Goal: Task Accomplishment & Management: Use online tool/utility

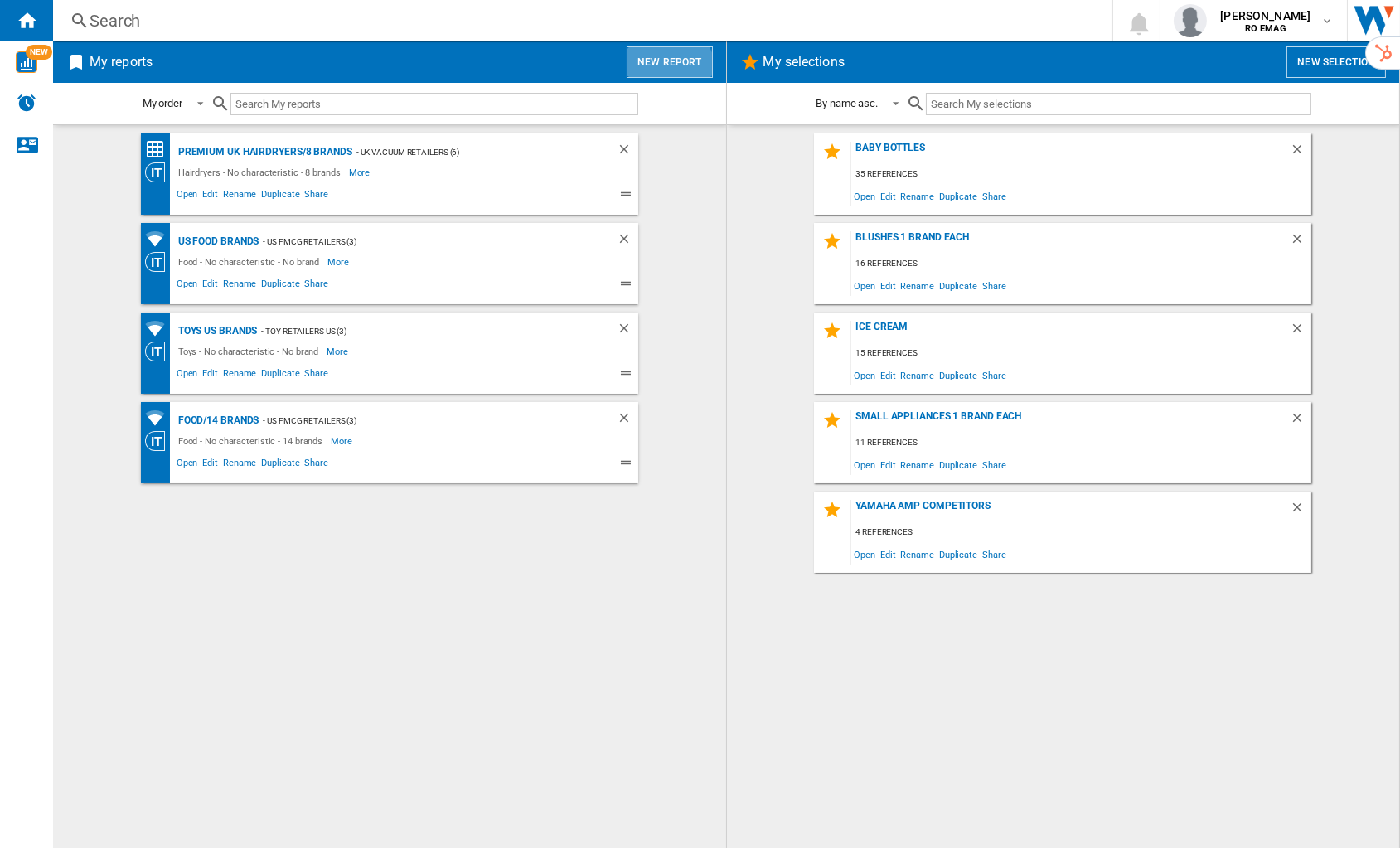
click at [669, 71] on button "New report" at bounding box center [670, 63] width 86 height 32
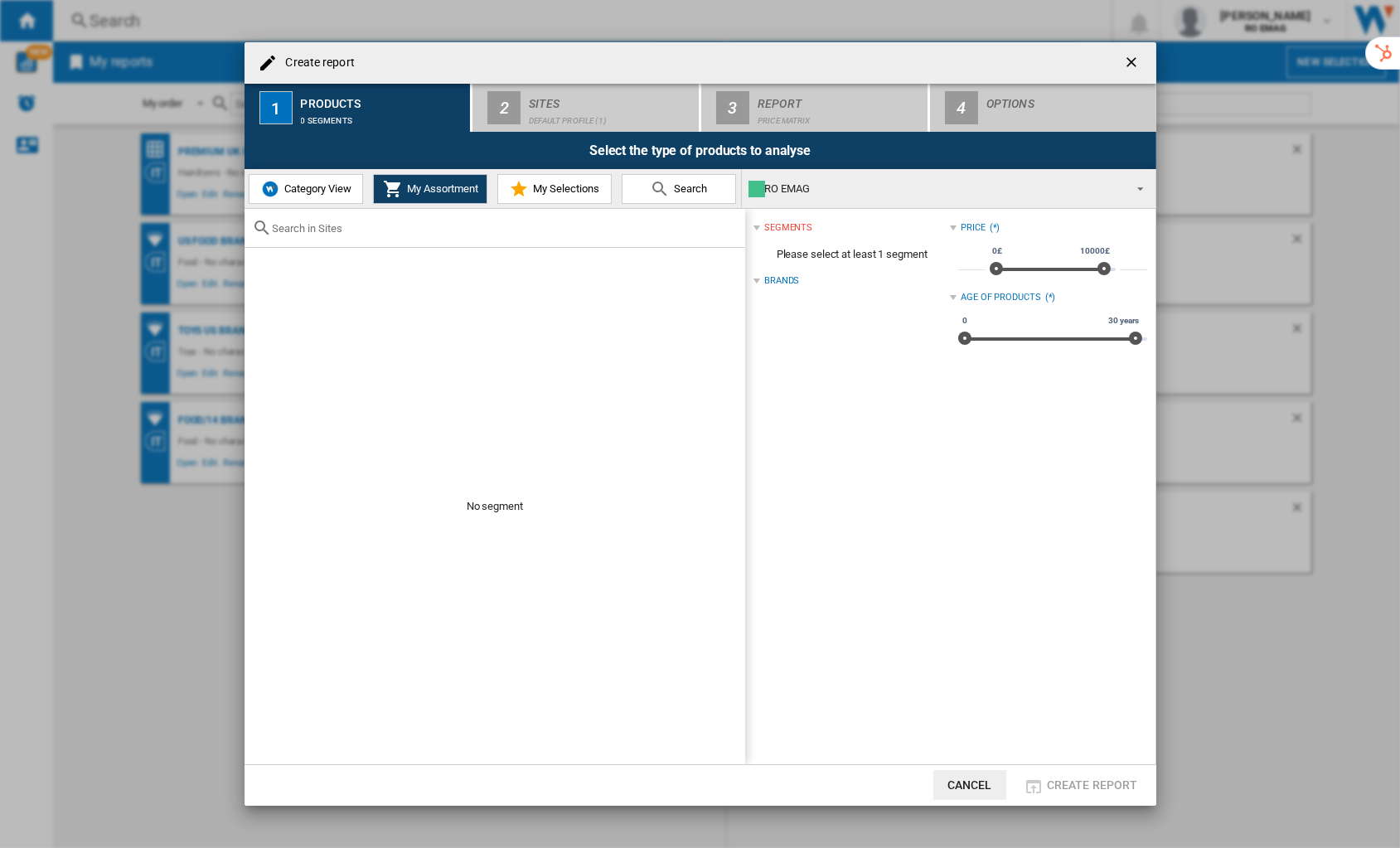
click at [305, 193] on span "Category View" at bounding box center [316, 188] width 72 height 12
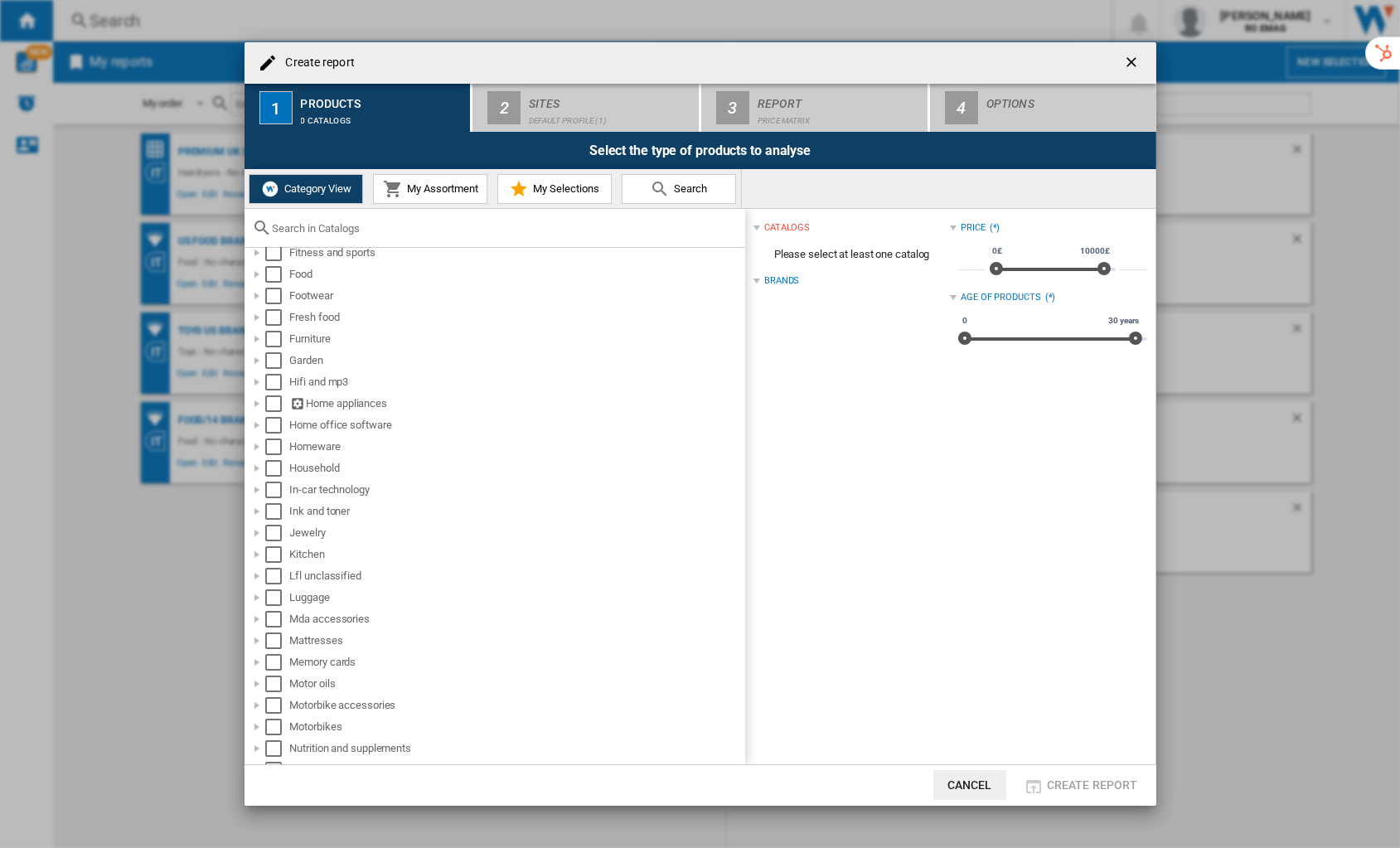
scroll to position [598, 0]
click at [256, 402] on div at bounding box center [257, 402] width 17 height 17
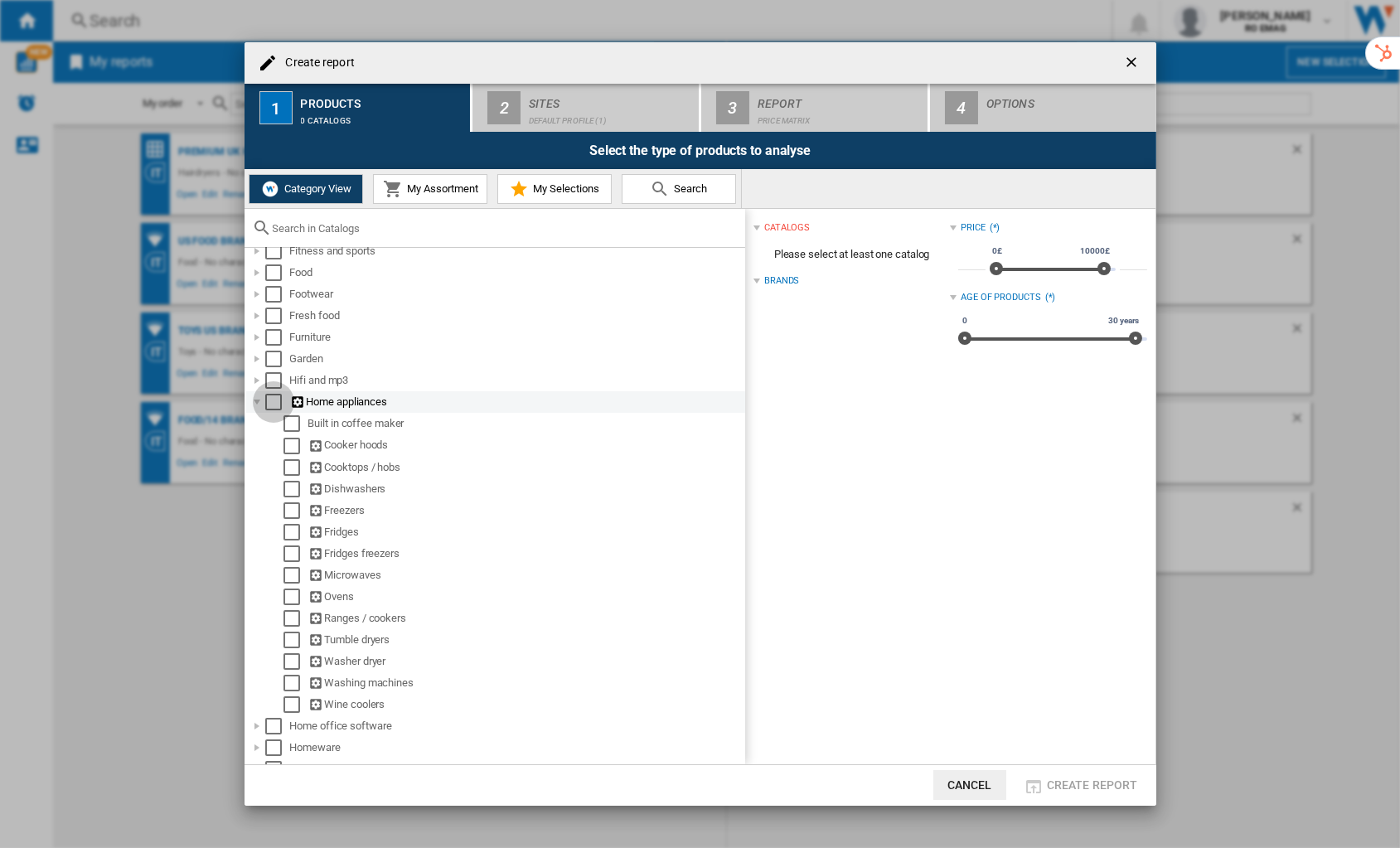
click at [276, 405] on div "Select" at bounding box center [274, 402] width 17 height 17
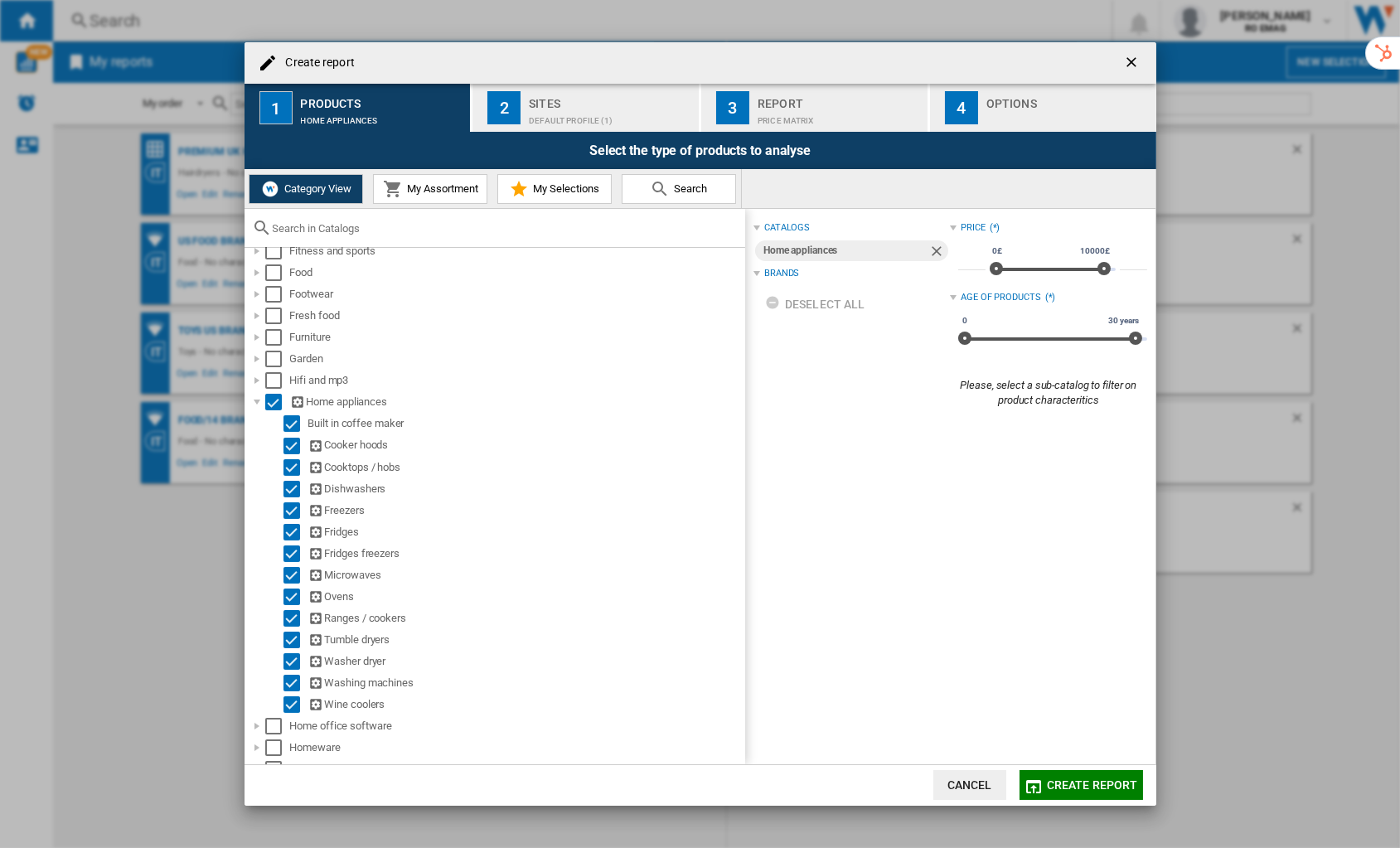
click at [549, 116] on div "Default profile (1)" at bounding box center [611, 115] width 163 height 17
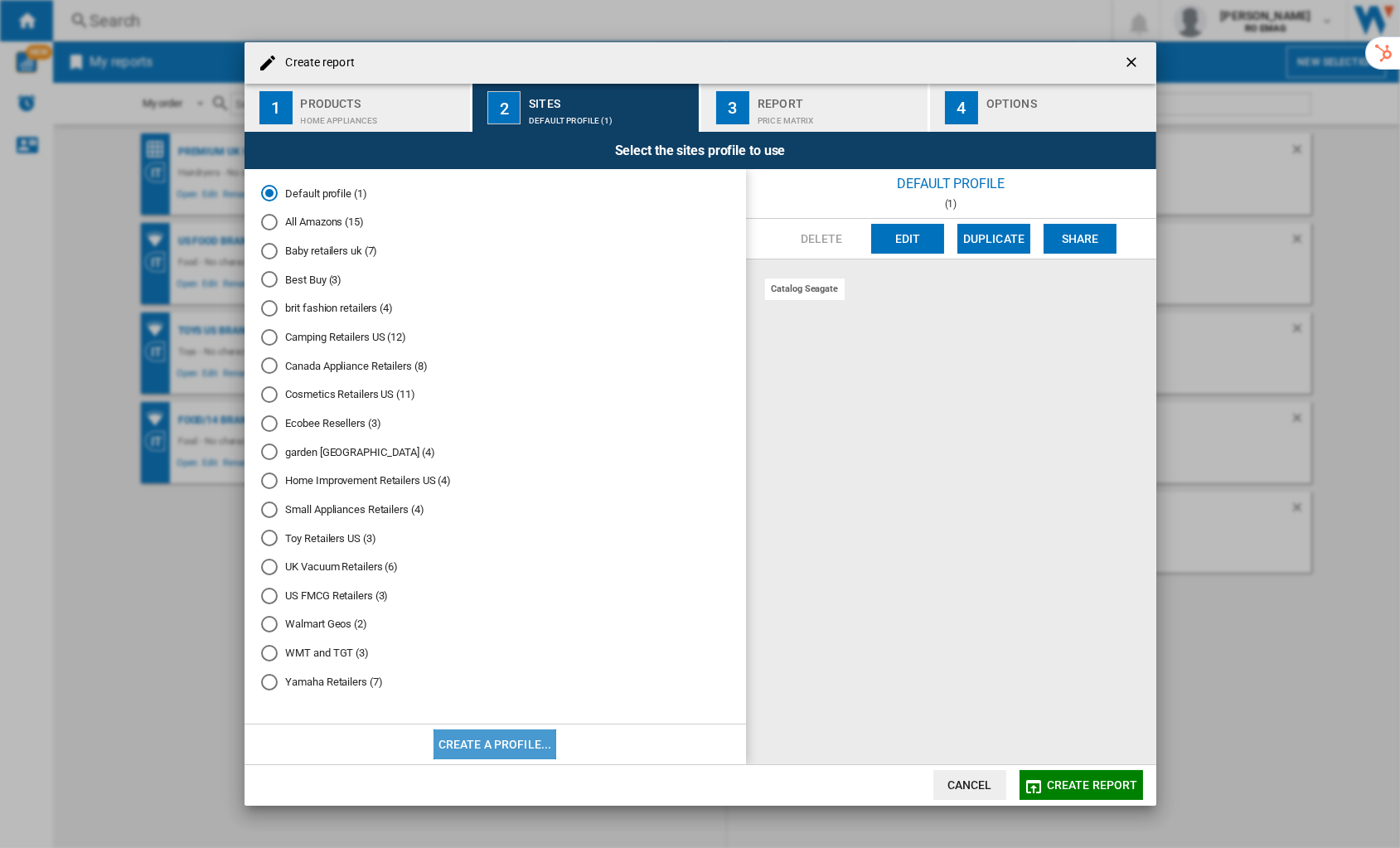
click at [482, 629] on button "Create a profile..." at bounding box center [496, 744] width 123 height 30
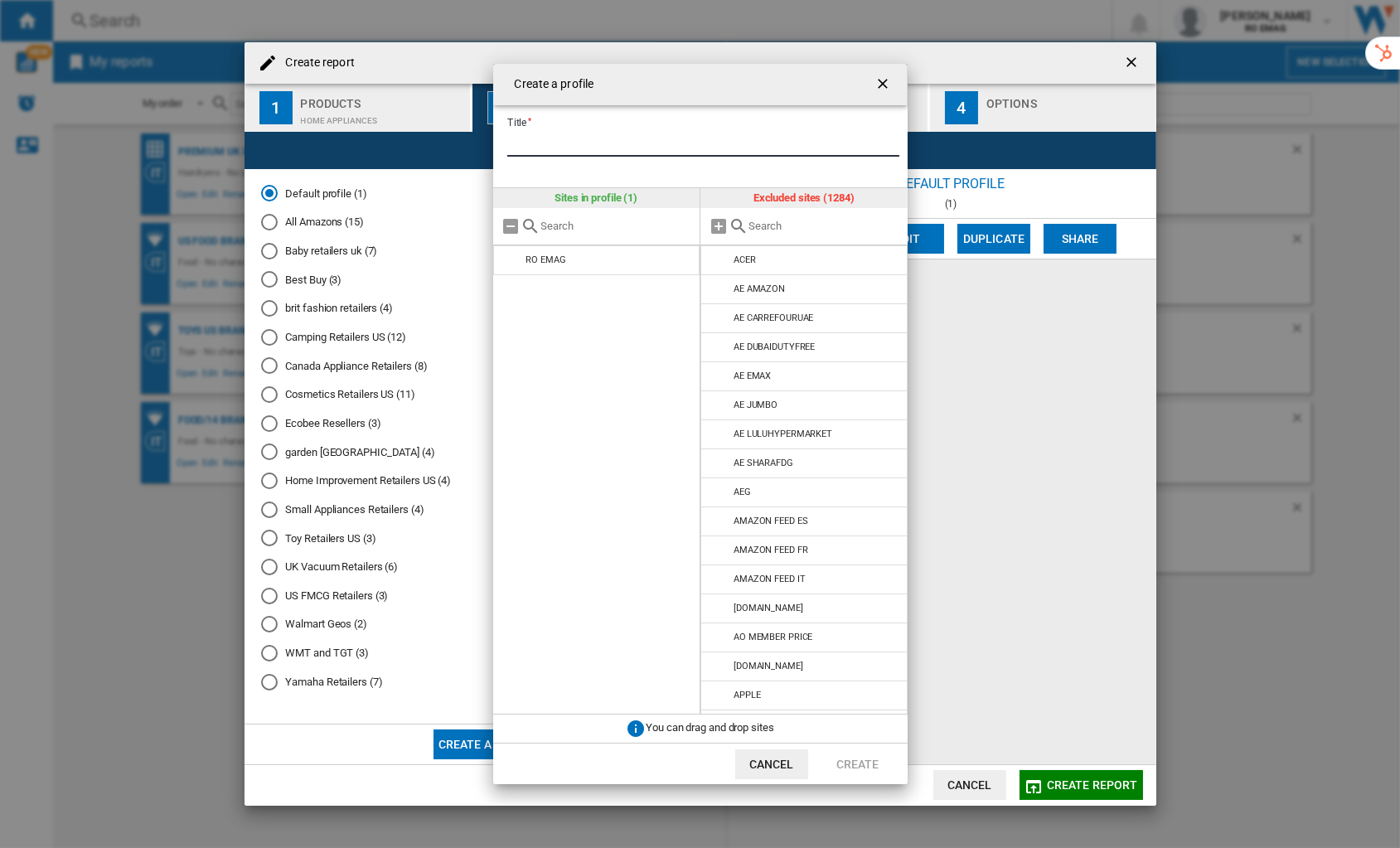
click at [536, 143] on input "Title" at bounding box center [703, 143] width 392 height 25
type input "**********"
click at [798, 158] on md-input-container "**********" at bounding box center [706, 154] width 402 height 48
click at [788, 151] on input "**********" at bounding box center [703, 143] width 392 height 25
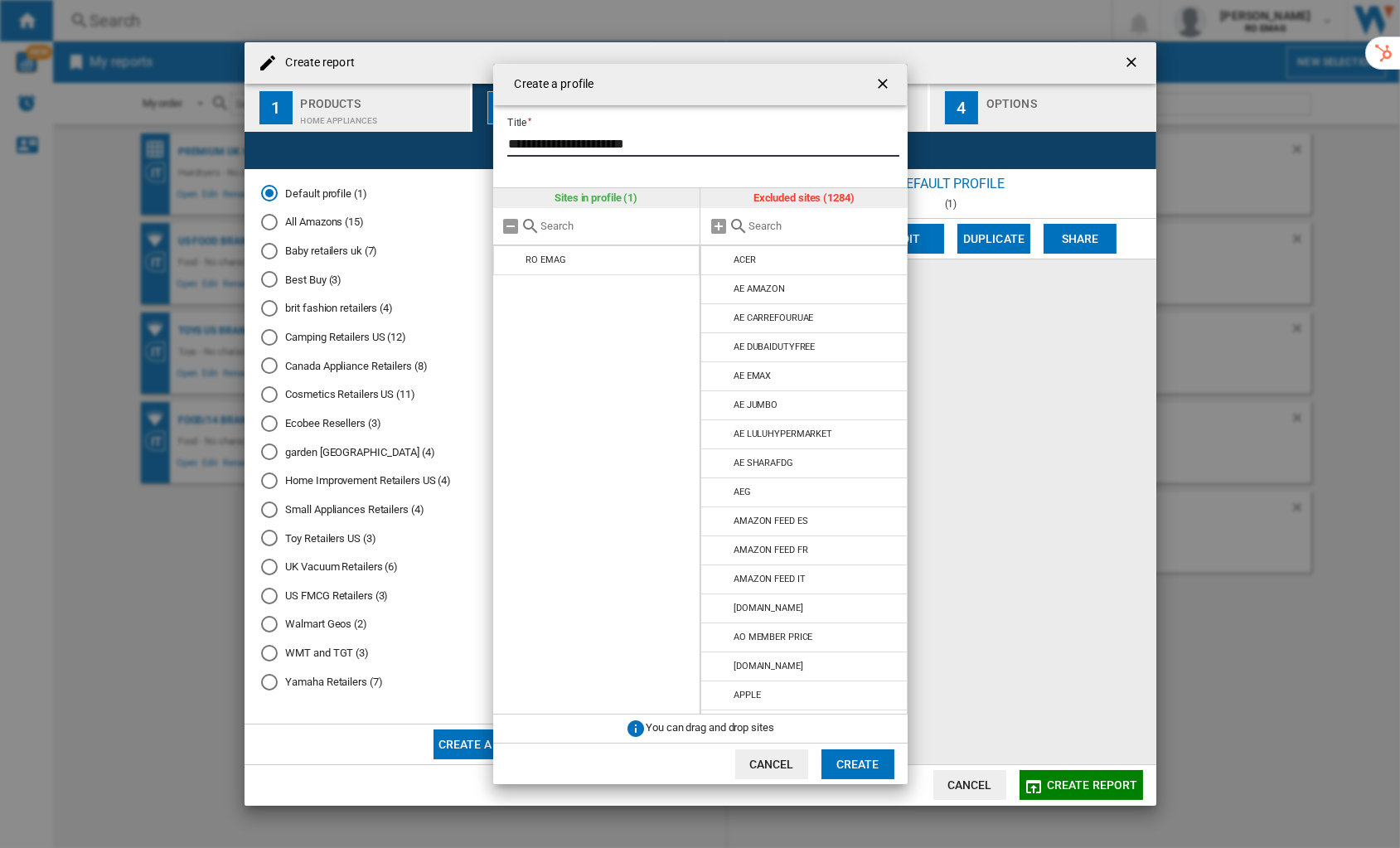
type input "**********"
click at [799, 232] on div at bounding box center [804, 226] width 207 height 37
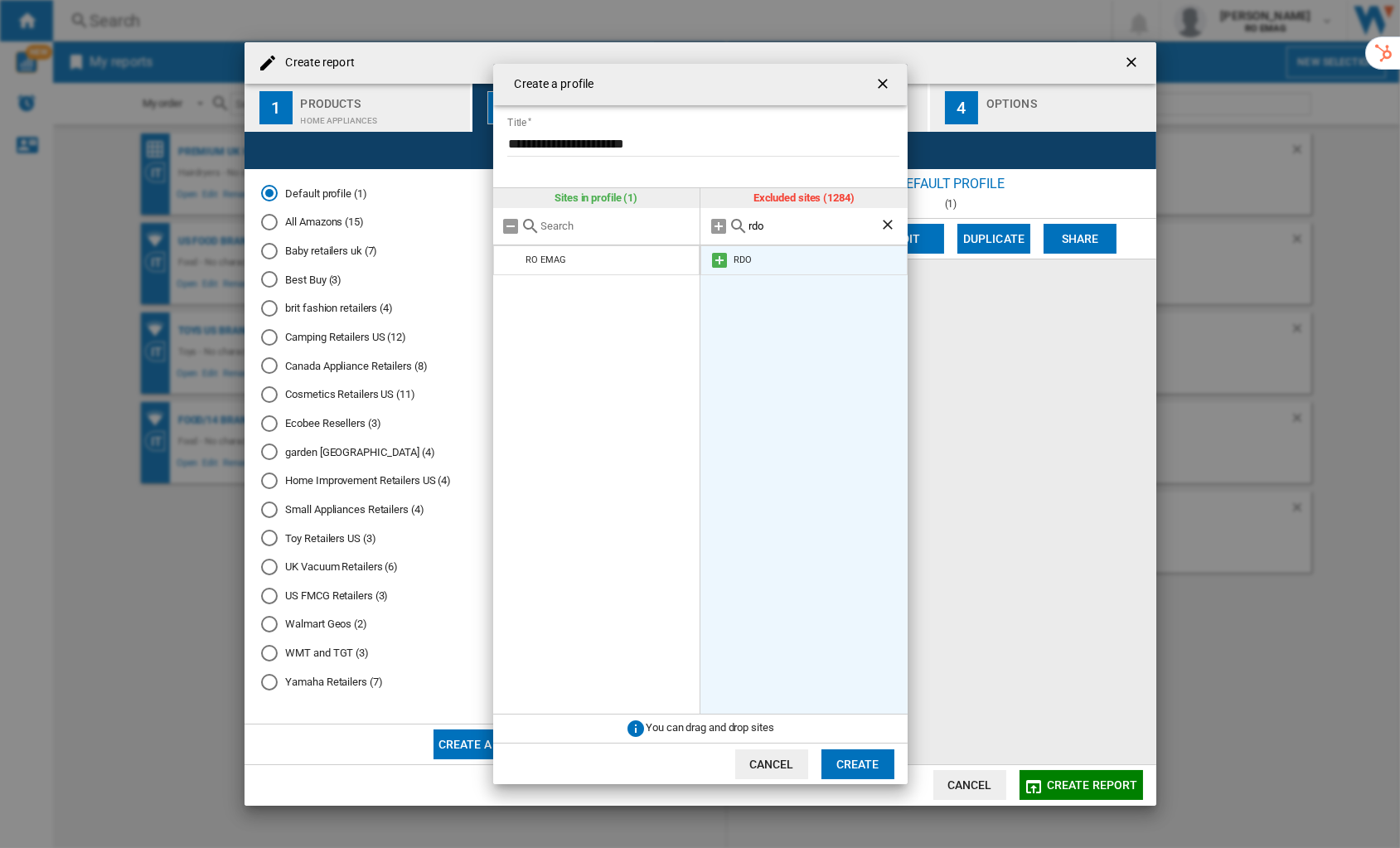
click at [722, 259] on md-icon at bounding box center [719, 261] width 20 height 20
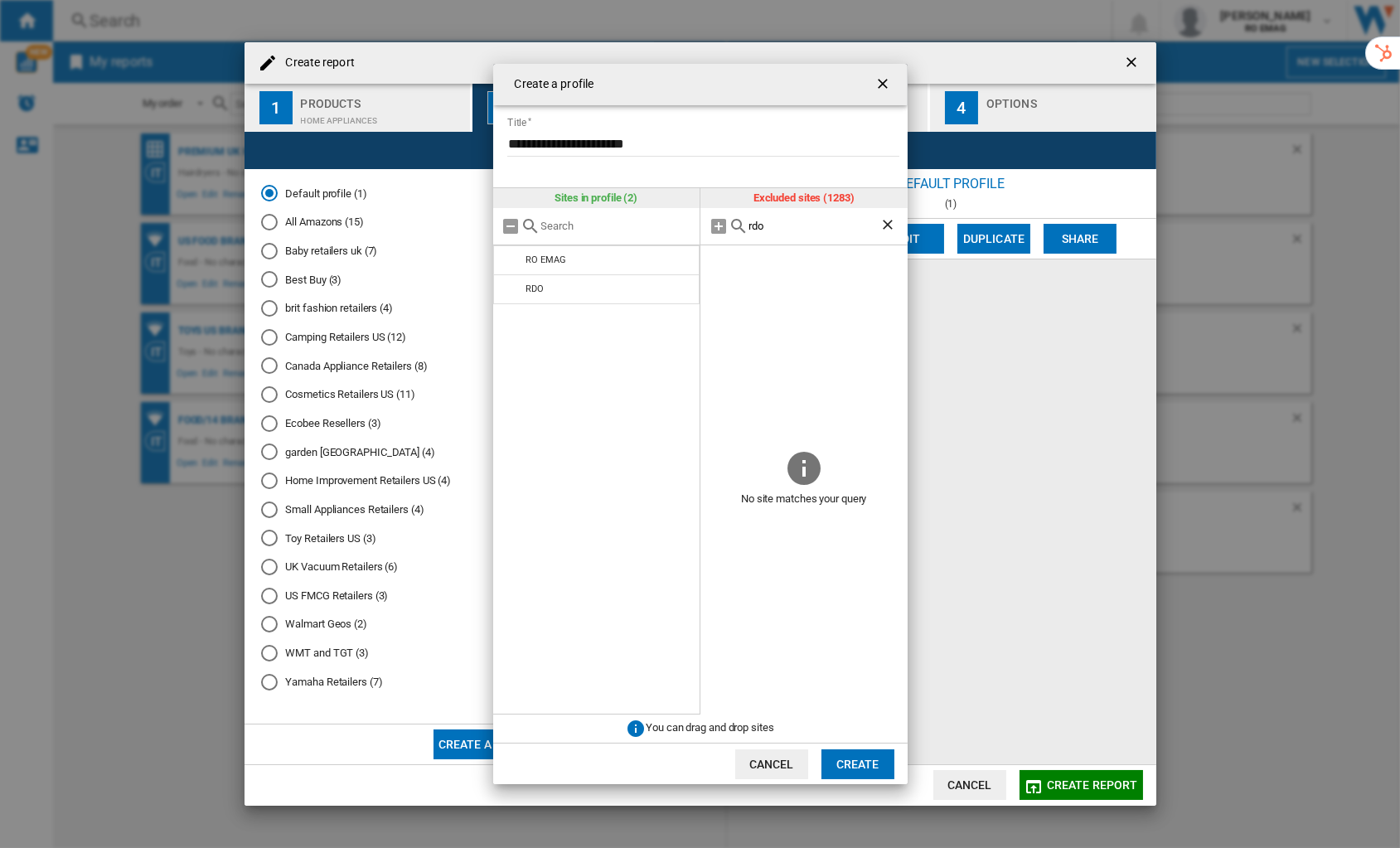
click at [761, 226] on input "rdo" at bounding box center [814, 226] width 131 height 12
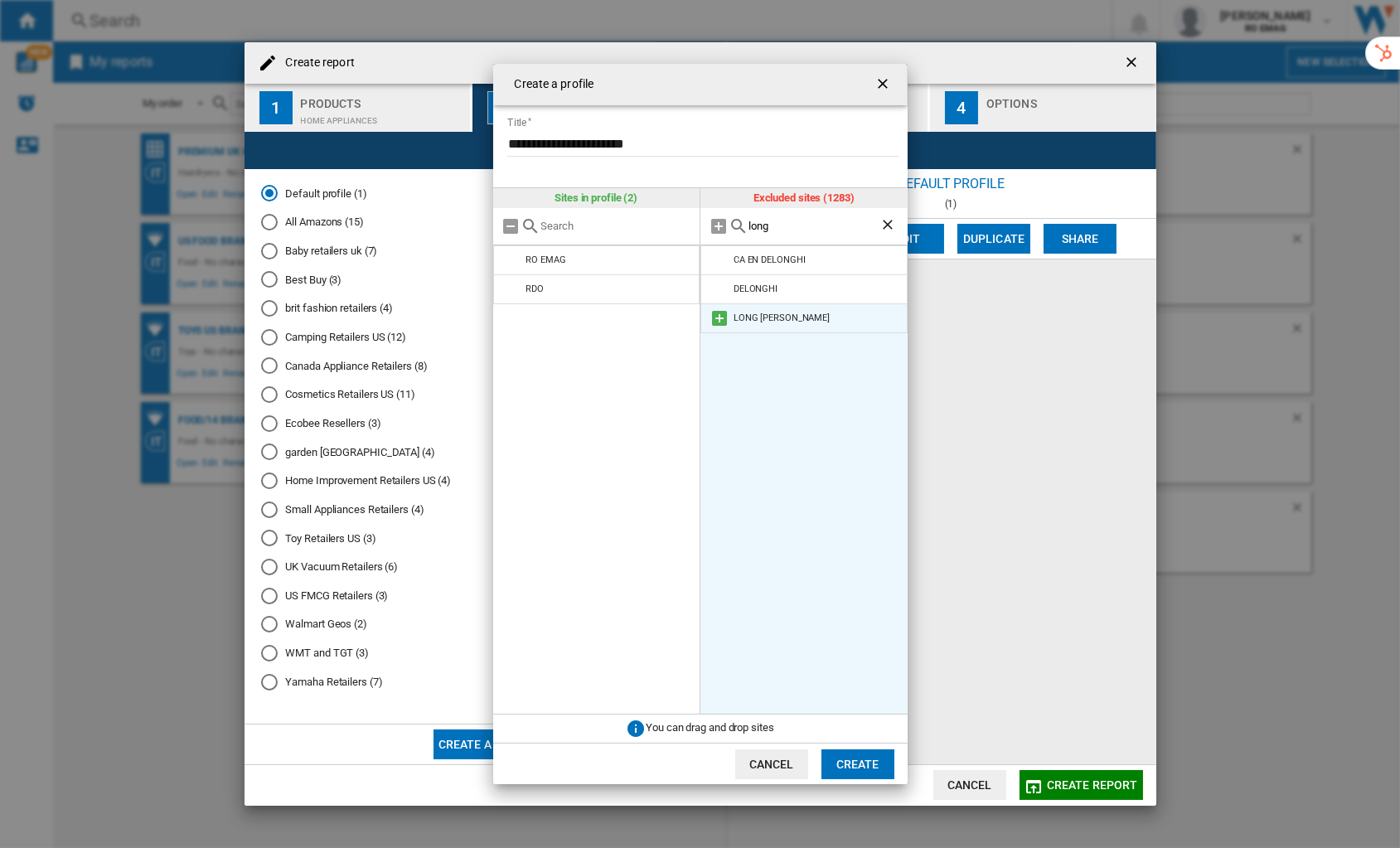
click at [718, 318] on md-icon at bounding box center [719, 318] width 20 height 20
click at [759, 222] on input "long" at bounding box center [814, 226] width 131 height 12
click at [722, 258] on md-icon at bounding box center [719, 261] width 20 height 20
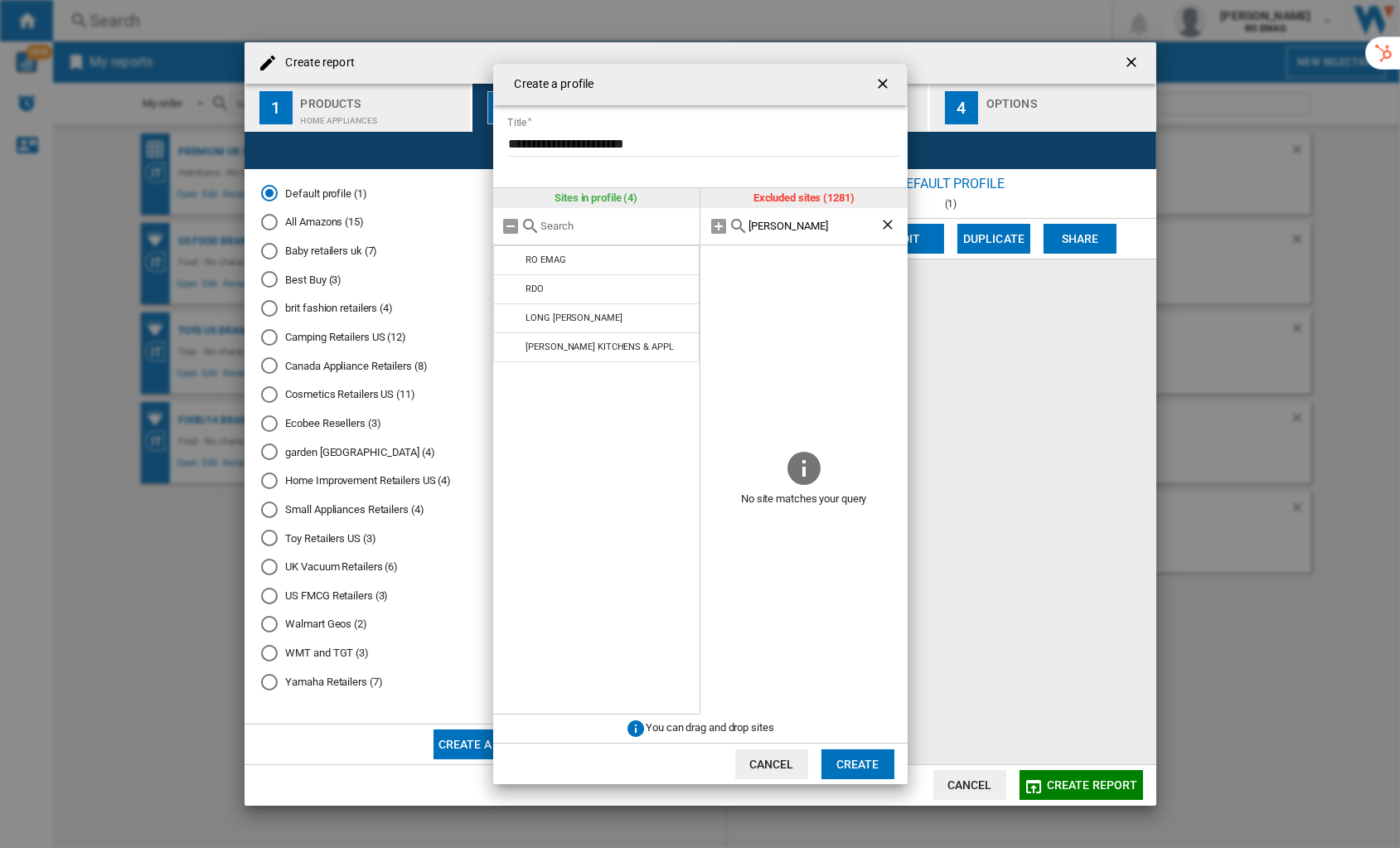
click at [771, 228] on input "paul d" at bounding box center [814, 226] width 131 height 12
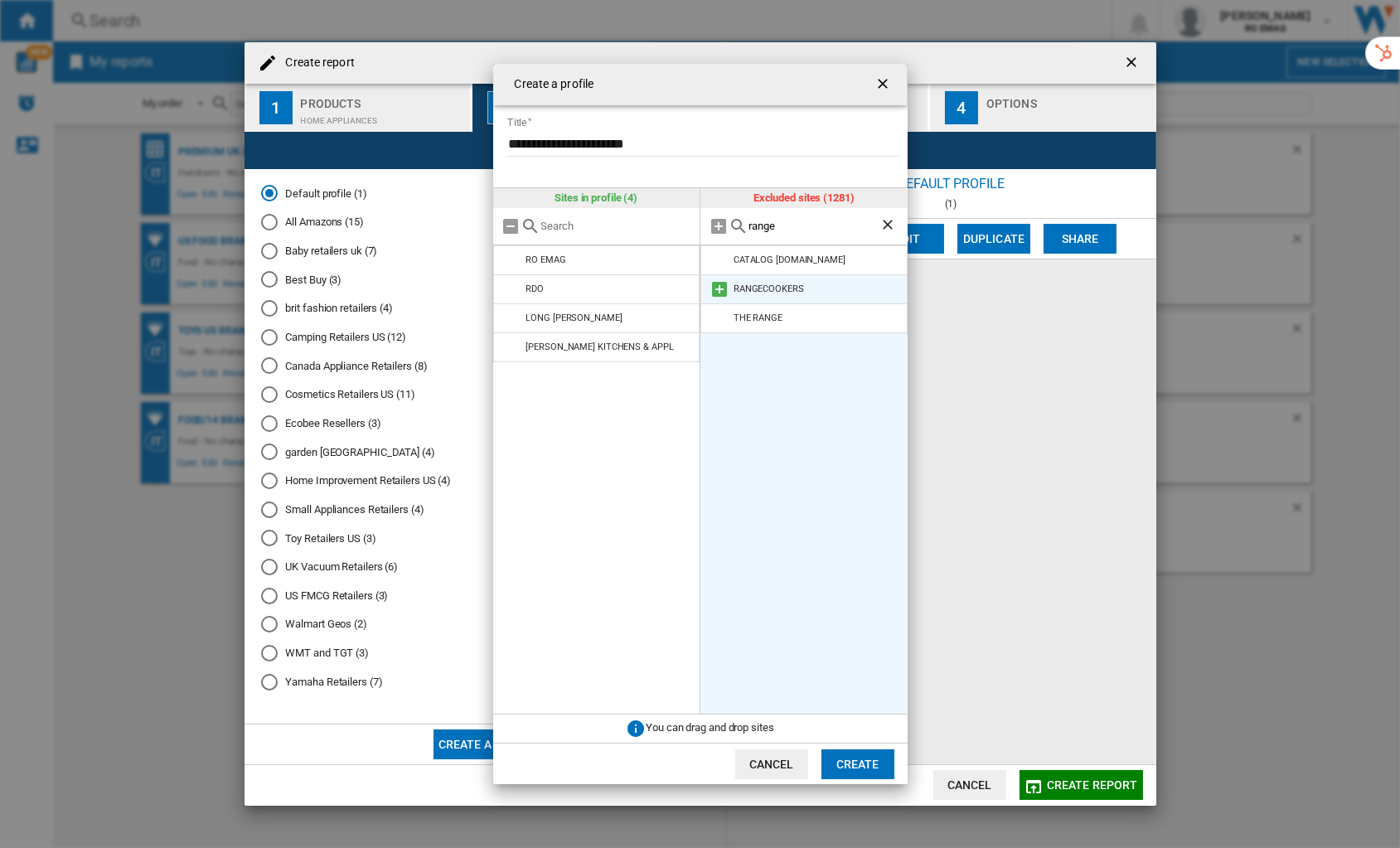
click at [717, 290] on md-icon at bounding box center [719, 290] width 20 height 20
click at [760, 229] on input "range" at bounding box center [814, 226] width 131 height 12
click at [718, 260] on md-icon at bounding box center [719, 261] width 20 height 20
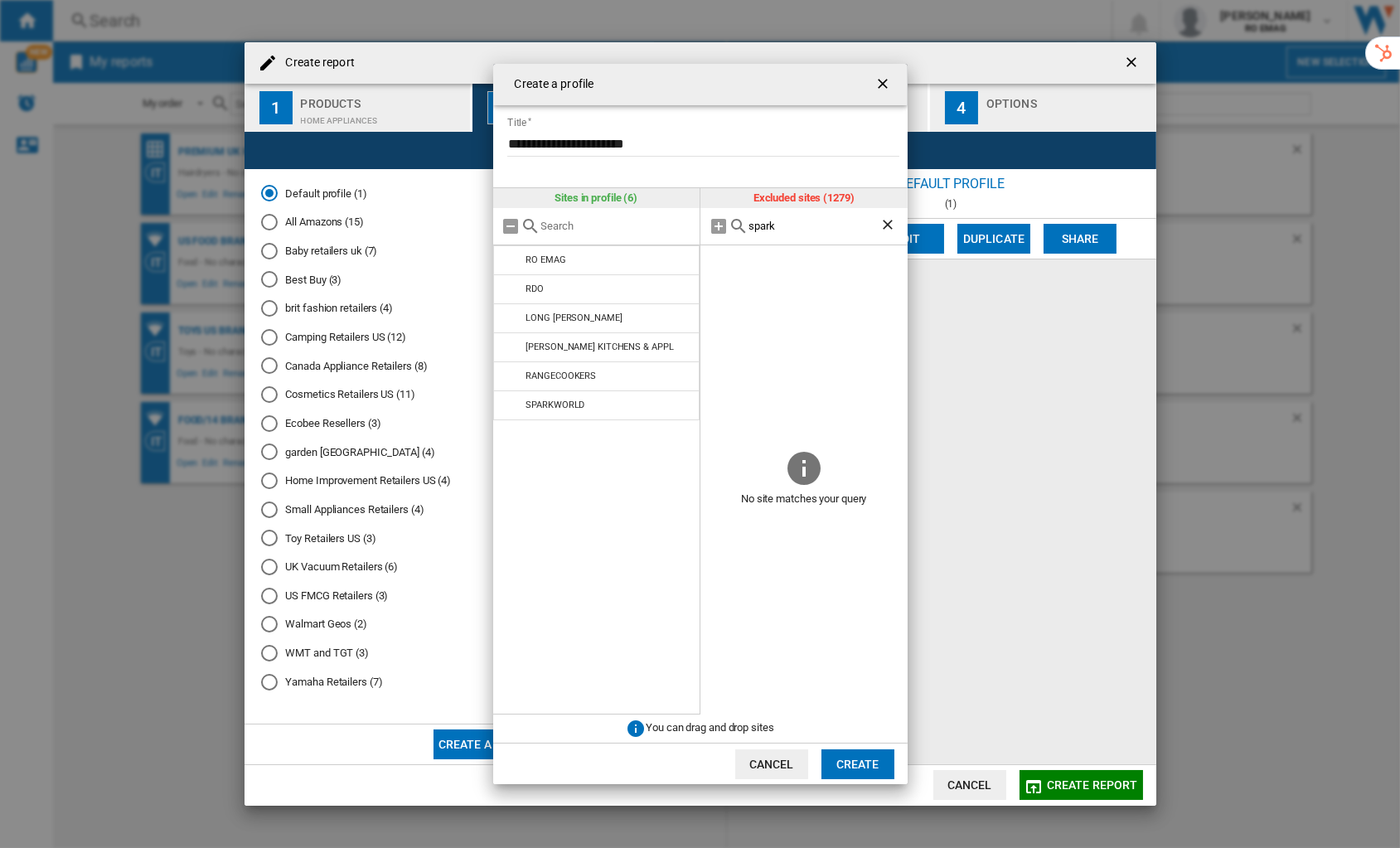
click at [756, 229] on input "spark" at bounding box center [814, 226] width 131 height 12
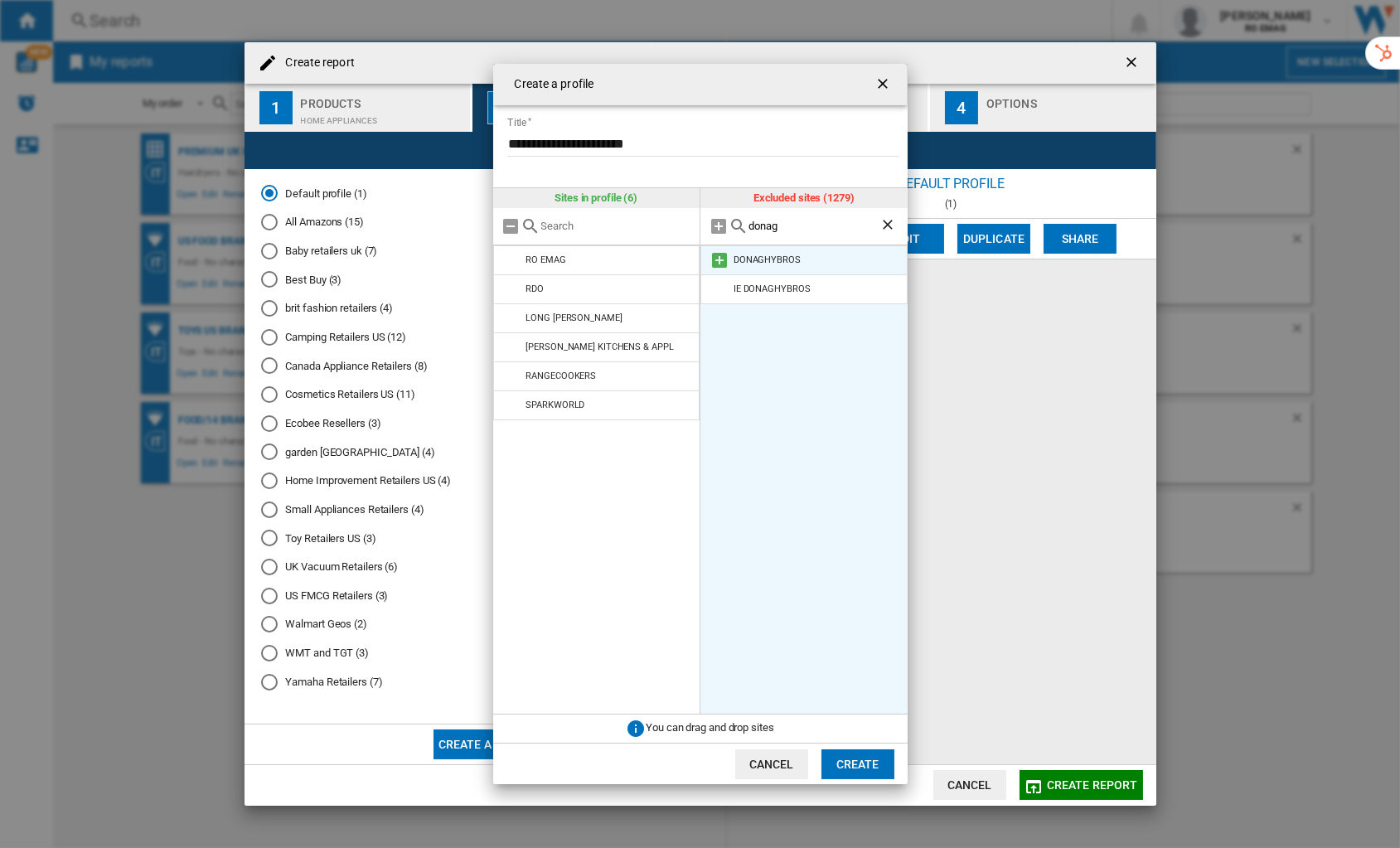
click at [718, 262] on md-icon at bounding box center [719, 261] width 20 height 20
click at [776, 225] on input "donag" at bounding box center [814, 226] width 131 height 12
click at [723, 261] on md-icon at bounding box center [719, 261] width 20 height 20
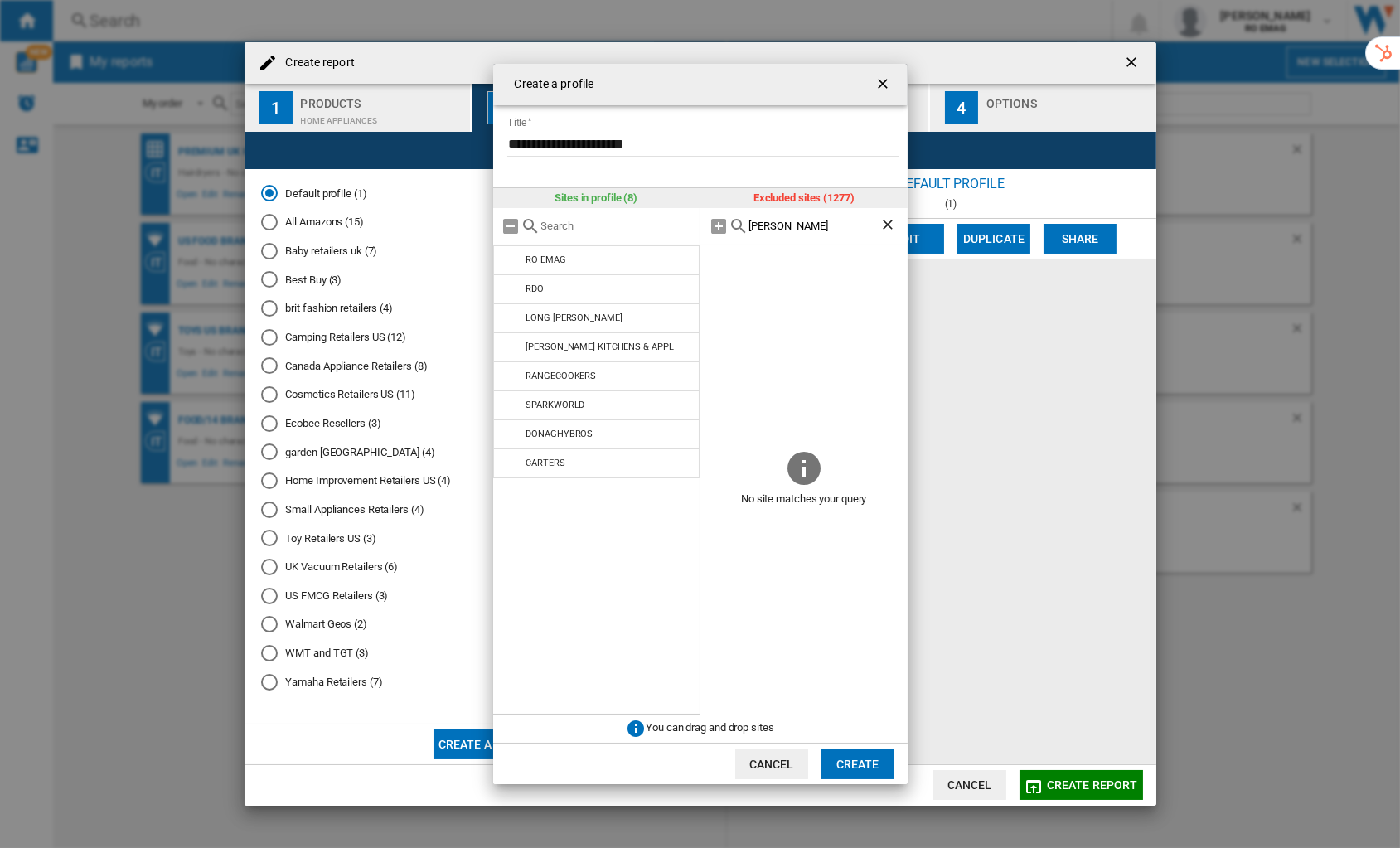
click at [772, 225] on input "[PERSON_NAME]" at bounding box center [814, 226] width 131 height 12
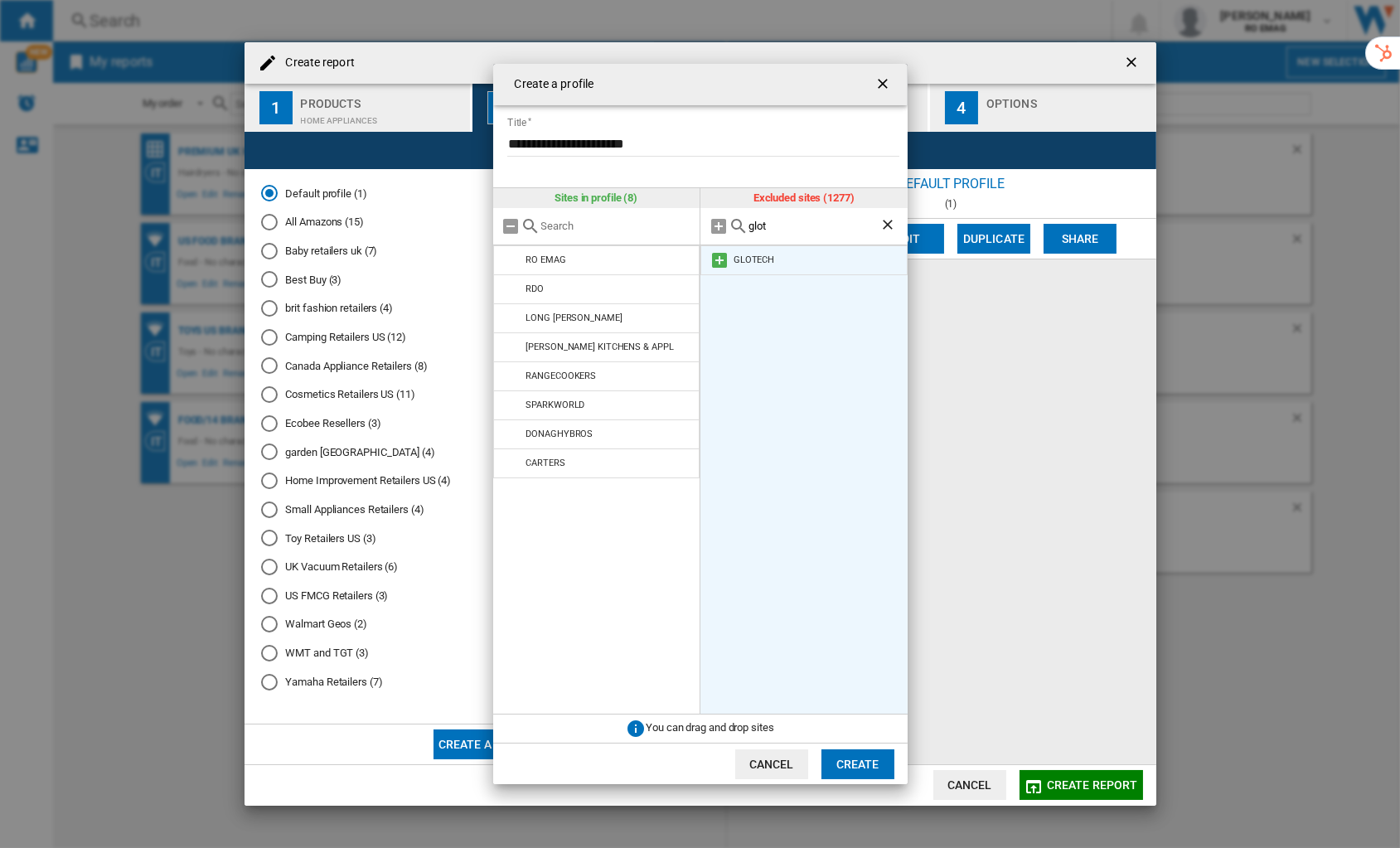
click at [719, 262] on md-icon at bounding box center [719, 261] width 20 height 20
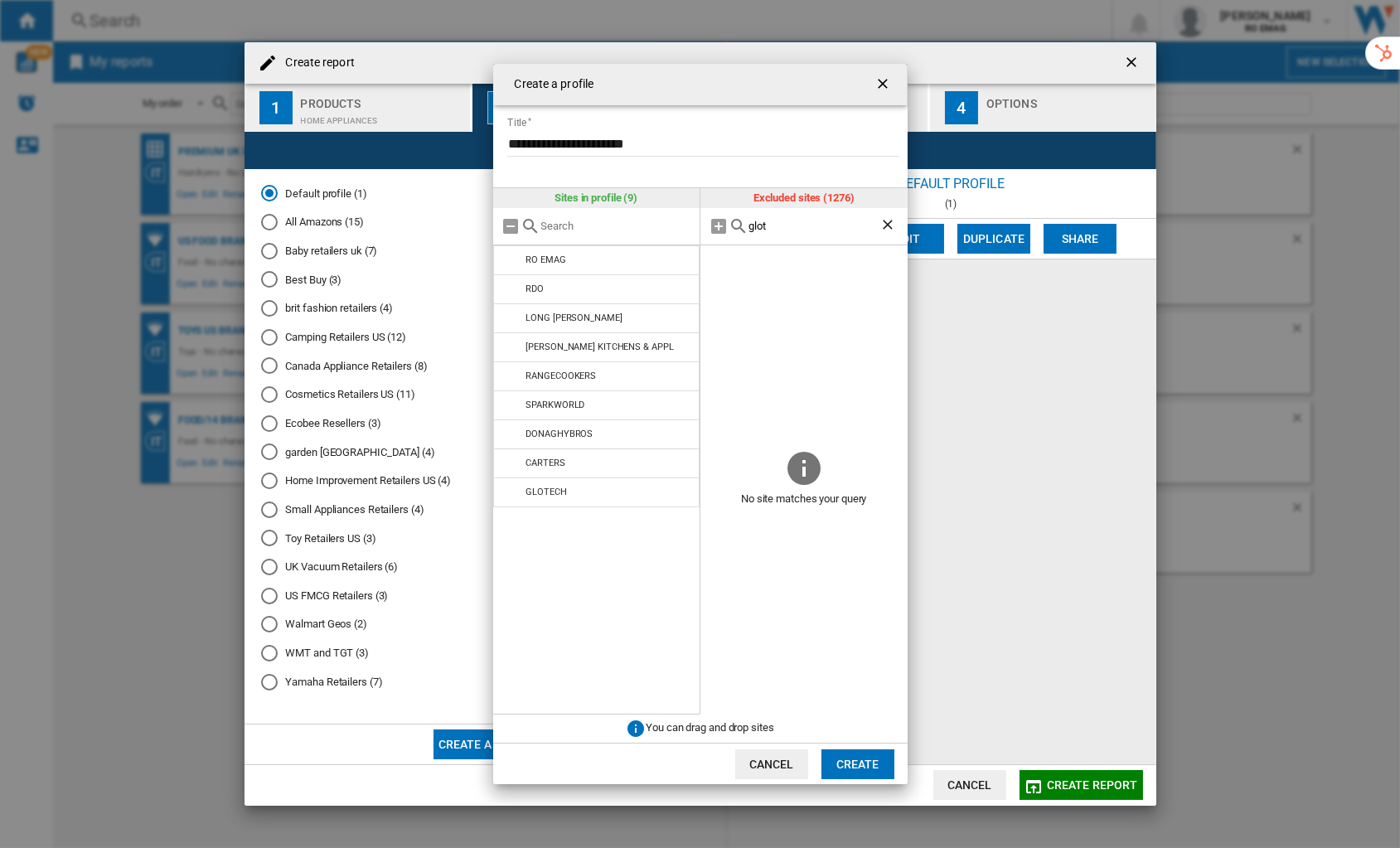
click at [773, 226] on input "glot" at bounding box center [814, 226] width 131 height 12
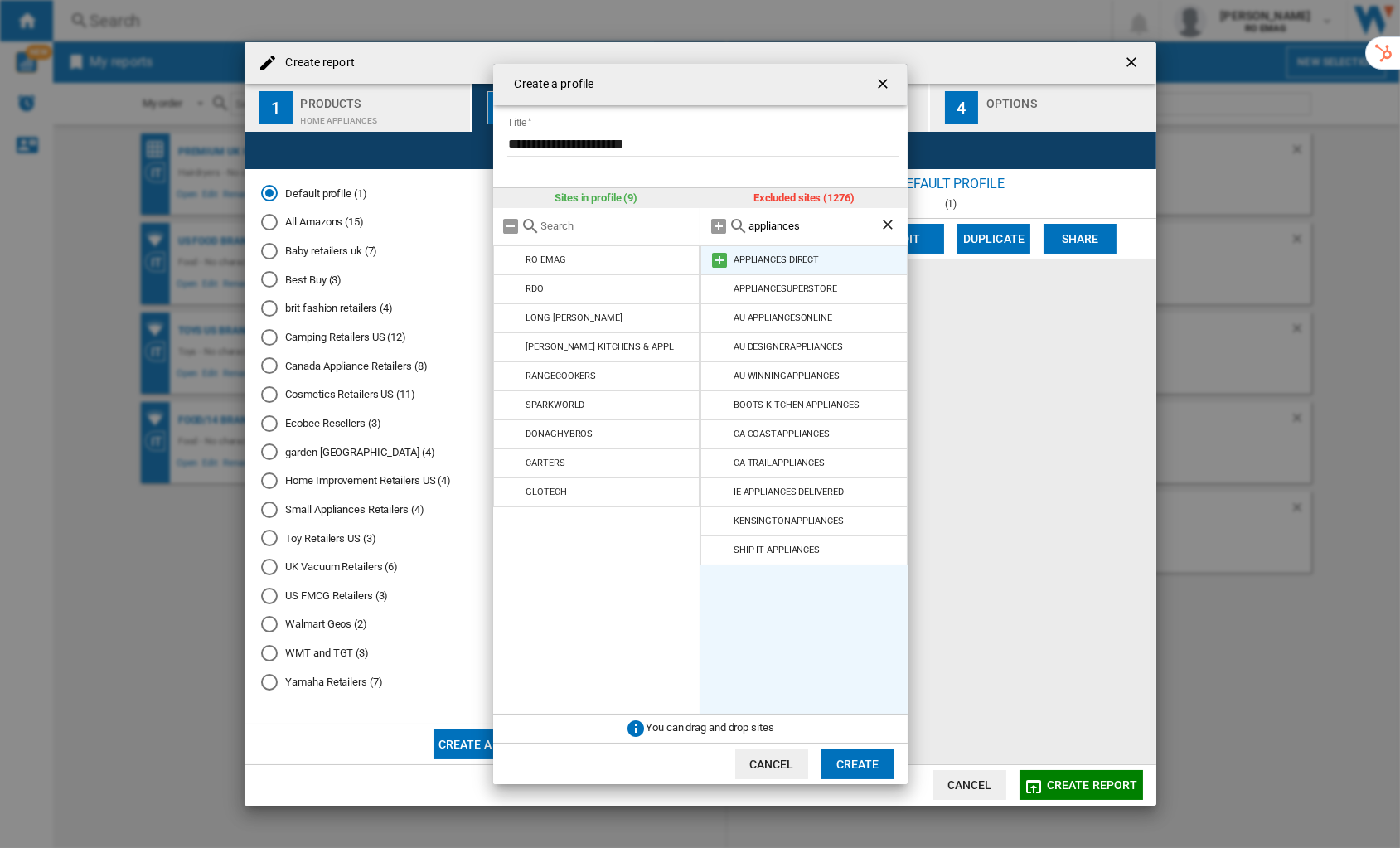
click at [723, 257] on md-icon at bounding box center [719, 261] width 20 height 20
click at [766, 226] on input "appliances" at bounding box center [814, 226] width 131 height 12
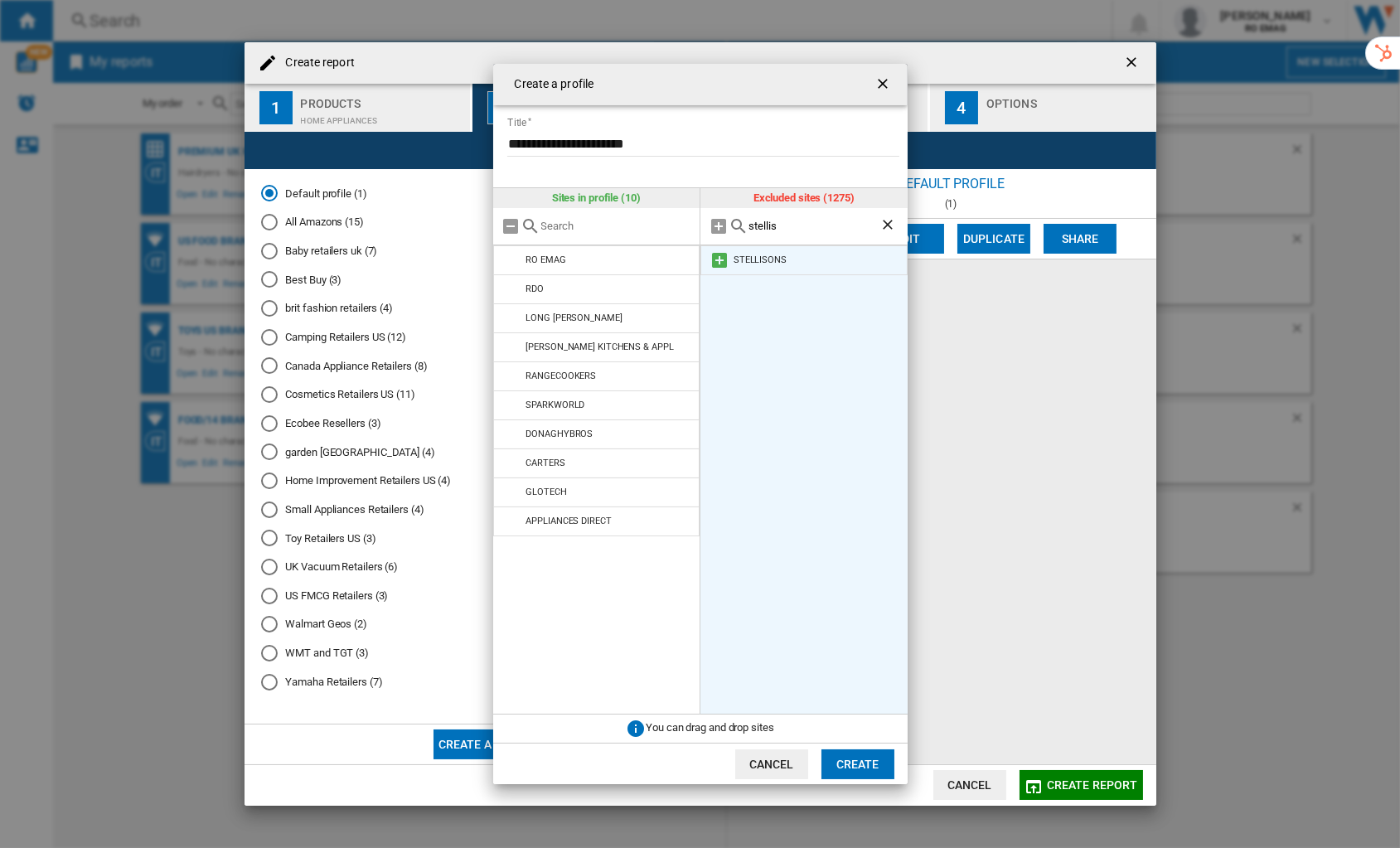
click at [717, 256] on md-icon at bounding box center [719, 261] width 20 height 20
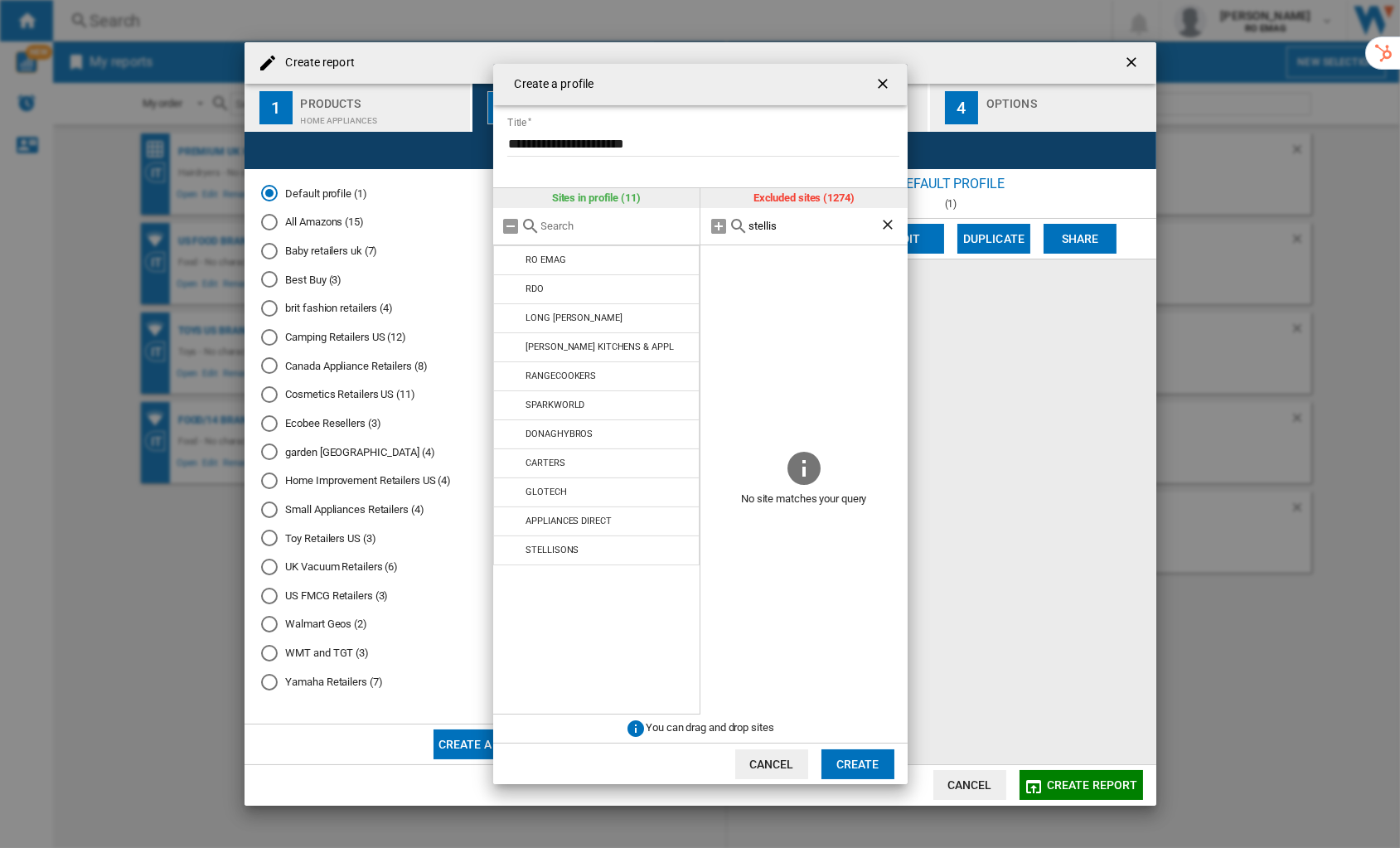
click at [768, 227] on input "stellis" at bounding box center [814, 226] width 131 height 12
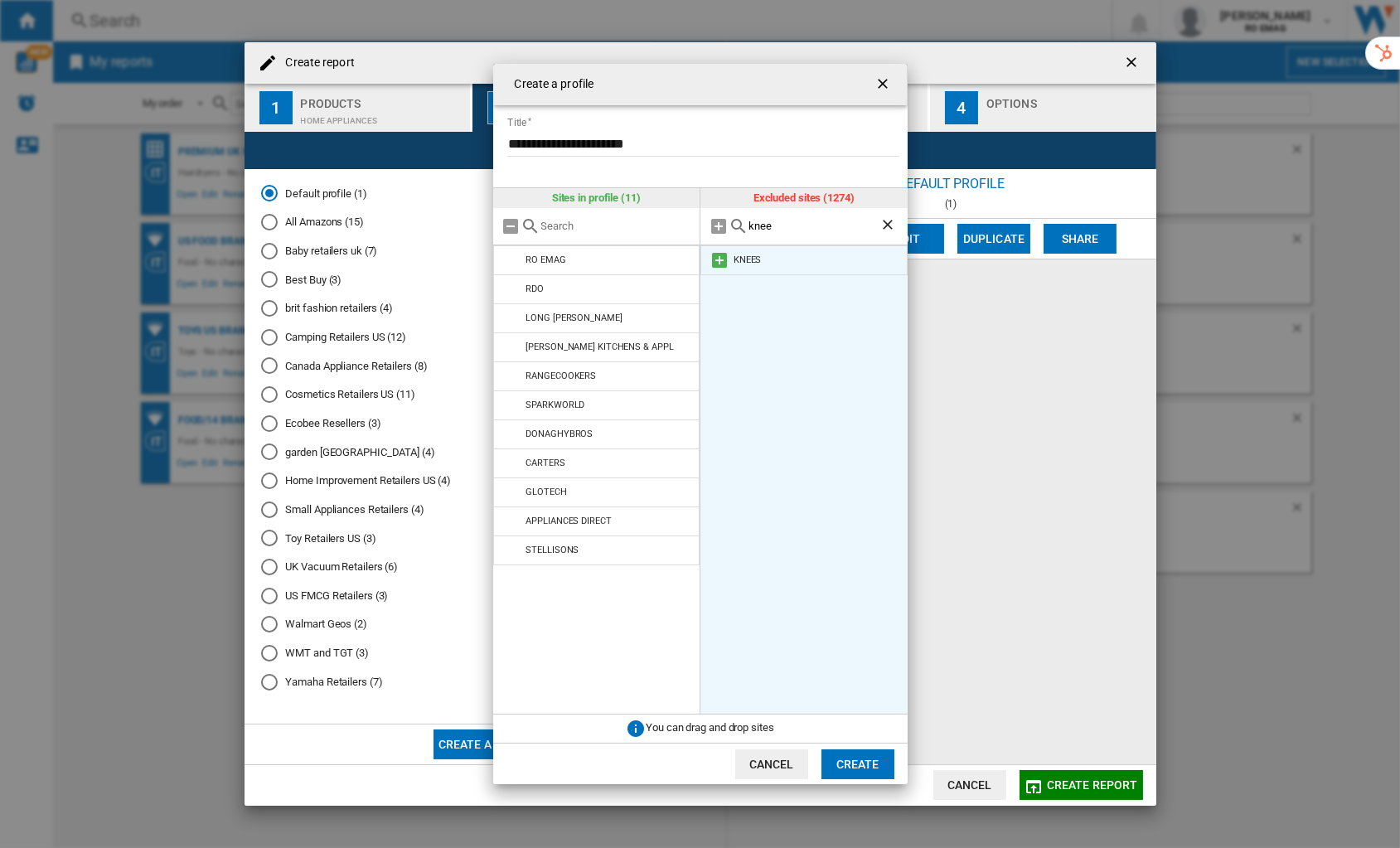
click at [718, 257] on md-icon at bounding box center [719, 261] width 20 height 20
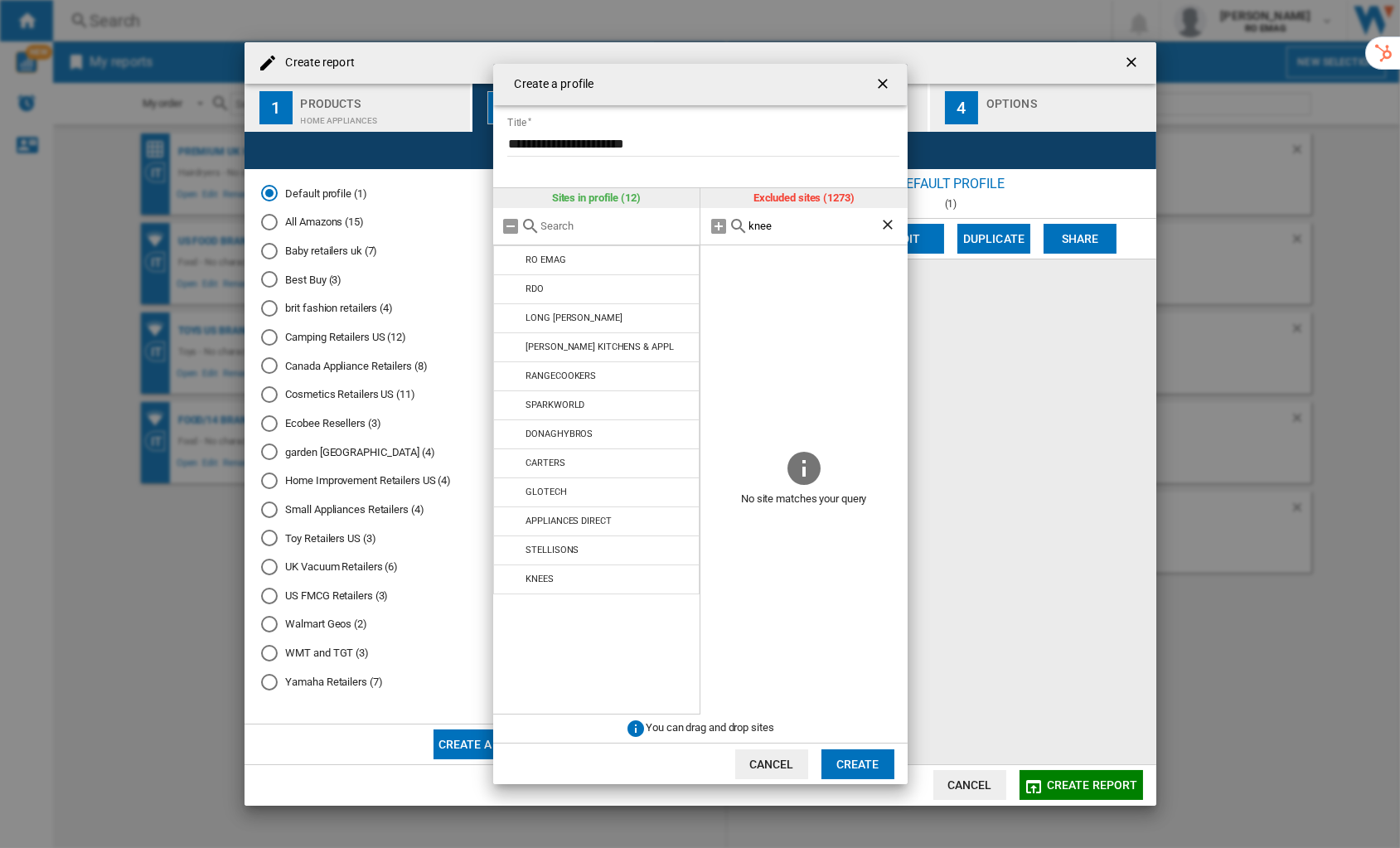
click at [758, 230] on input "knee" at bounding box center [814, 226] width 131 height 12
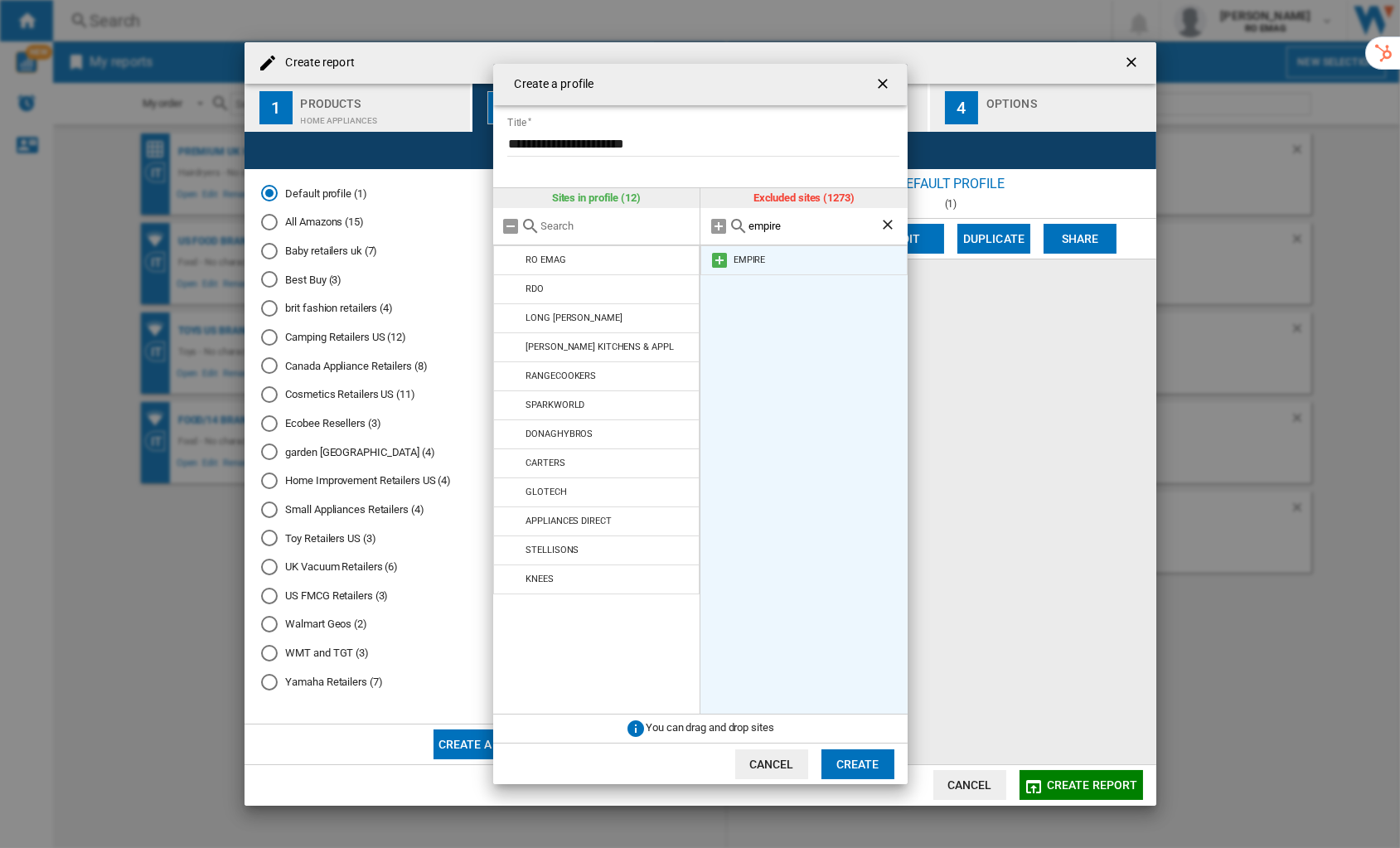
click at [721, 260] on md-icon at bounding box center [719, 261] width 20 height 20
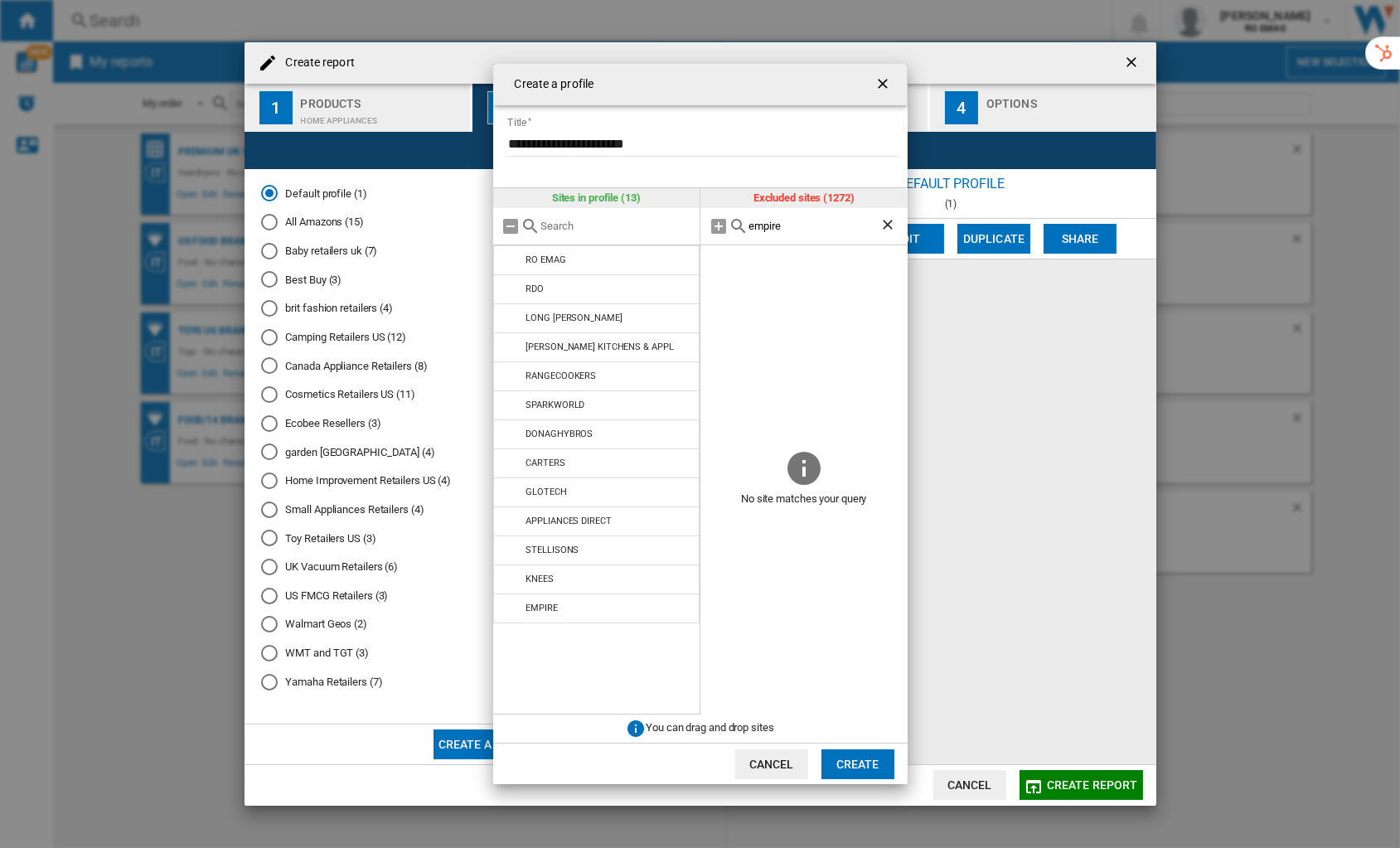
click at [766, 226] on input "empire" at bounding box center [814, 226] width 131 height 12
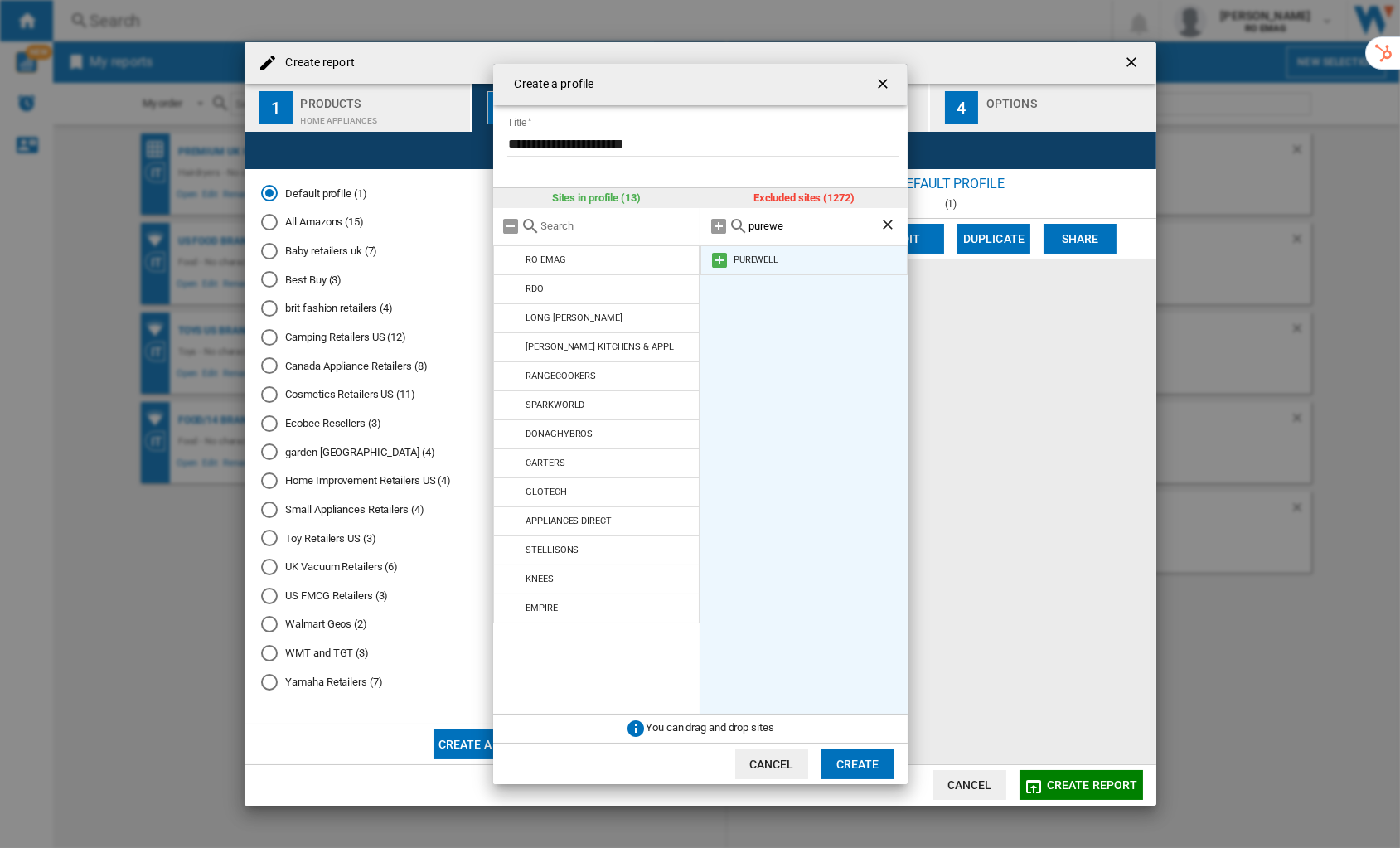
click at [718, 260] on md-icon at bounding box center [719, 261] width 20 height 20
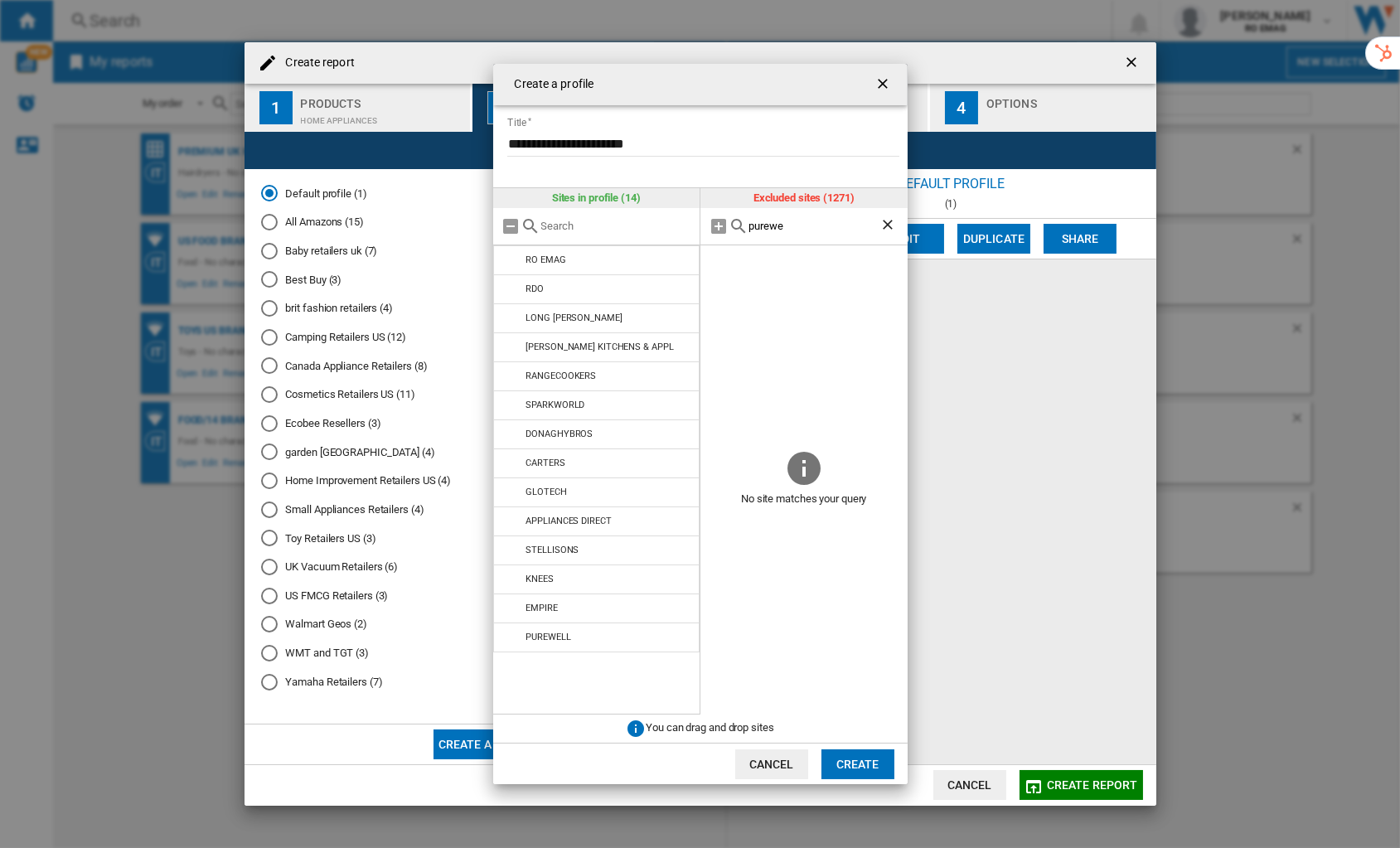
click at [767, 228] on input "purewe" at bounding box center [814, 226] width 131 height 12
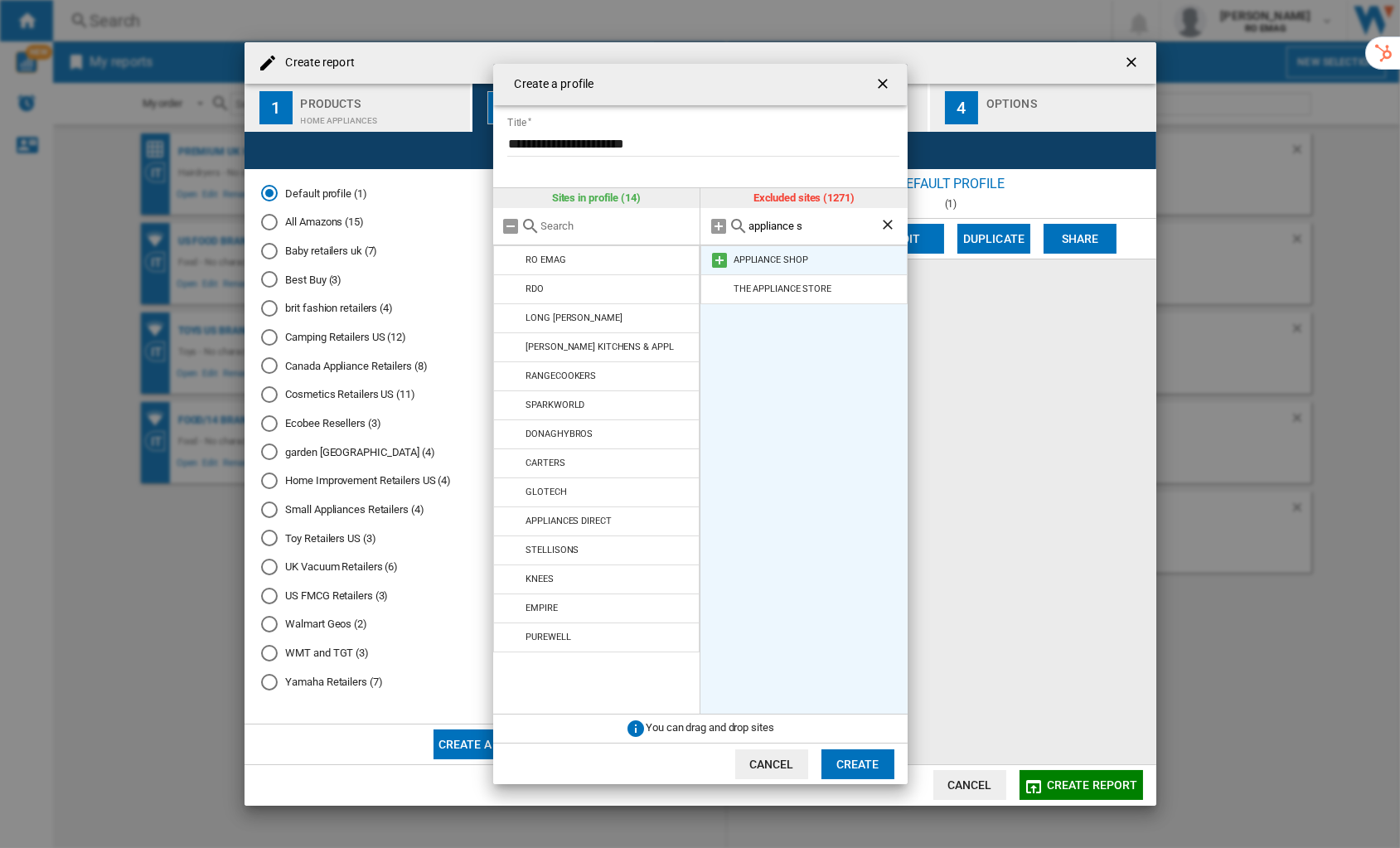
click at [721, 261] on md-icon at bounding box center [719, 261] width 20 height 20
click at [785, 226] on input "appliance s" at bounding box center [814, 226] width 131 height 12
click at [715, 256] on md-icon at bounding box center [719, 261] width 20 height 20
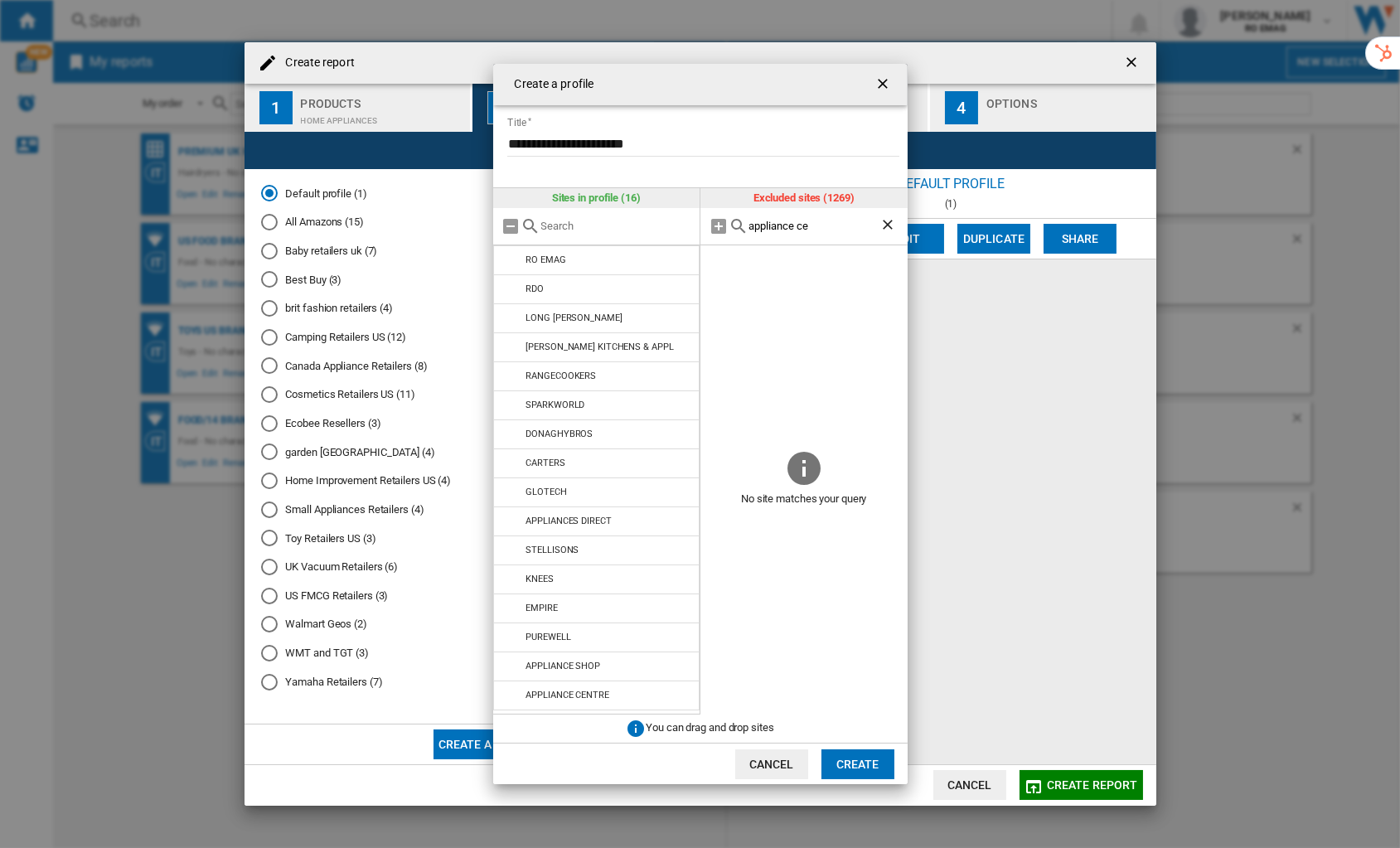
click at [810, 226] on input "appliance ce" at bounding box center [814, 226] width 131 height 12
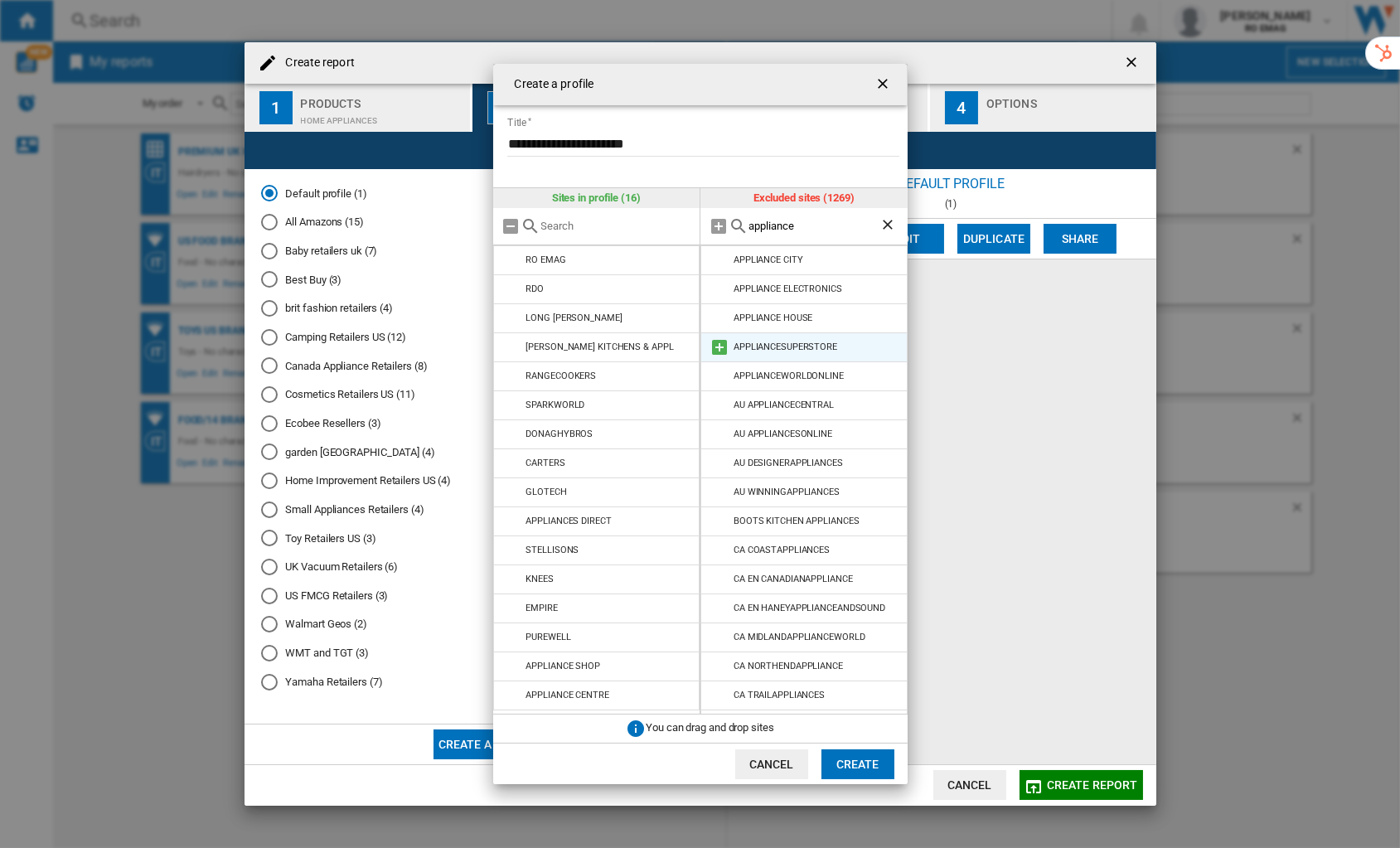
type input "appliance"
click at [716, 339] on md-icon at bounding box center [719, 347] width 20 height 20
click at [860, 629] on button "Create" at bounding box center [858, 764] width 73 height 30
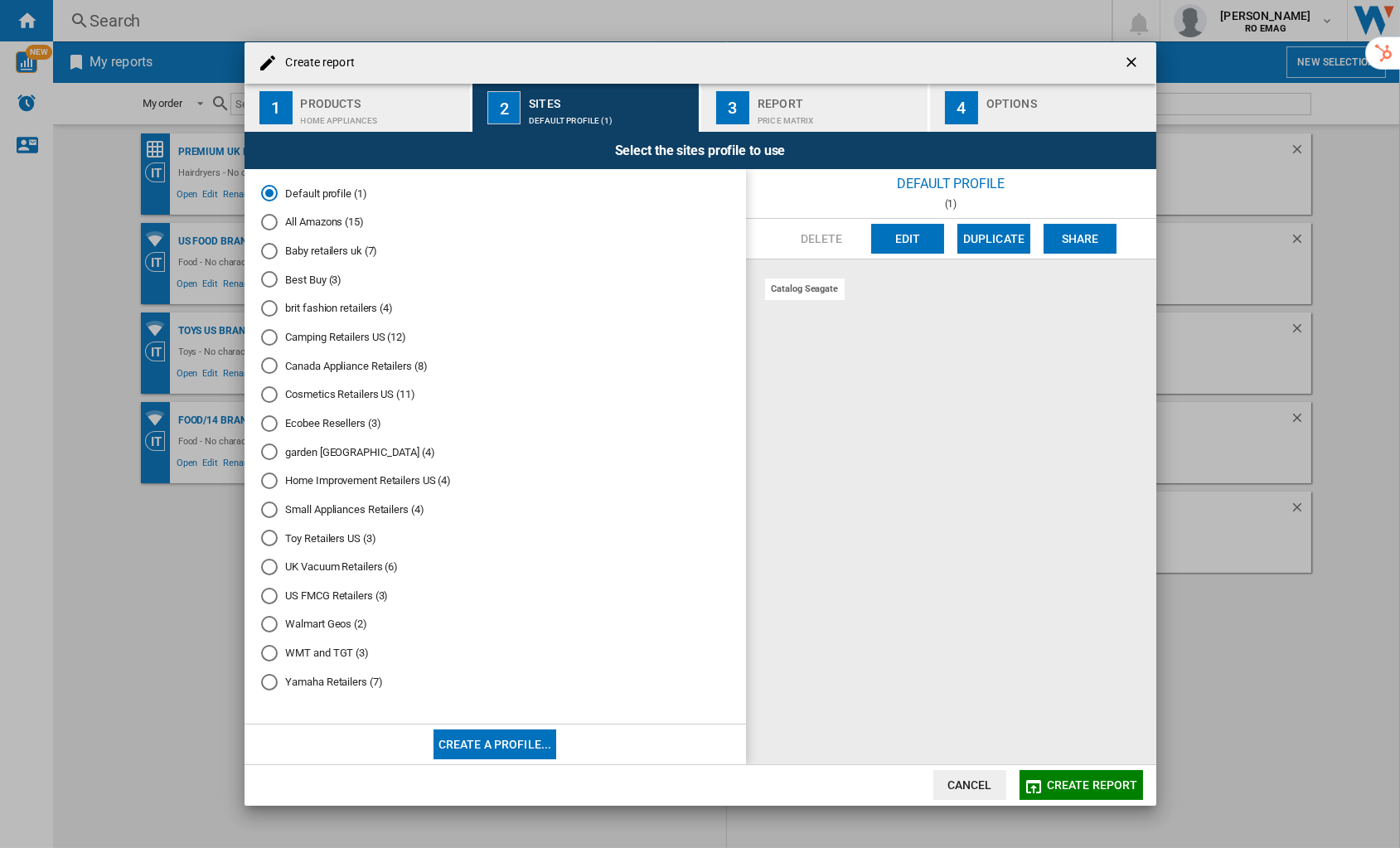
scroll to position [0, 0]
click at [470, 629] on button "Create a profile..." at bounding box center [496, 744] width 123 height 30
click at [452, 629] on button "Create a profile..." at bounding box center [496, 744] width 123 height 30
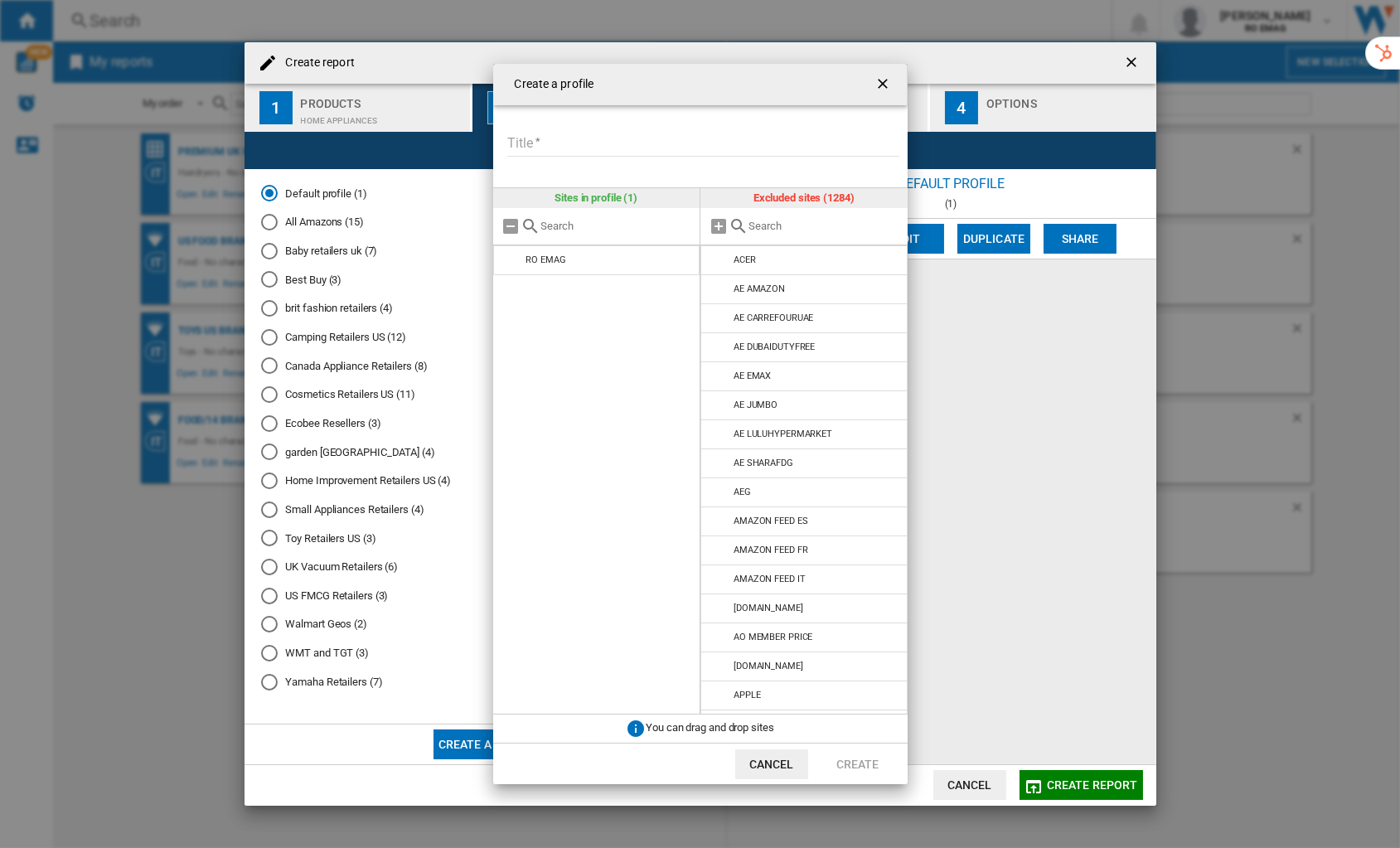
click at [660, 139] on input "Title" at bounding box center [703, 143] width 392 height 25
type input "**********"
click at [773, 231] on input "Create a ..." at bounding box center [824, 226] width 151 height 12
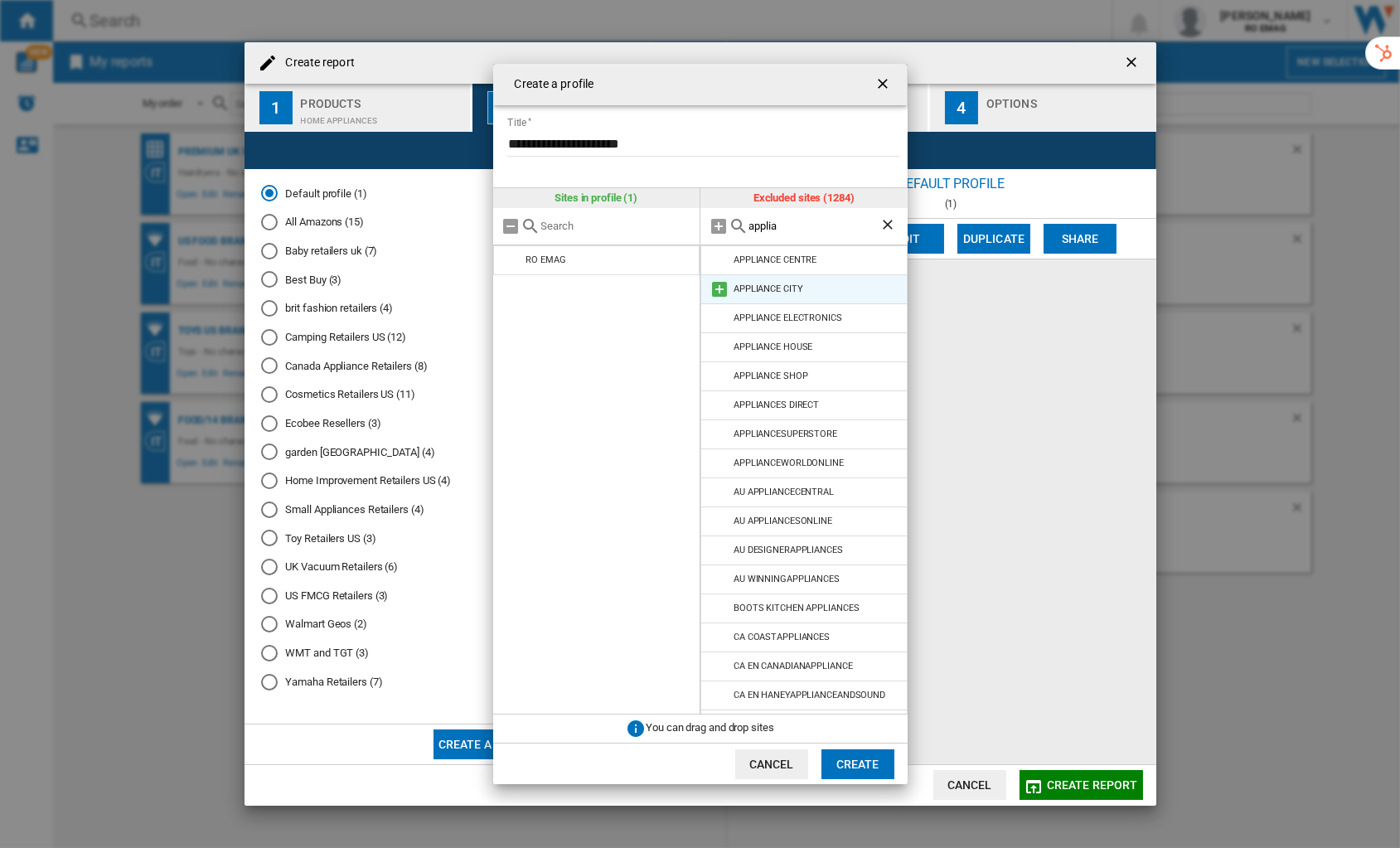
click at [723, 289] on md-icon "Create a ..." at bounding box center [719, 290] width 20 height 20
click at [717, 406] on md-icon "Create a ..." at bounding box center [719, 405] width 20 height 20
click at [721, 259] on md-icon "Create a ..." at bounding box center [719, 261] width 20 height 20
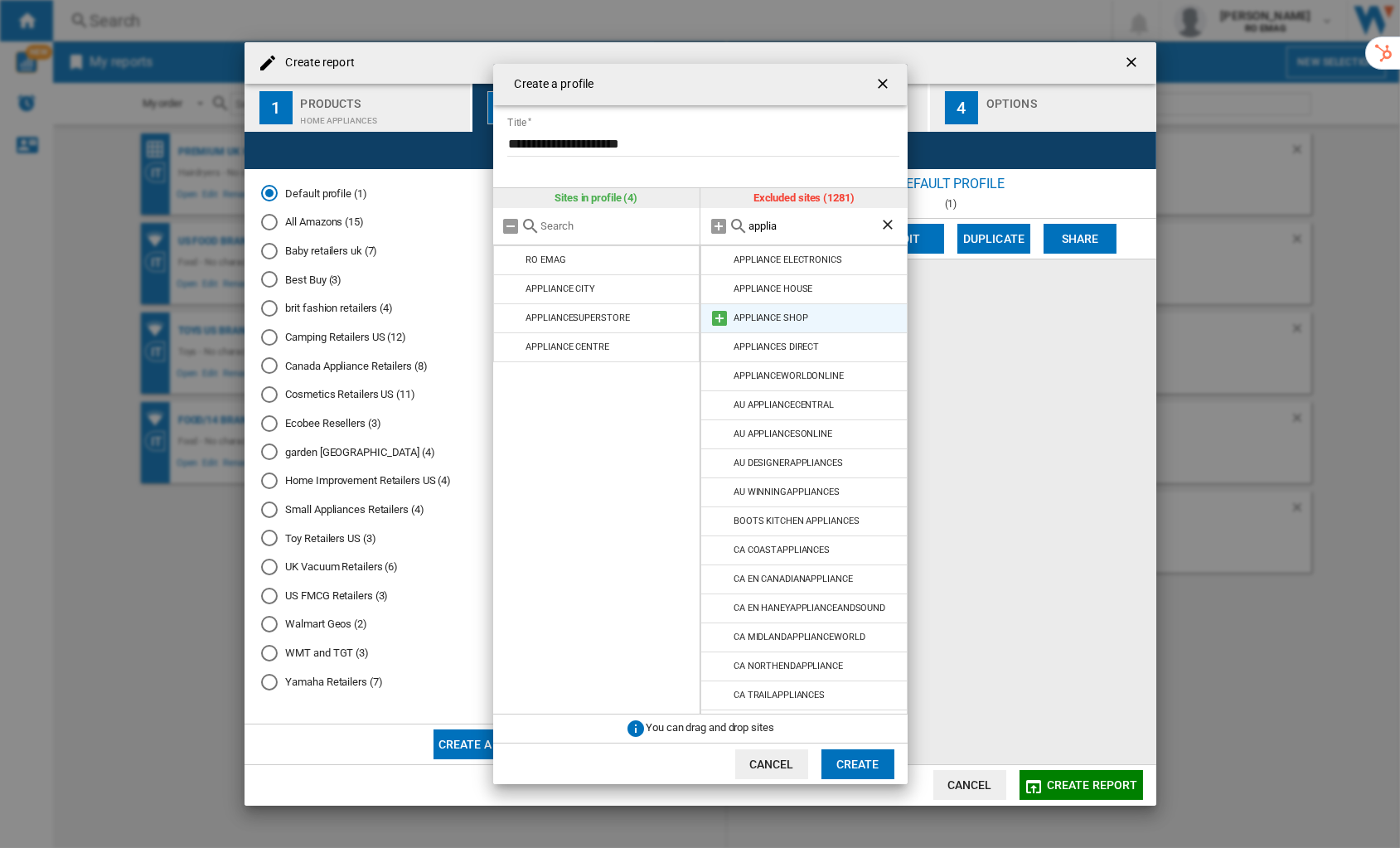
click at [720, 320] on md-icon "Create a ..." at bounding box center [719, 318] width 20 height 20
click at [772, 222] on input "applia" at bounding box center [814, 226] width 131 height 12
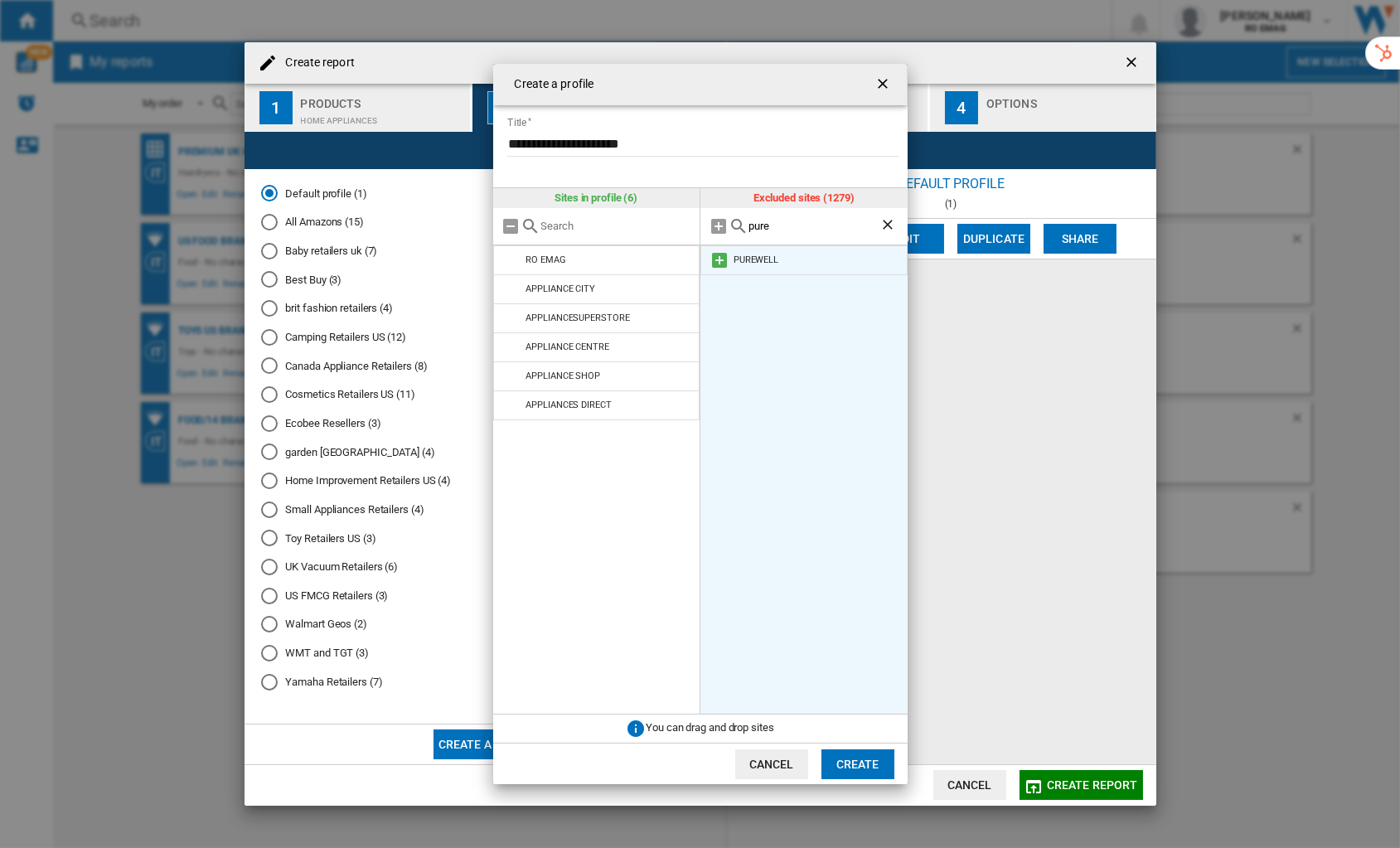
click at [719, 260] on md-icon "Create a ..." at bounding box center [719, 261] width 20 height 20
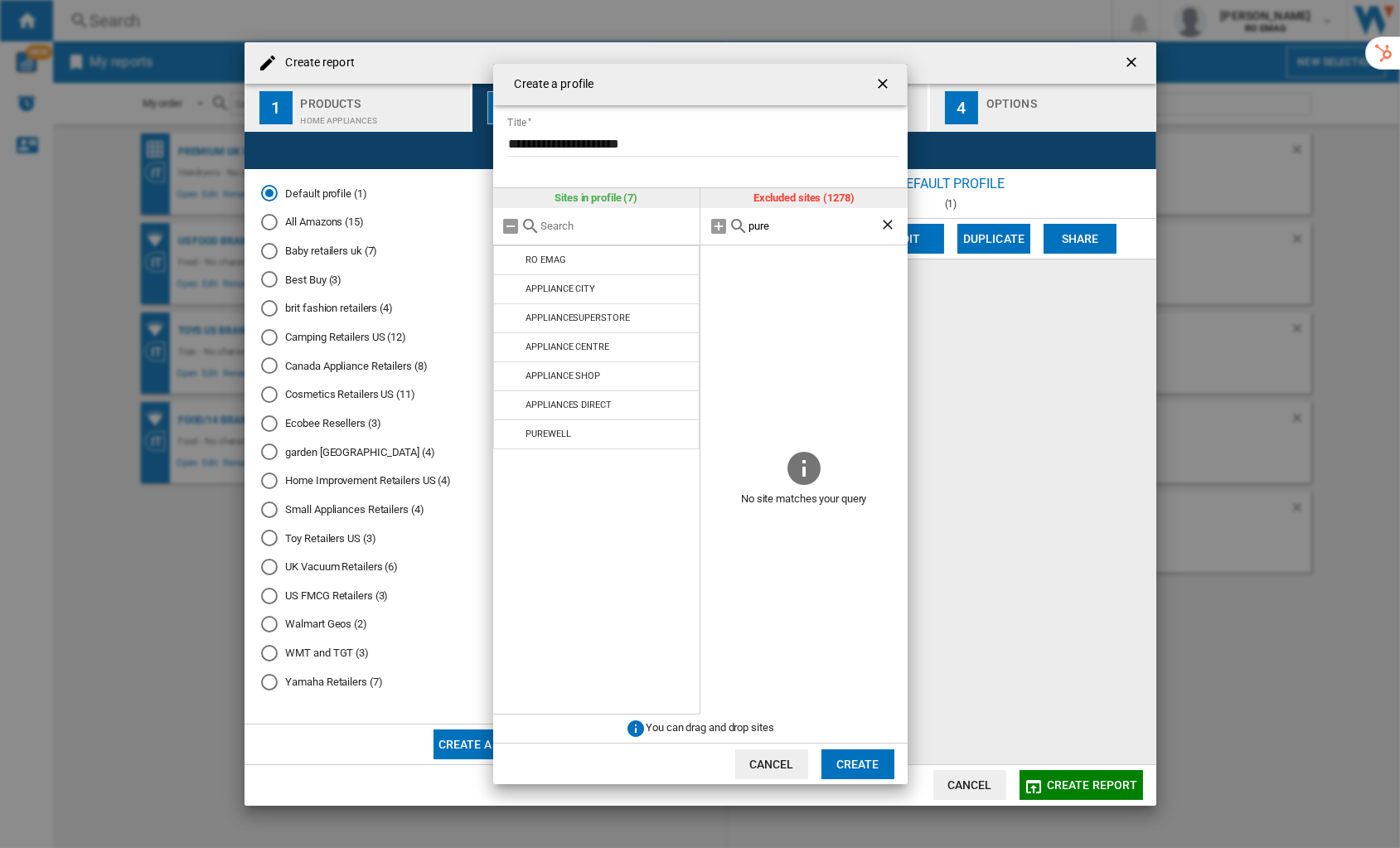
click at [759, 223] on input "pure" at bounding box center [814, 226] width 131 height 12
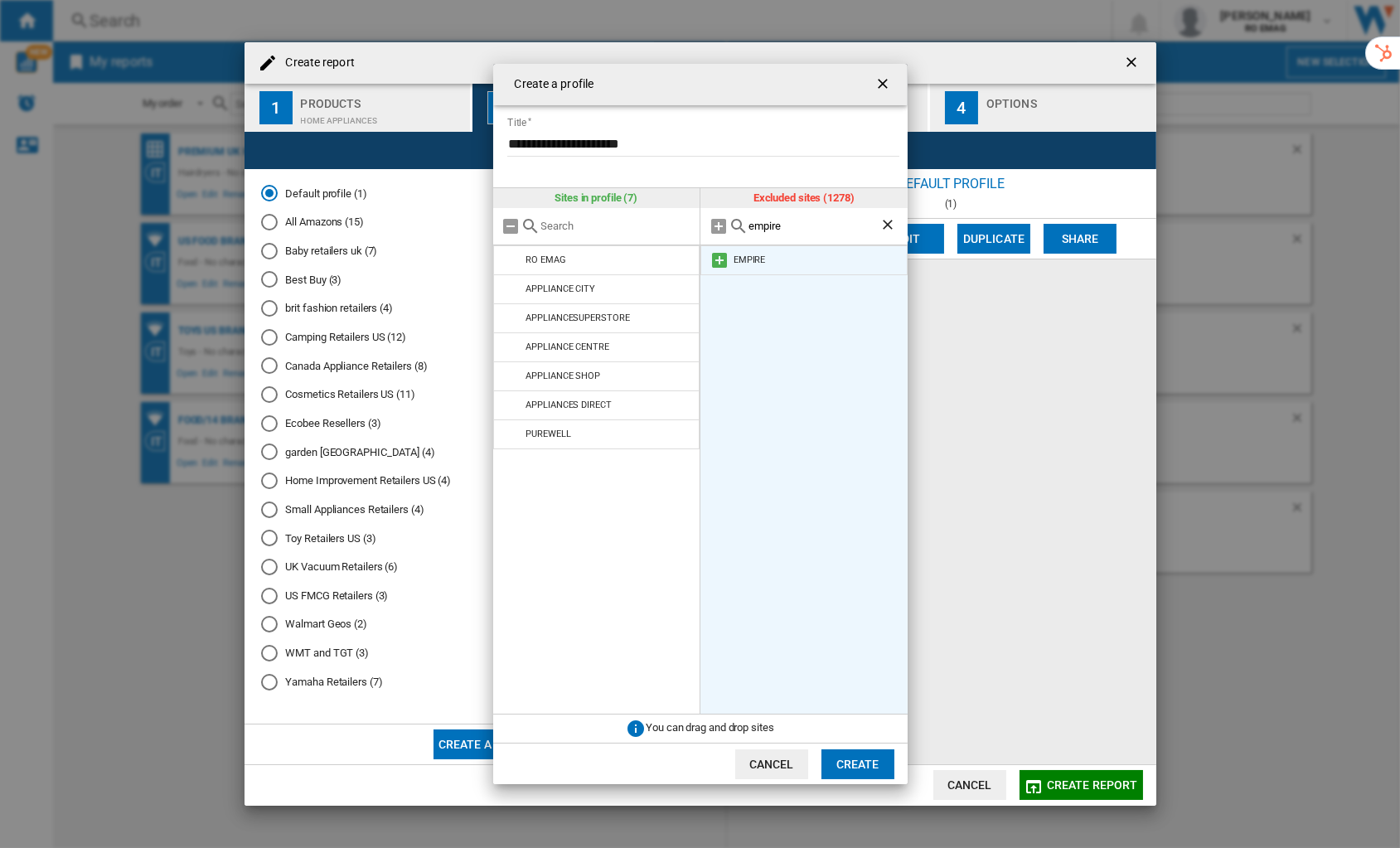
click at [718, 259] on md-icon "Create a ..." at bounding box center [719, 261] width 20 height 20
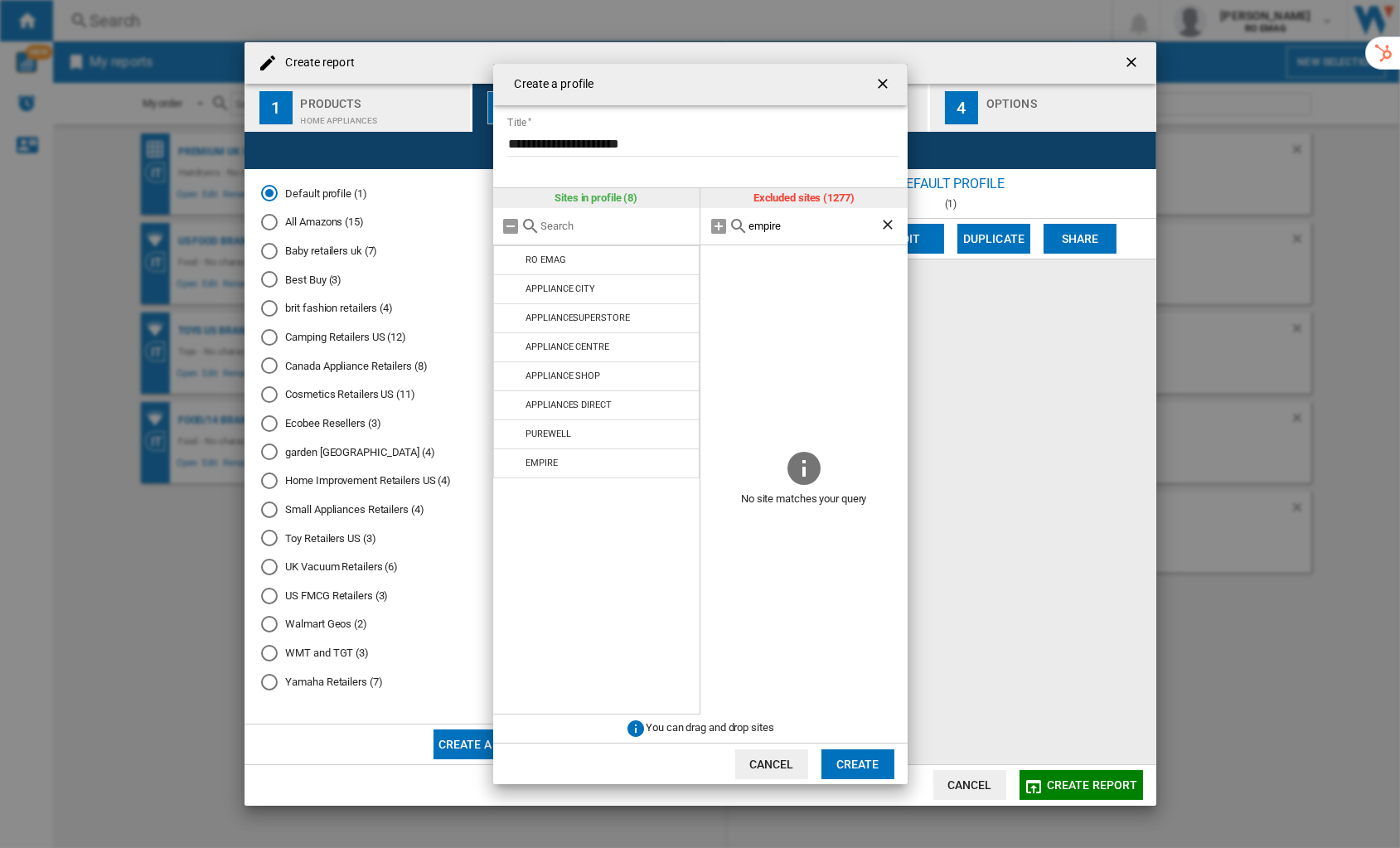
click at [758, 234] on div "empire" at bounding box center [804, 226] width 207 height 37
click at [758, 226] on input "empire" at bounding box center [814, 226] width 131 height 12
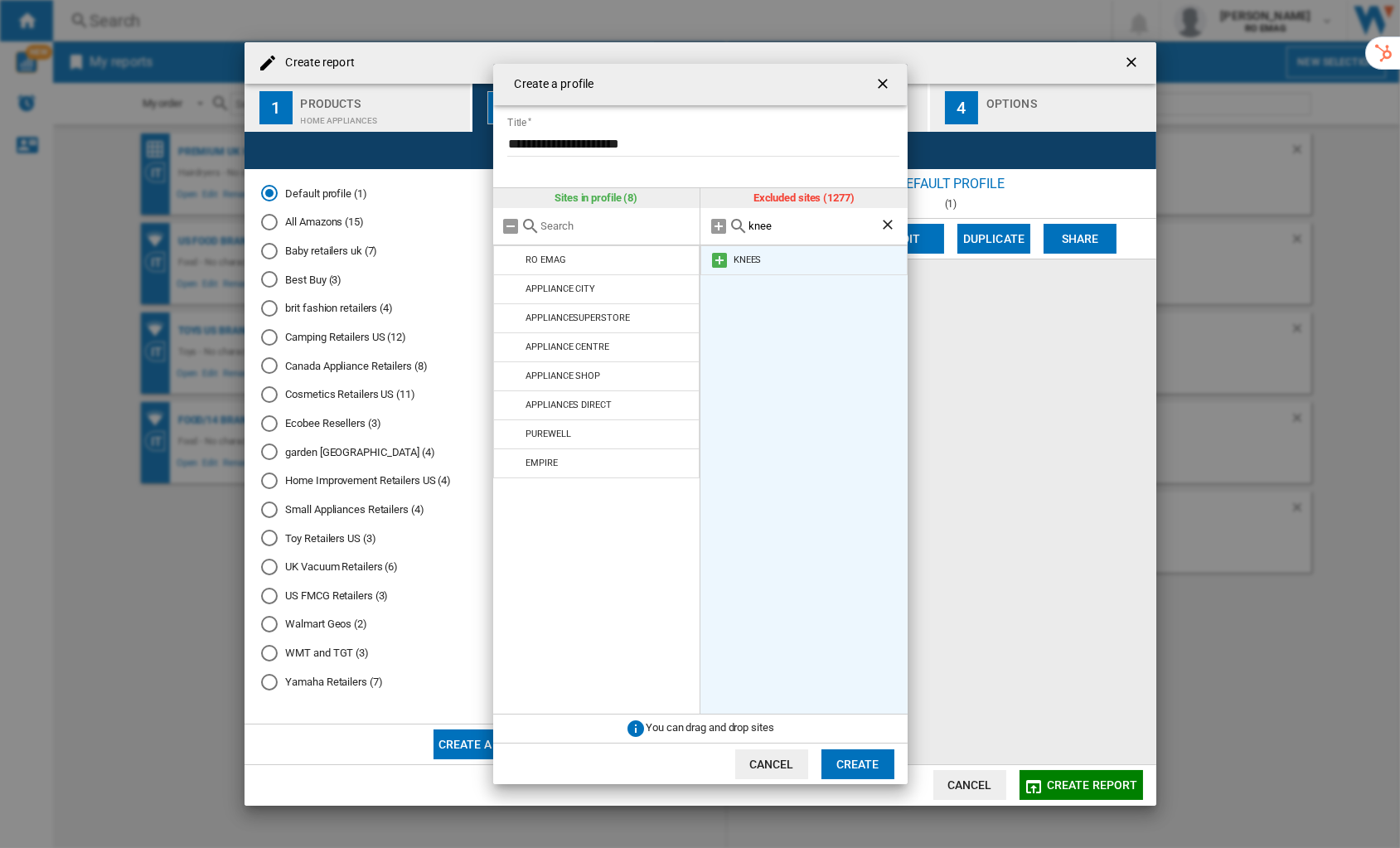
click at [717, 259] on md-icon "Create a ..." at bounding box center [719, 261] width 20 height 20
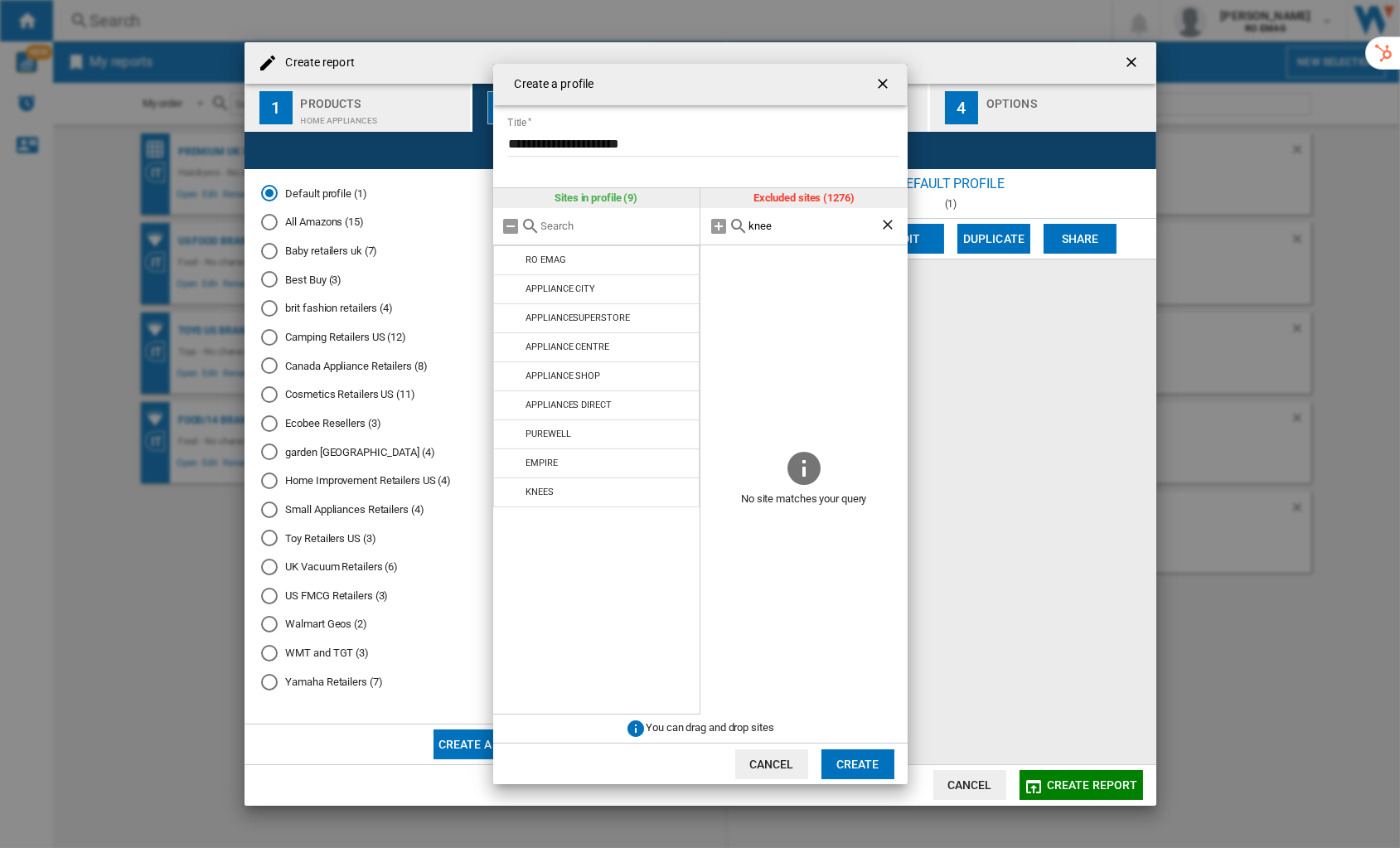
click at [757, 226] on input "knee" at bounding box center [814, 226] width 131 height 12
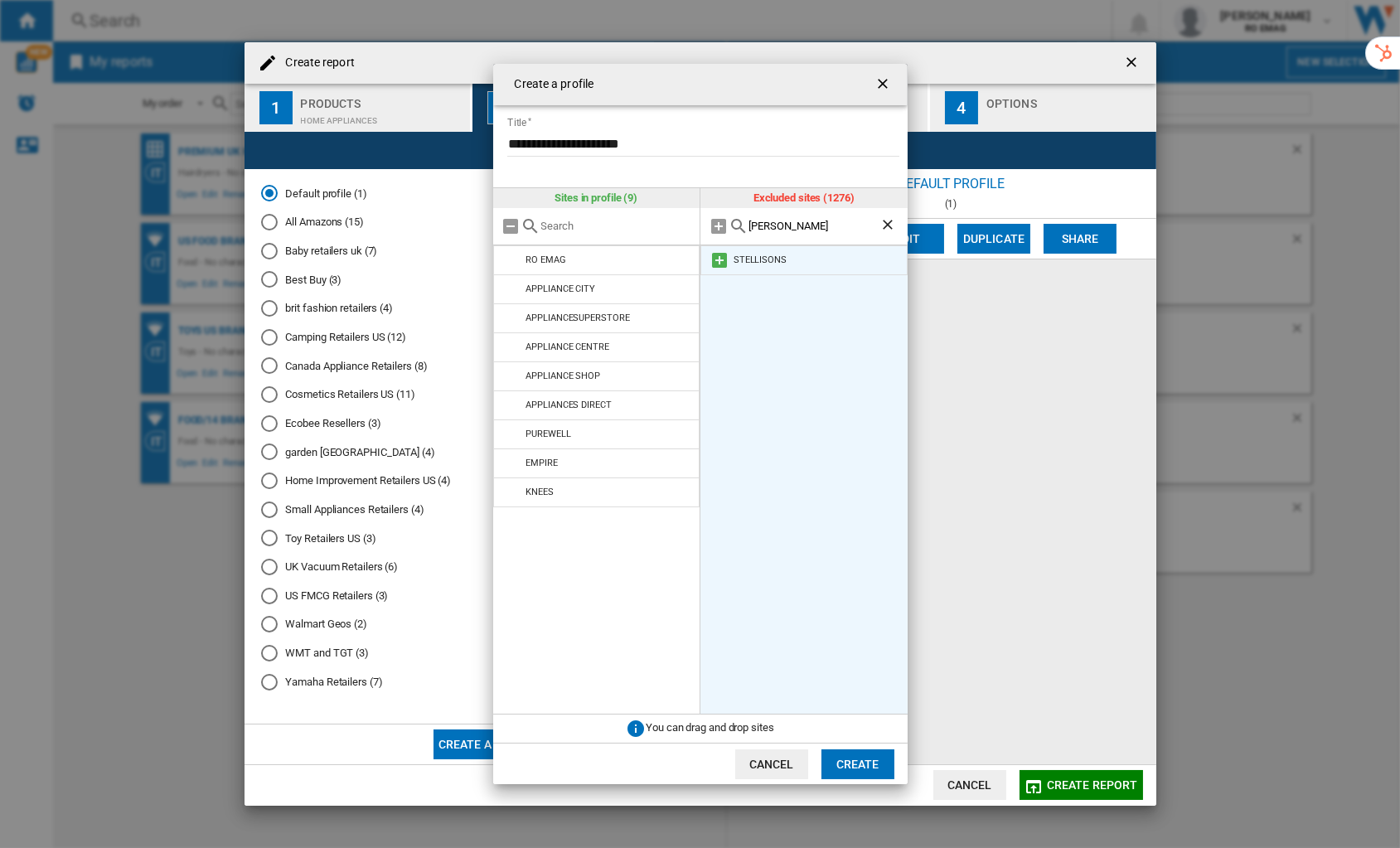
click at [719, 257] on md-icon "Create a ..." at bounding box center [719, 261] width 20 height 20
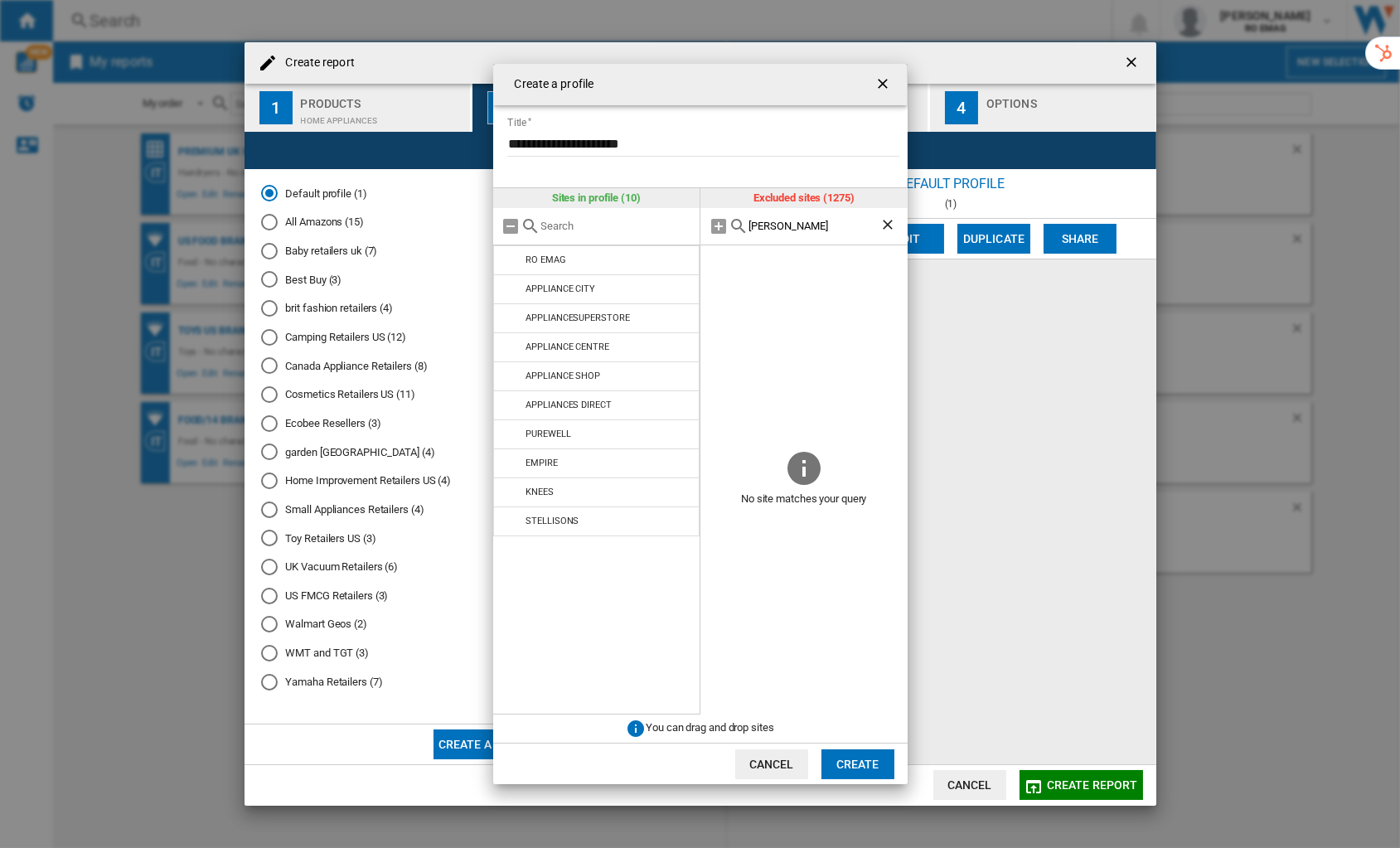
click at [756, 225] on input "[PERSON_NAME]" at bounding box center [814, 226] width 131 height 12
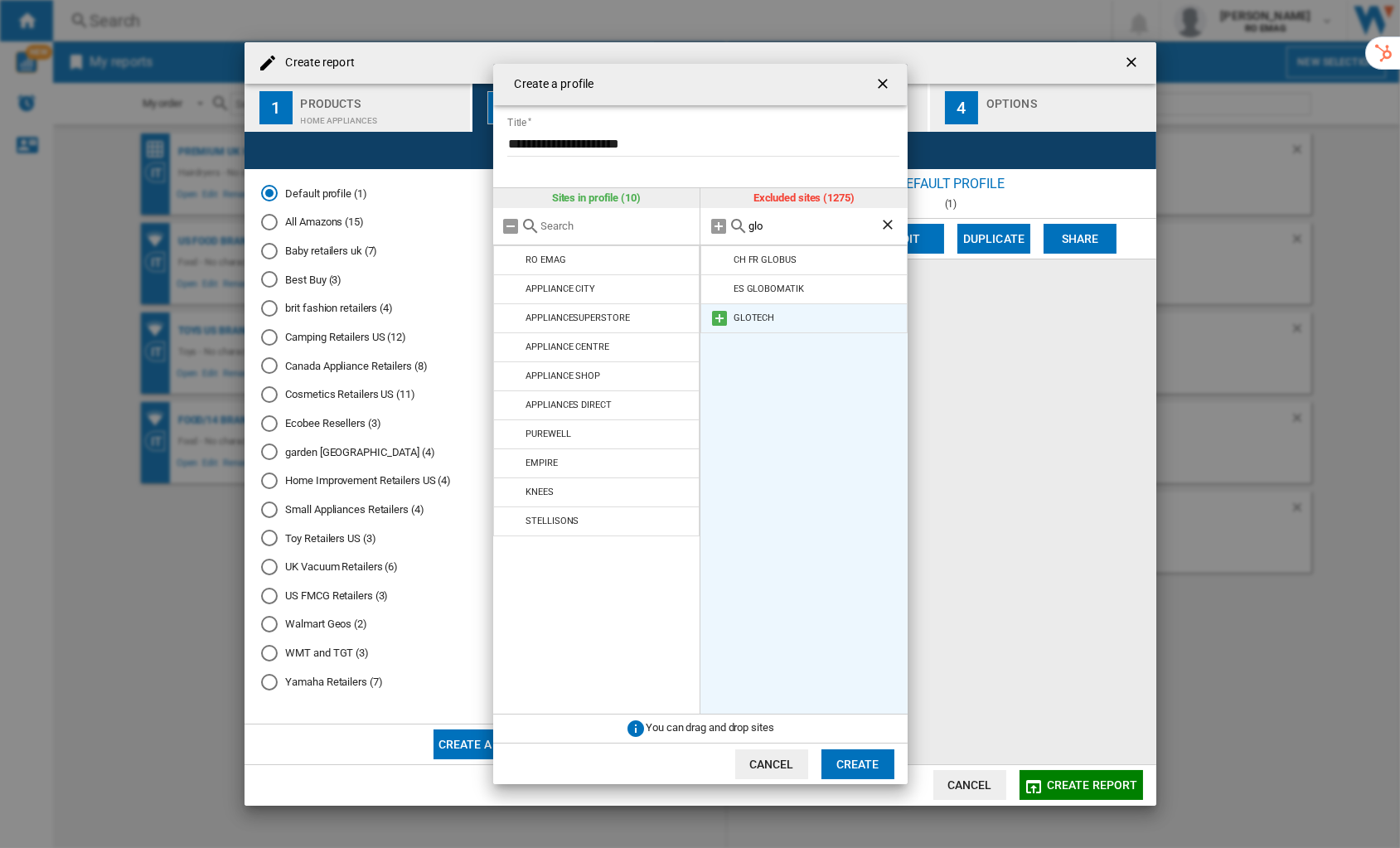
click at [721, 318] on md-icon "Create a ..." at bounding box center [719, 318] width 20 height 20
click at [783, 224] on input "glo" at bounding box center [814, 226] width 131 height 12
click at [721, 259] on md-icon "Create a ..." at bounding box center [719, 261] width 20 height 20
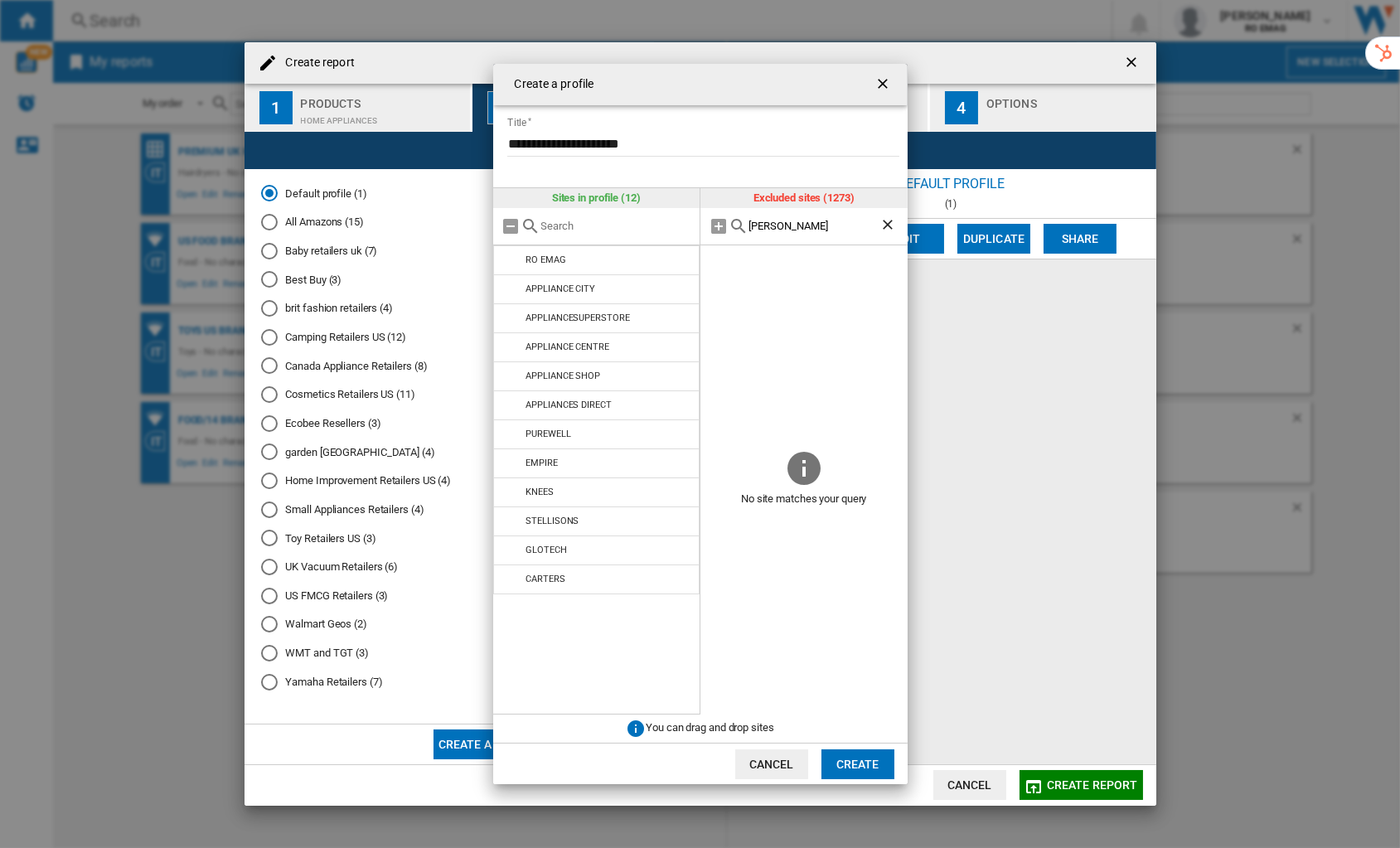
click at [760, 225] on input "[PERSON_NAME]" at bounding box center [814, 226] width 131 height 12
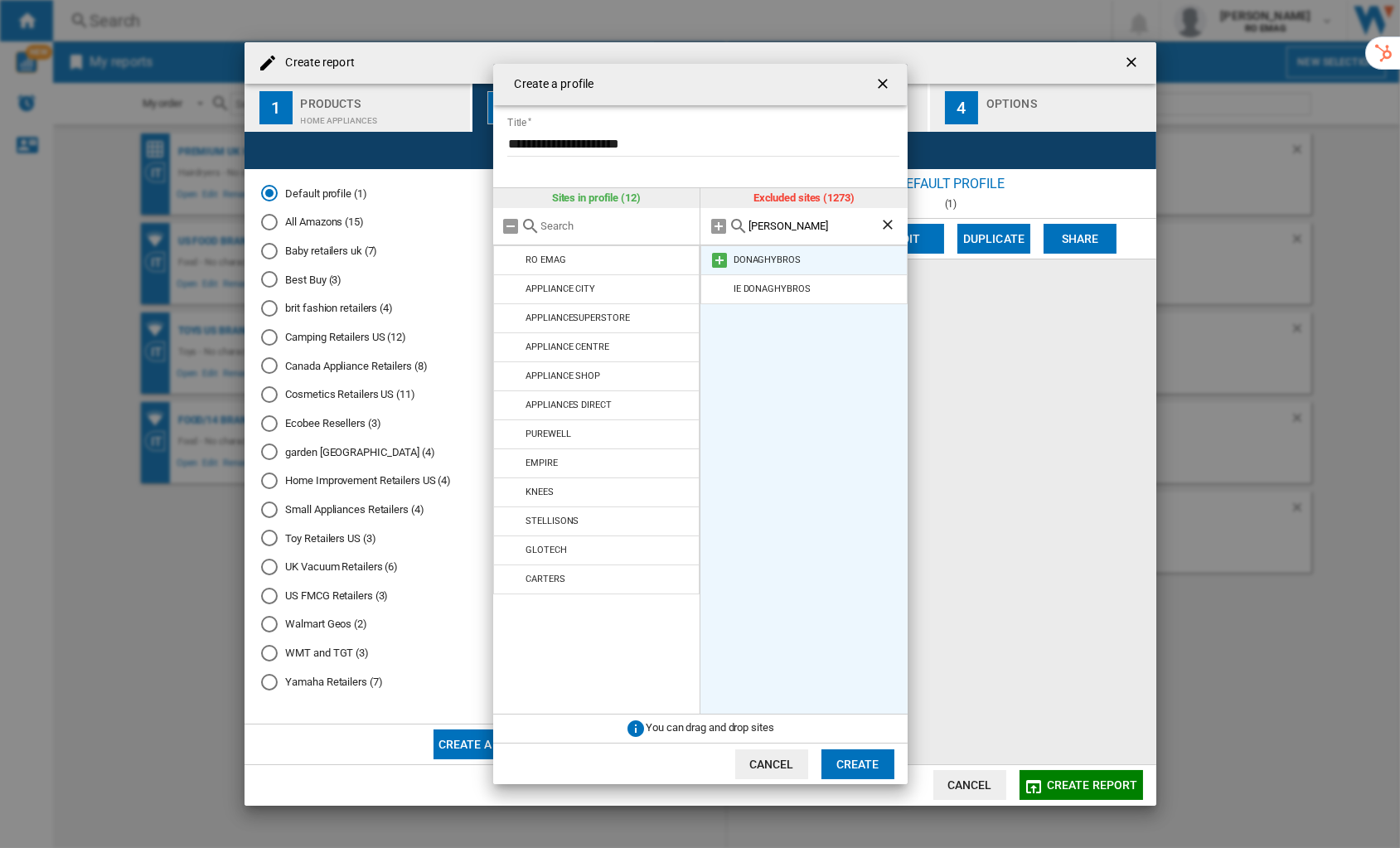
click at [716, 255] on md-icon "Create a ..." at bounding box center [719, 261] width 20 height 20
click at [765, 225] on input "[PERSON_NAME]" at bounding box center [814, 226] width 131 height 12
click at [718, 254] on md-icon "Create a ..." at bounding box center [719, 261] width 20 height 20
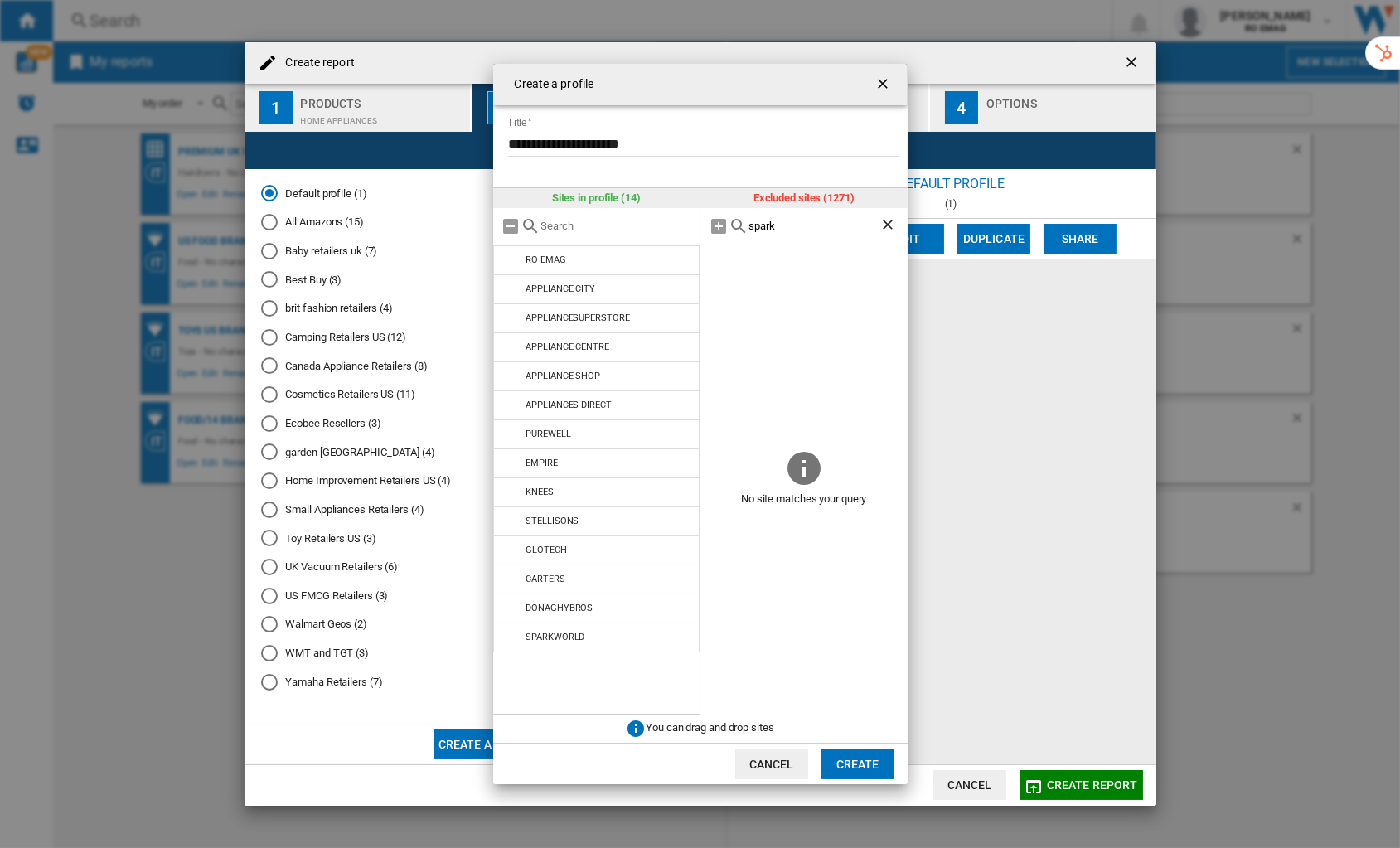
click at [764, 228] on input "spark" at bounding box center [814, 226] width 131 height 12
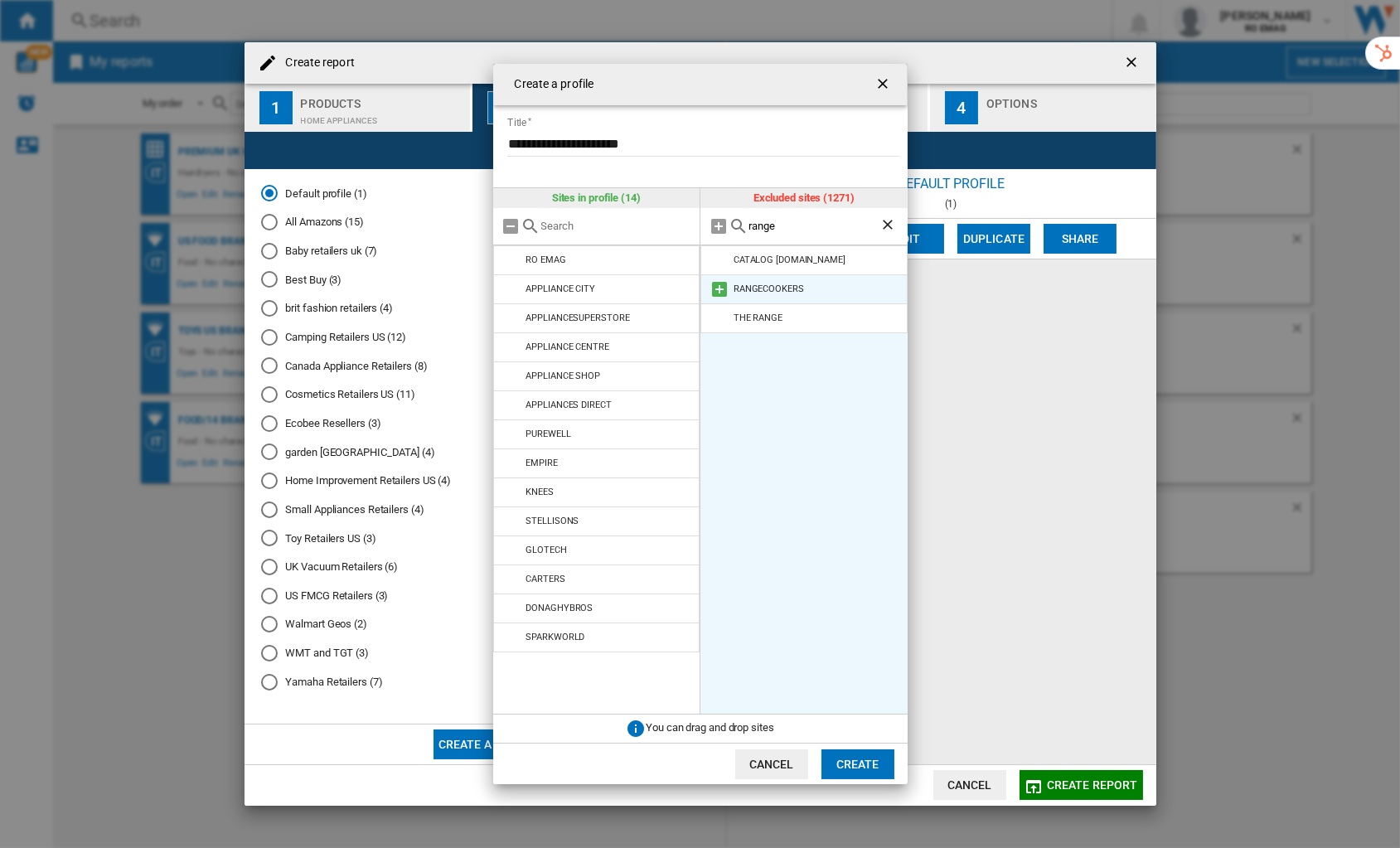
click at [717, 284] on md-icon "Create a ..." at bounding box center [719, 290] width 20 height 20
click at [770, 229] on input "range" at bounding box center [814, 226] width 131 height 12
click at [721, 261] on md-icon "Create a ..." at bounding box center [719, 261] width 20 height 20
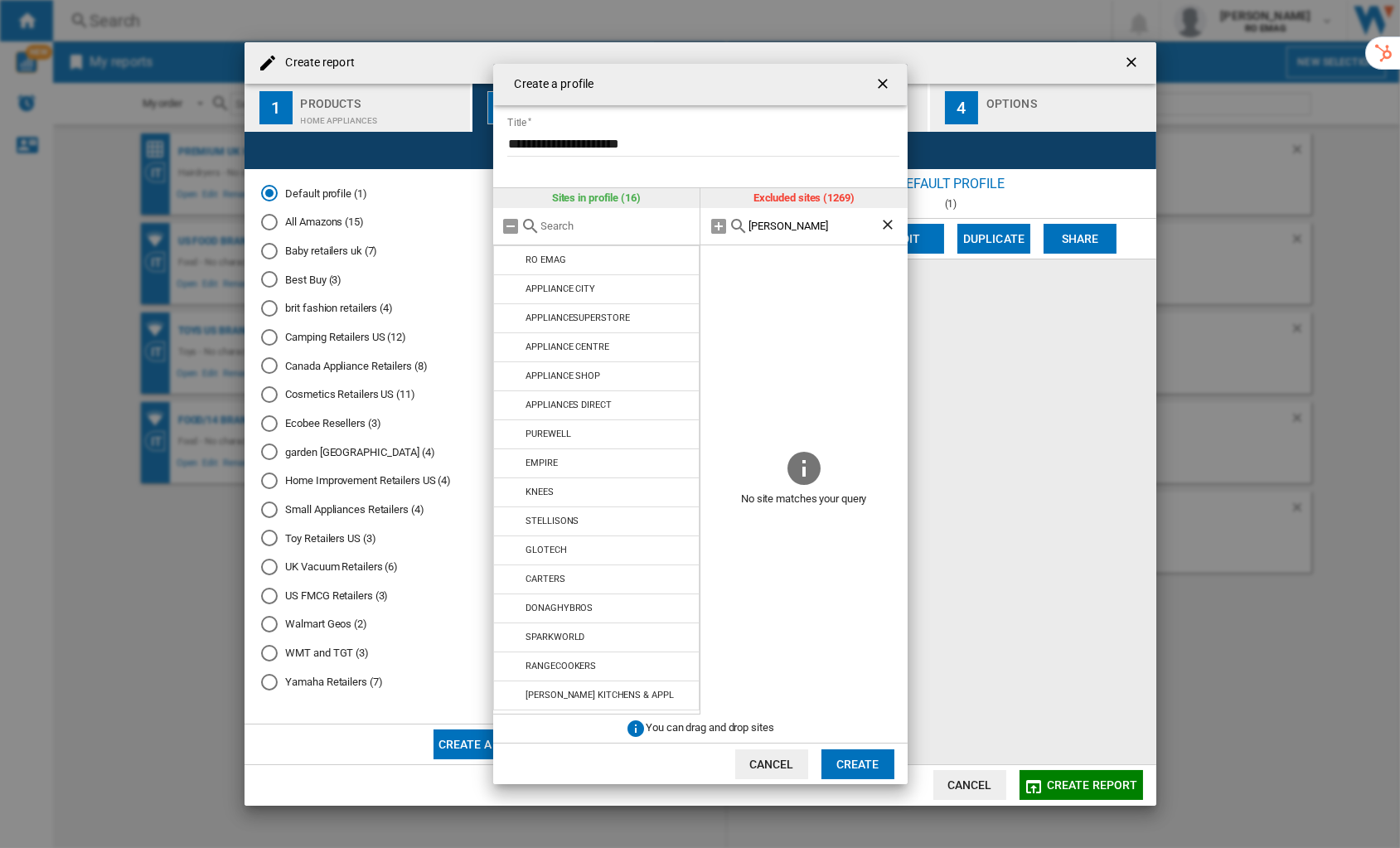
click at [761, 229] on input "[PERSON_NAME]" at bounding box center [814, 226] width 131 height 12
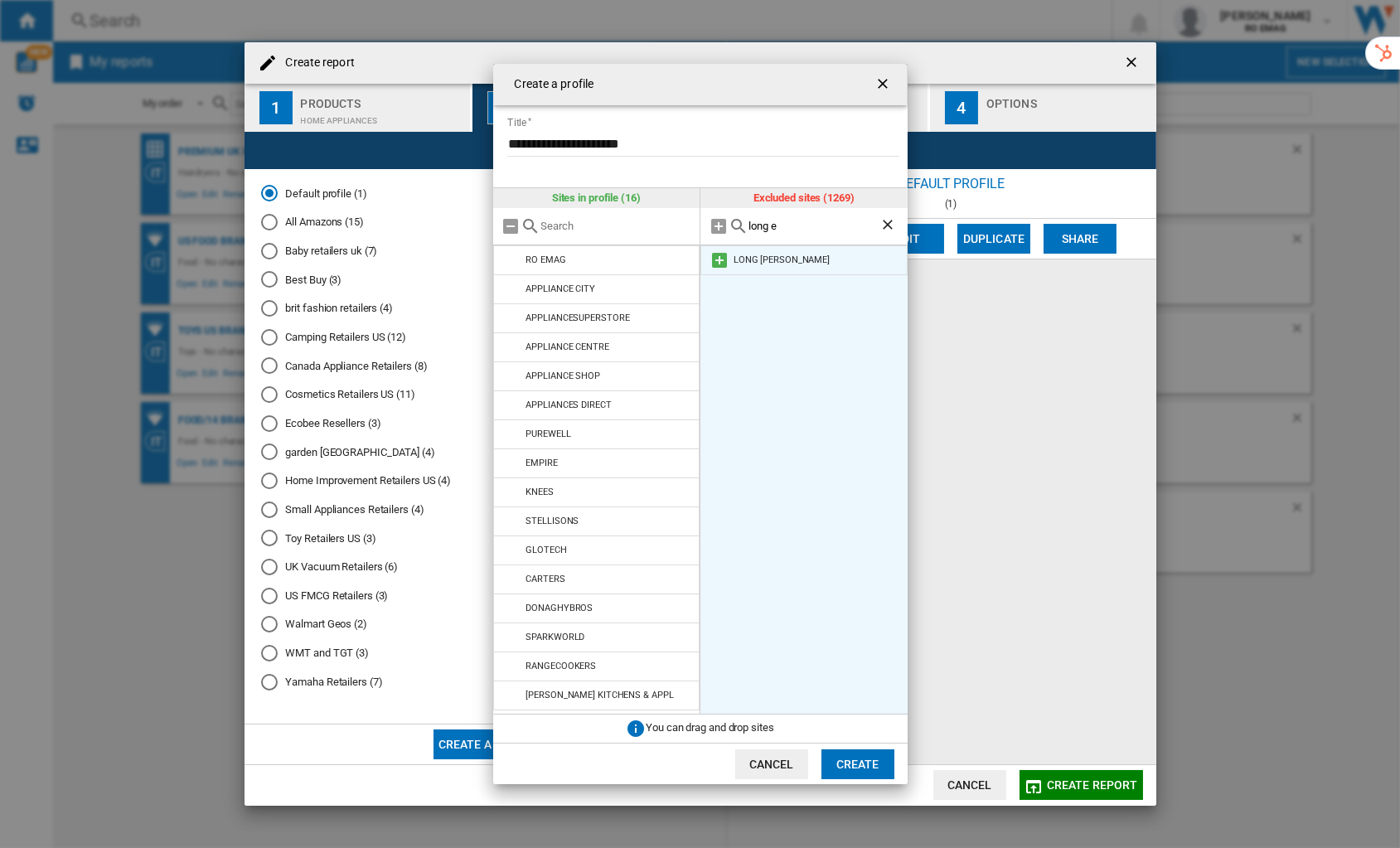
click at [723, 261] on md-icon "Create a ..." at bounding box center [719, 261] width 20 height 20
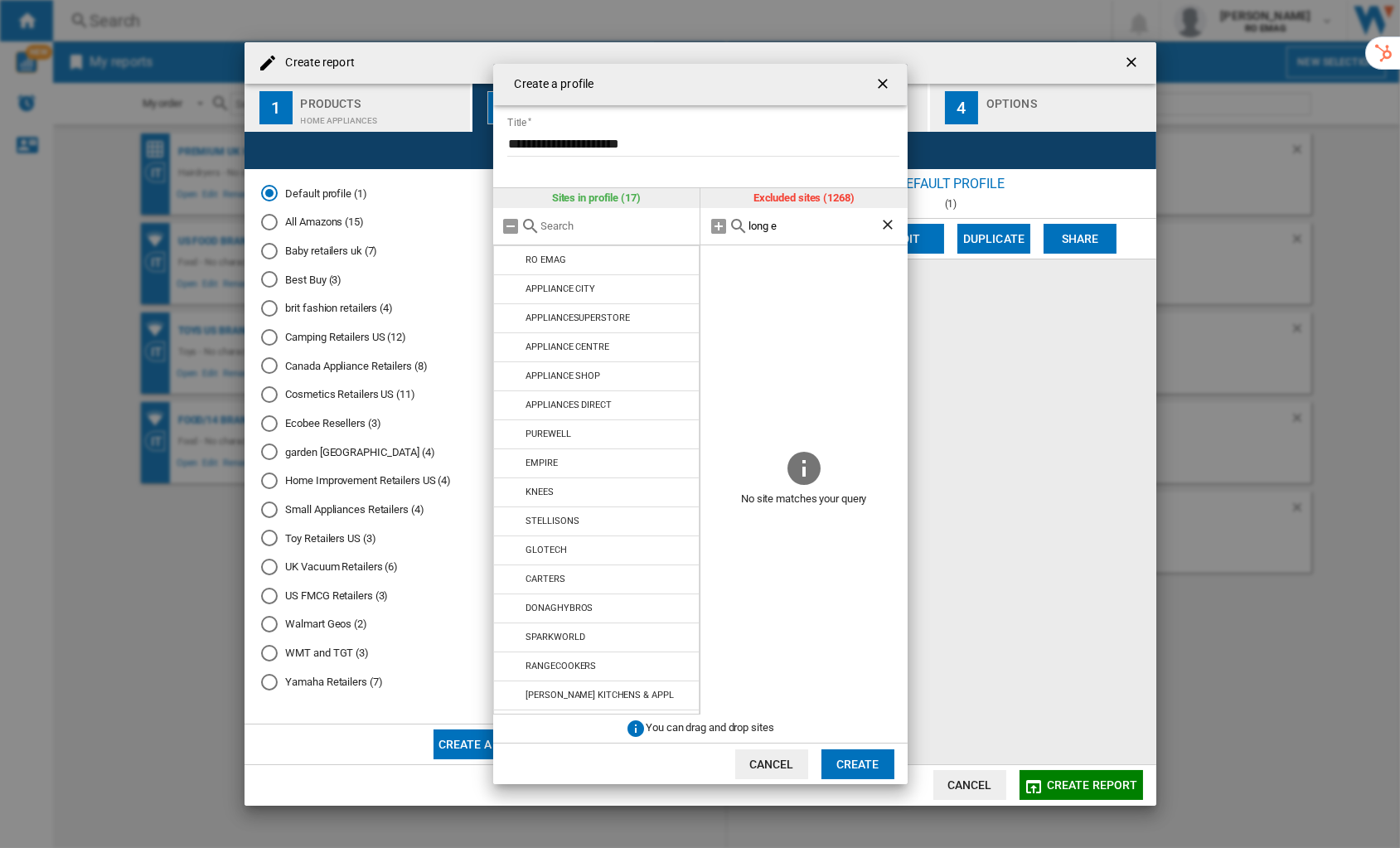
click at [793, 233] on div "long e" at bounding box center [804, 226] width 207 height 37
click at [749, 228] on input "long e" at bounding box center [814, 226] width 131 height 12
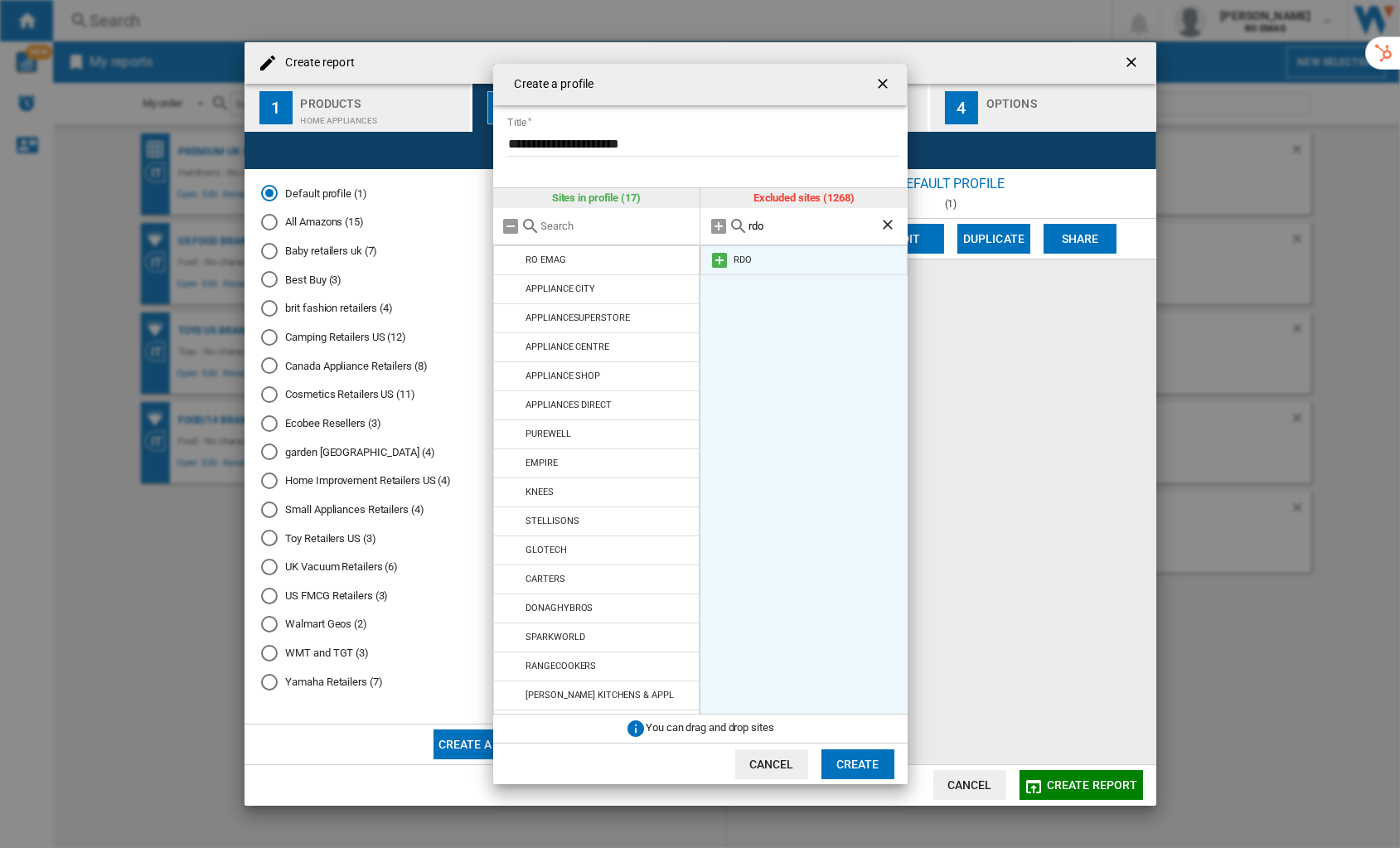
type input "rdo"
click at [720, 260] on md-icon "Create a ..." at bounding box center [719, 261] width 20 height 20
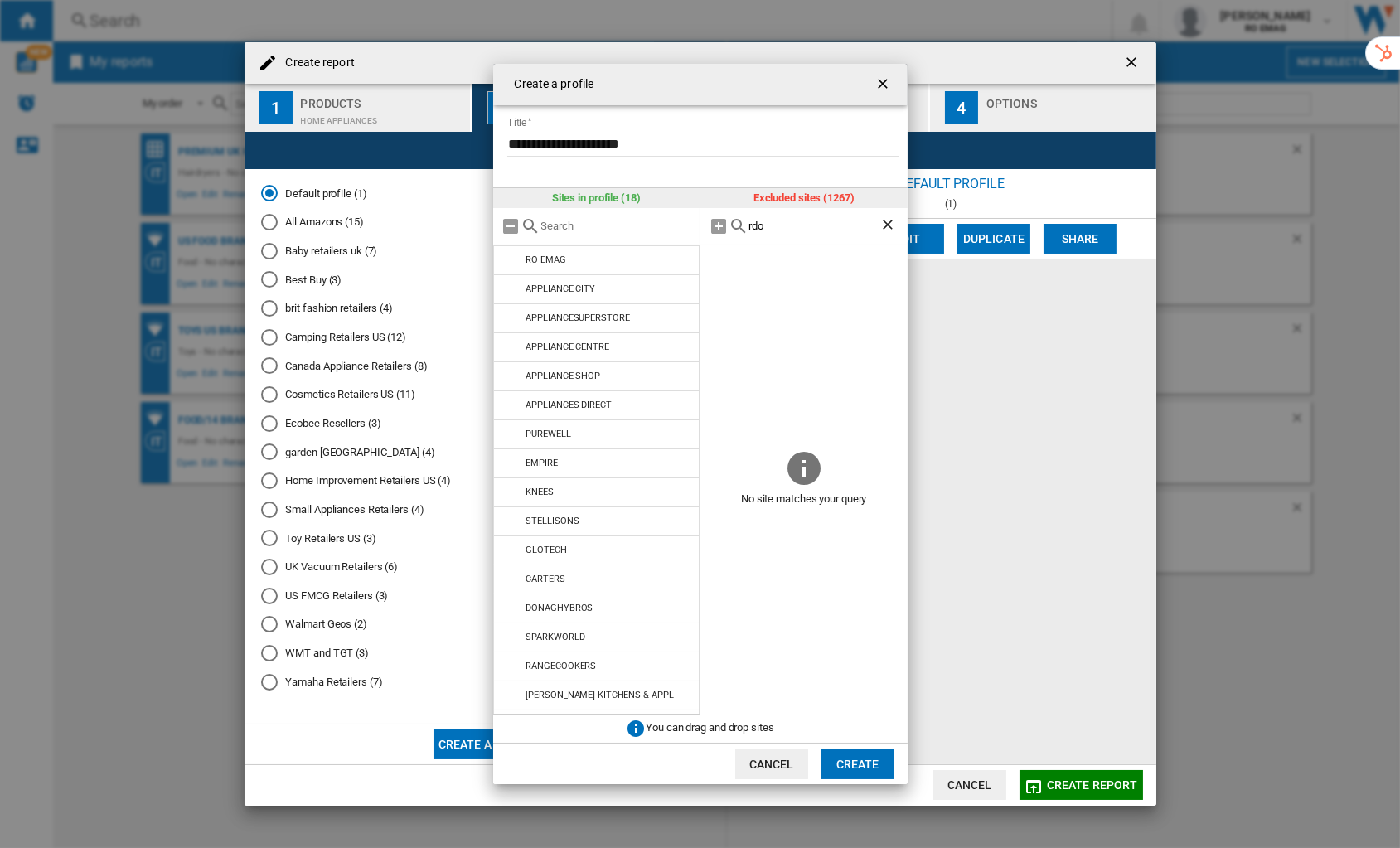
click at [841, 629] on button "Create" at bounding box center [858, 764] width 73 height 30
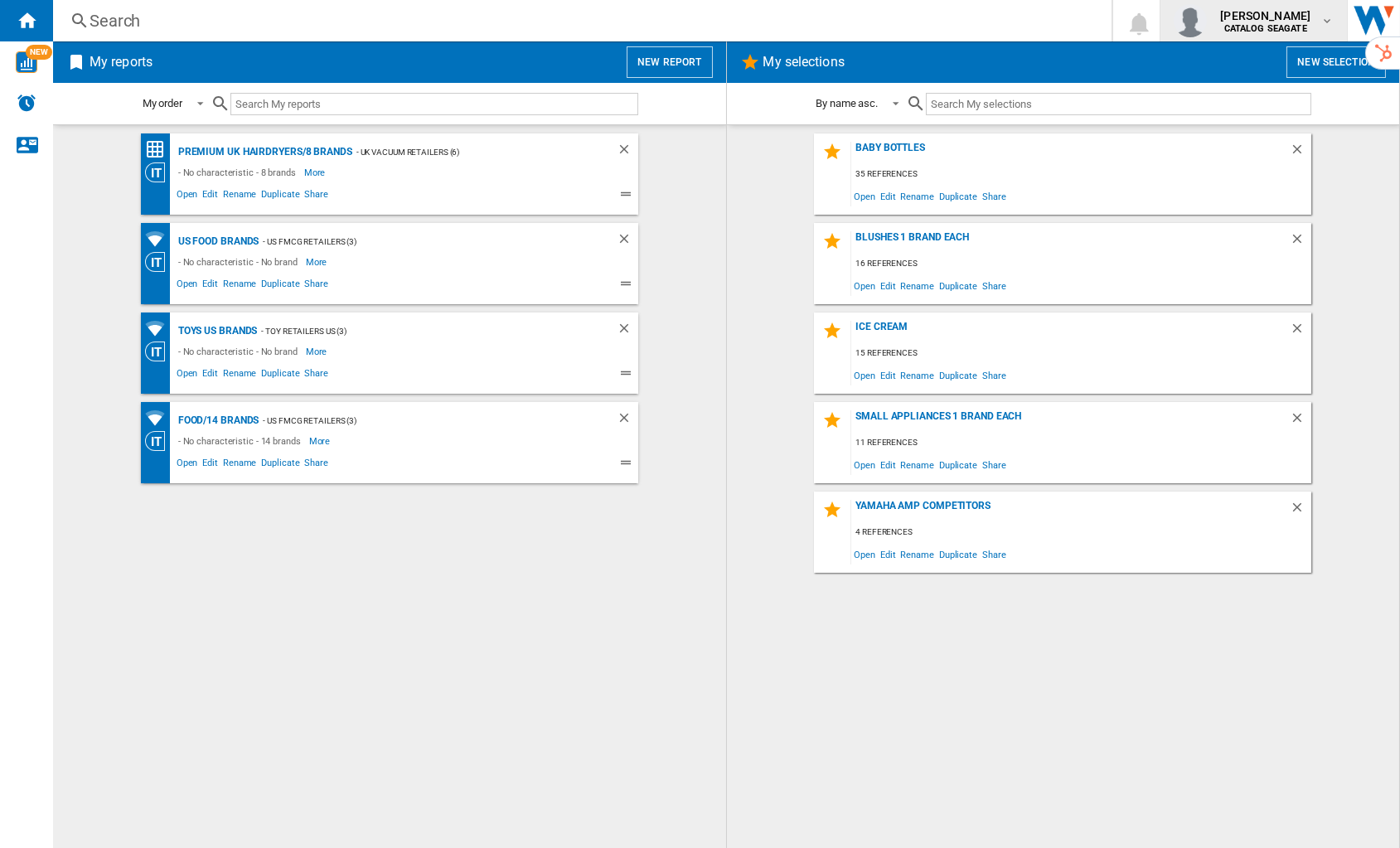
click at [1277, 23] on b "CATALOG SEAGATE" at bounding box center [1266, 28] width 83 height 11
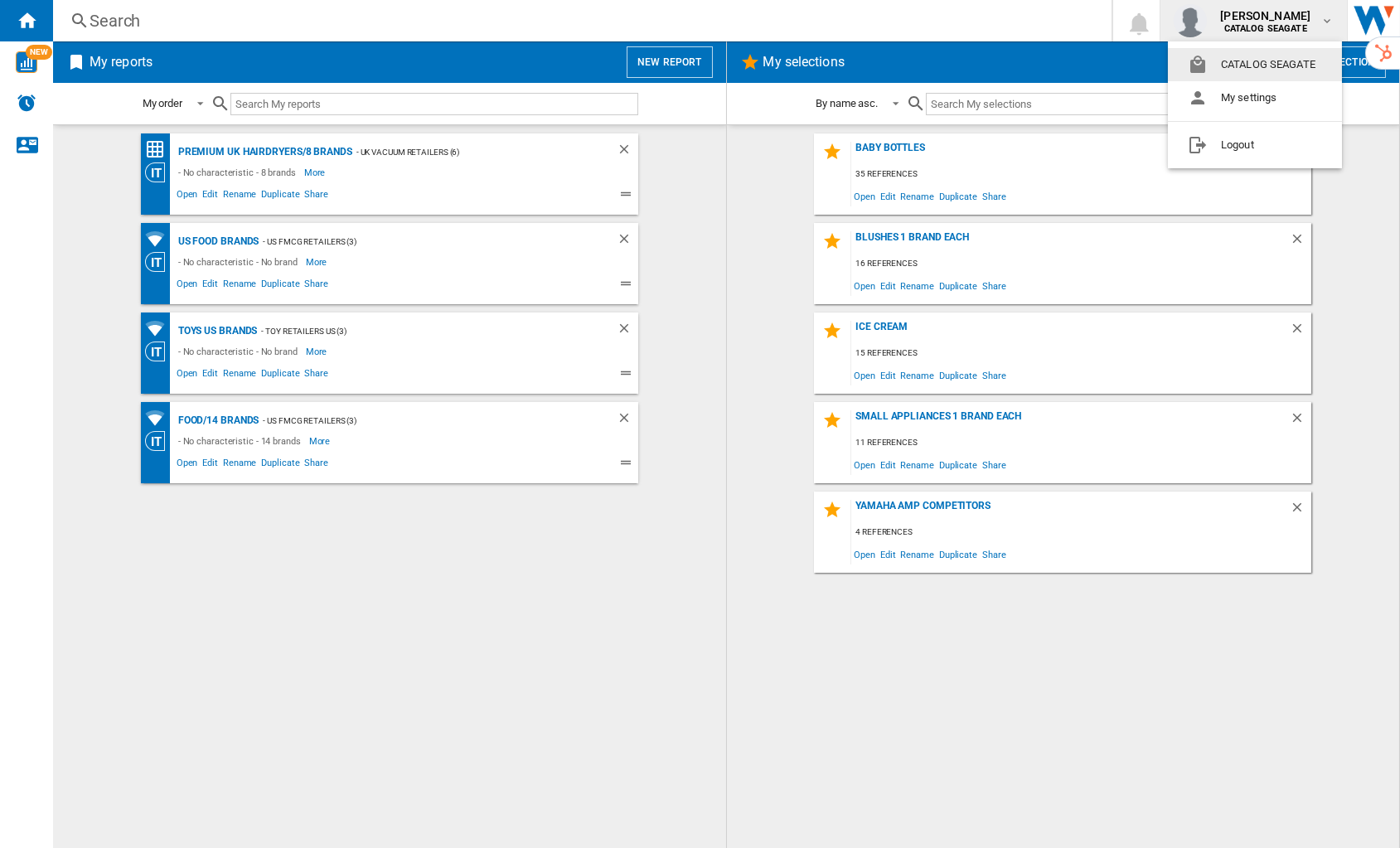
click at [509, 728] on md-backdrop at bounding box center [700, 424] width 1400 height 848
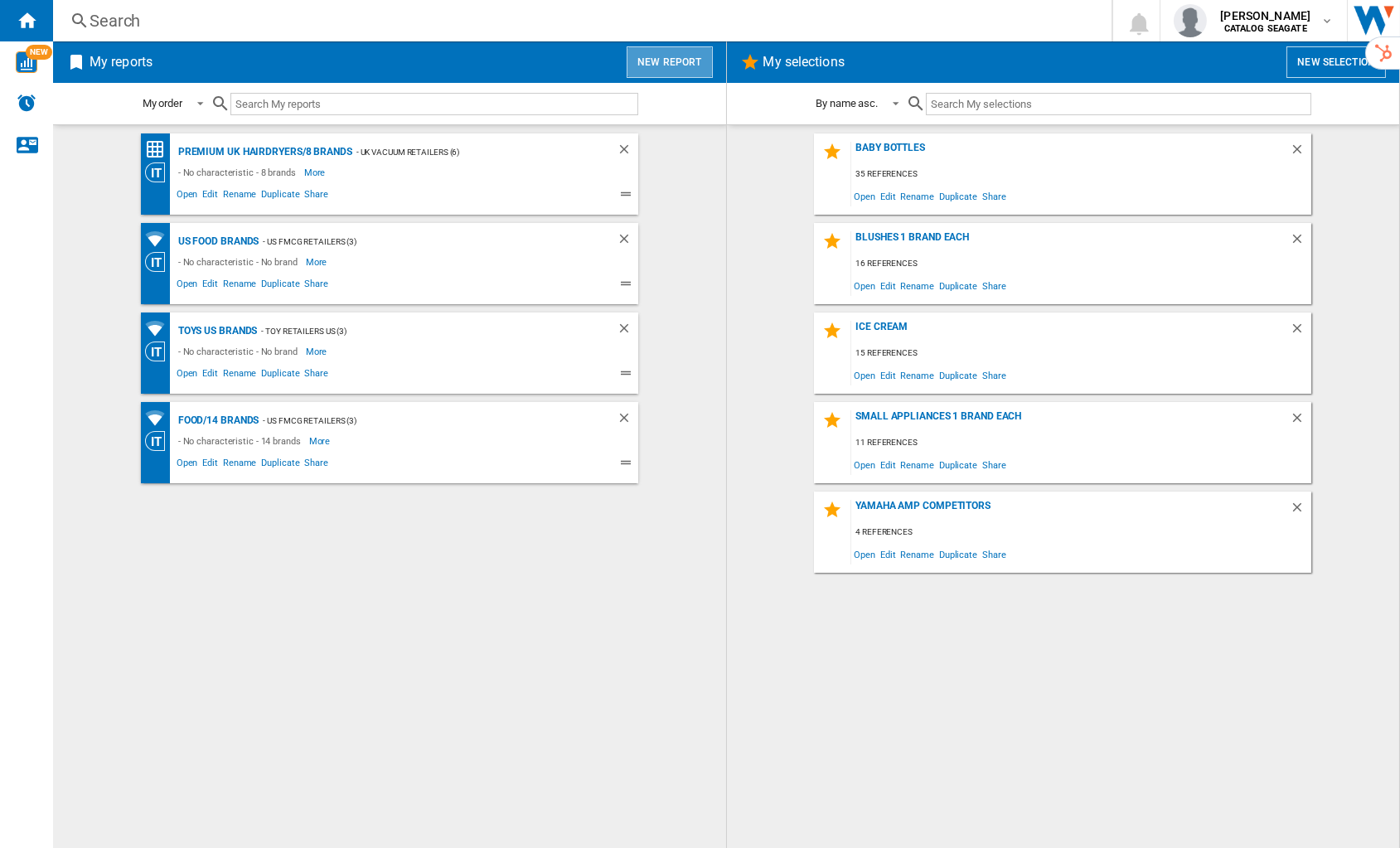
click at [674, 70] on button "New report" at bounding box center [670, 63] width 86 height 32
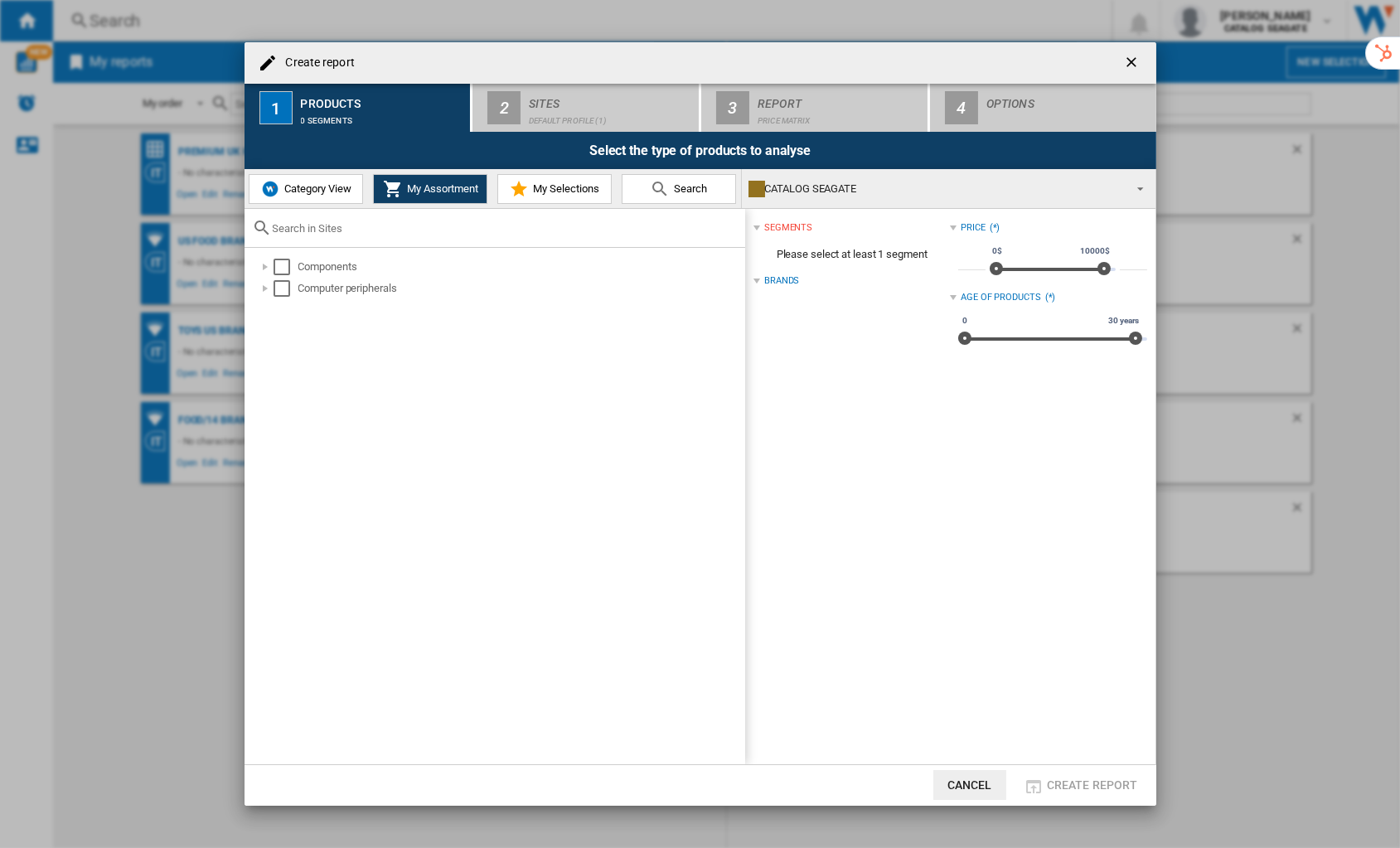
click at [342, 194] on span "Category View" at bounding box center [316, 188] width 72 height 12
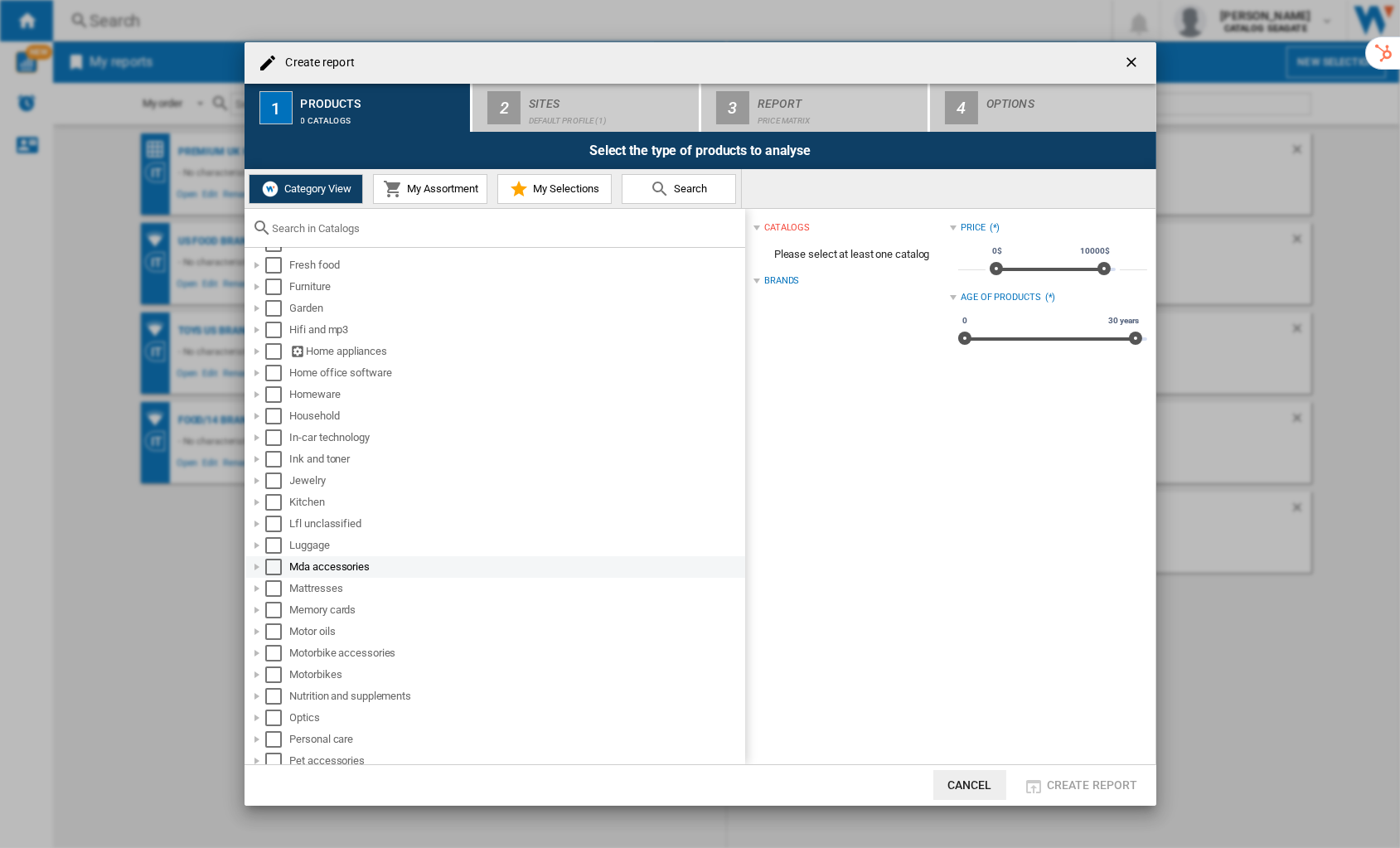
scroll to position [649, 0]
click at [273, 354] on div "Select" at bounding box center [274, 350] width 17 height 17
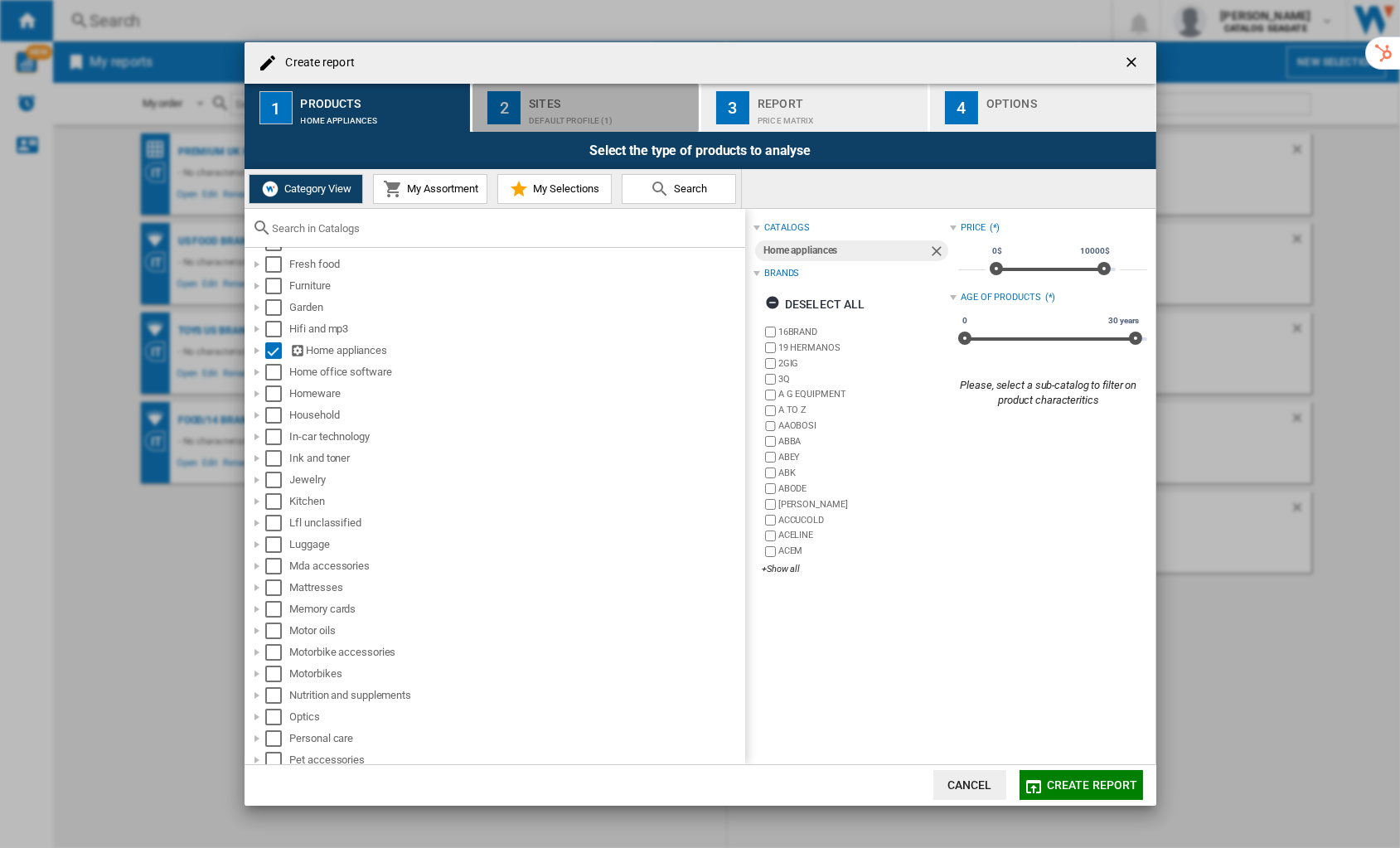
click at [577, 115] on div "Default profile (1)" at bounding box center [611, 115] width 163 height 17
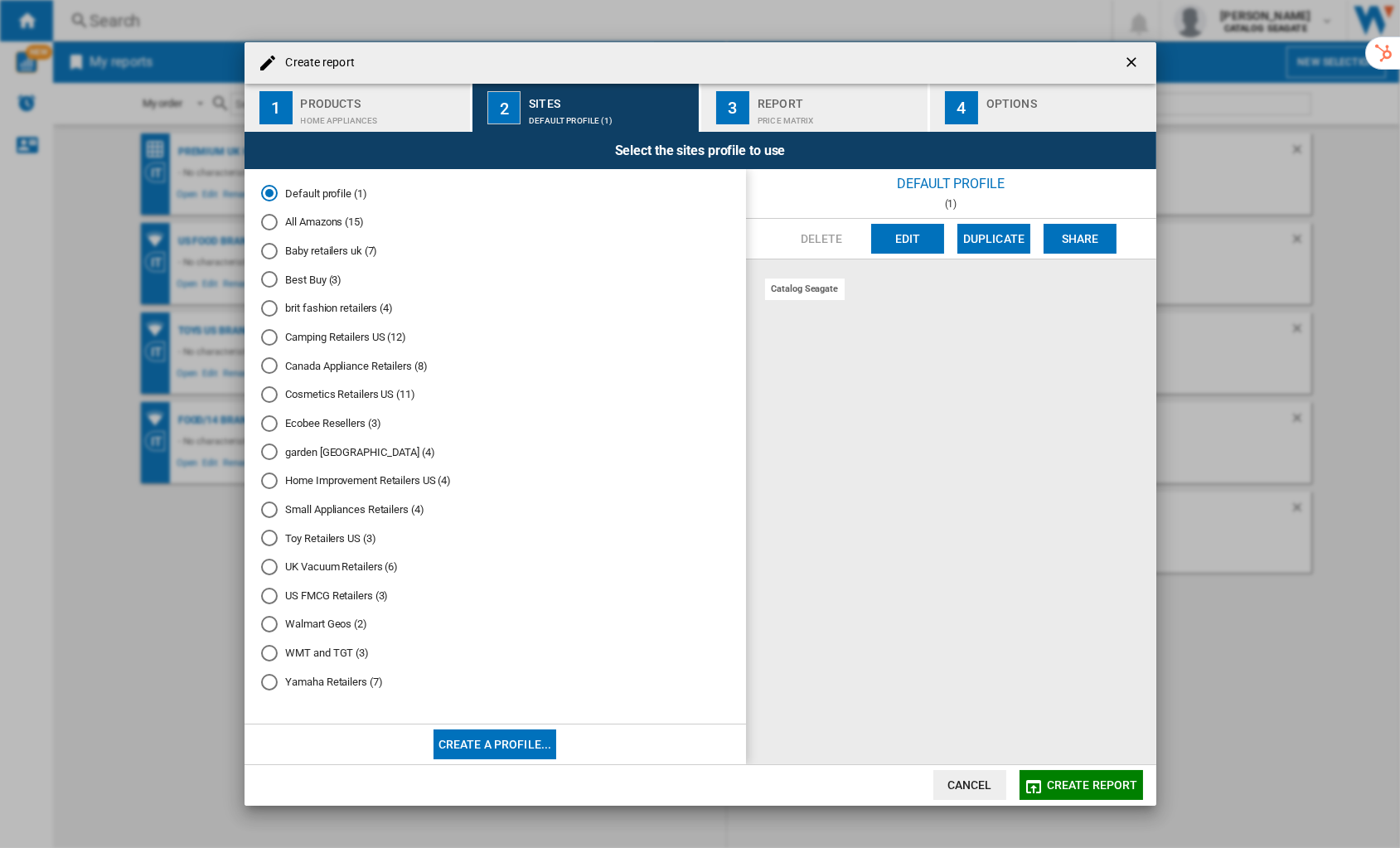
scroll to position [5, 0]
click at [465, 743] on button "Create a profile..." at bounding box center [496, 744] width 123 height 30
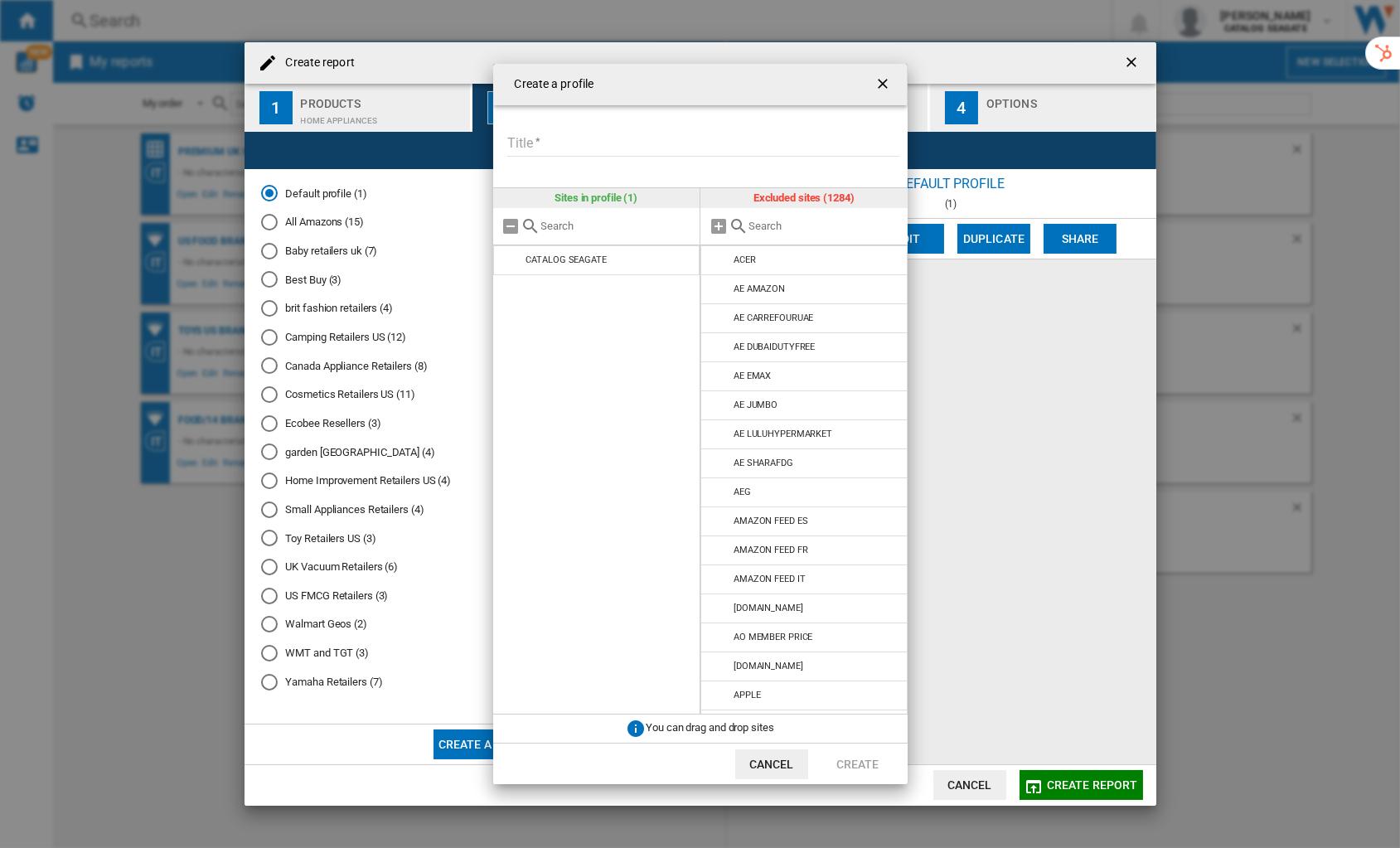
click at [708, 141] on input "Title" at bounding box center [703, 143] width 392 height 25
type input "**********"
click at [773, 222] on input "text" at bounding box center [824, 226] width 151 height 12
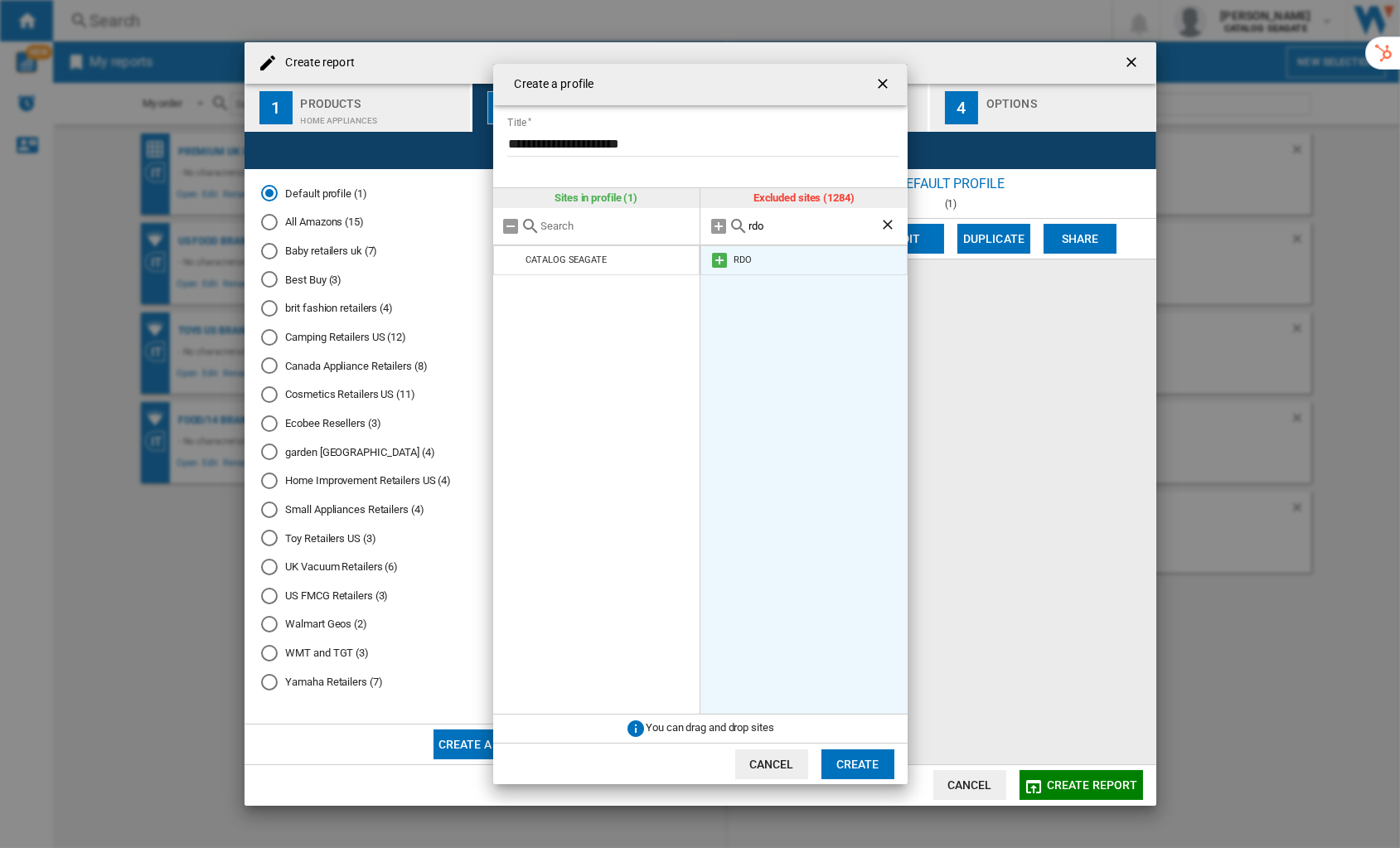
click at [719, 259] on md-icon at bounding box center [719, 261] width 20 height 20
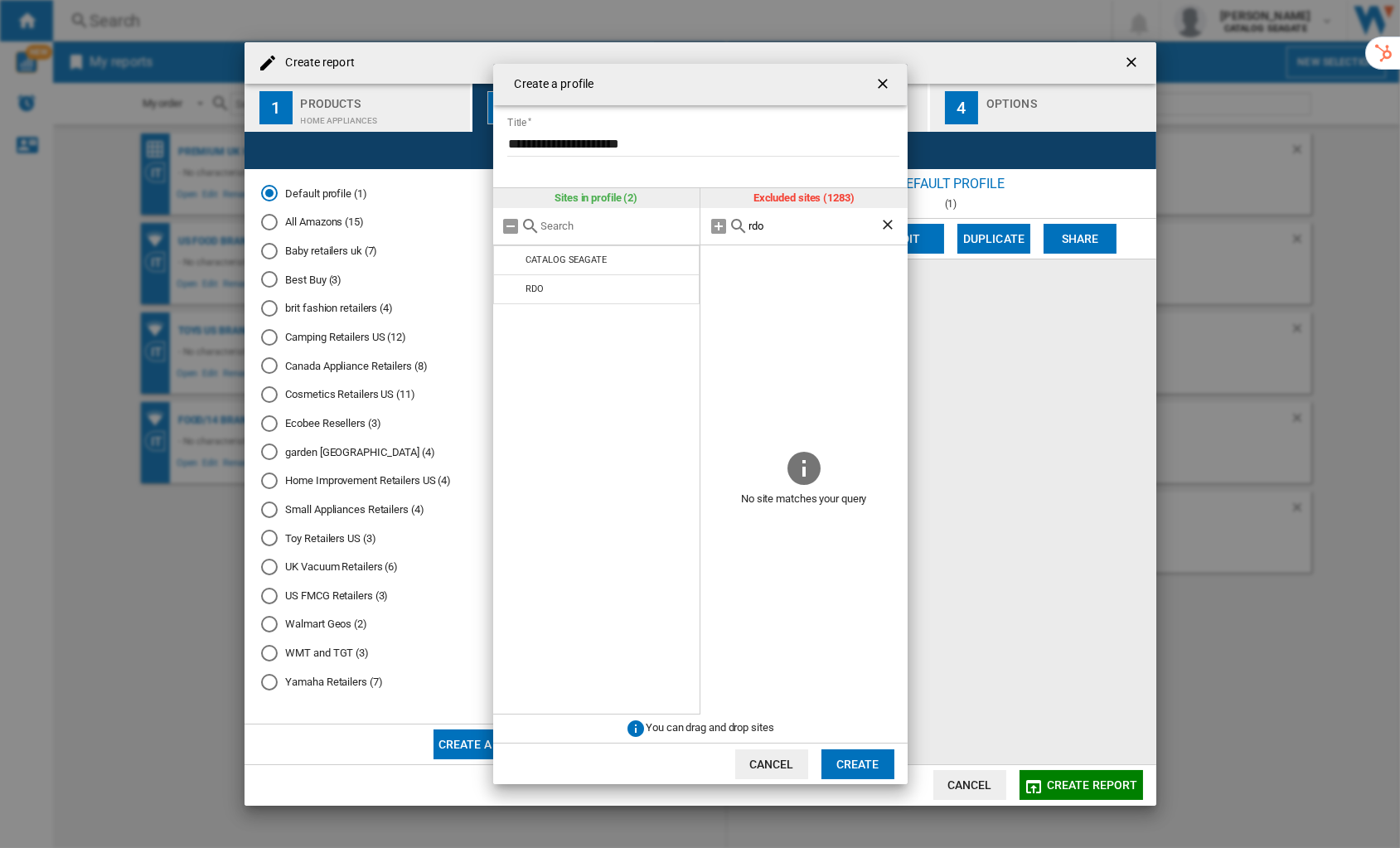
click at [776, 221] on input "rdo" at bounding box center [814, 226] width 131 height 12
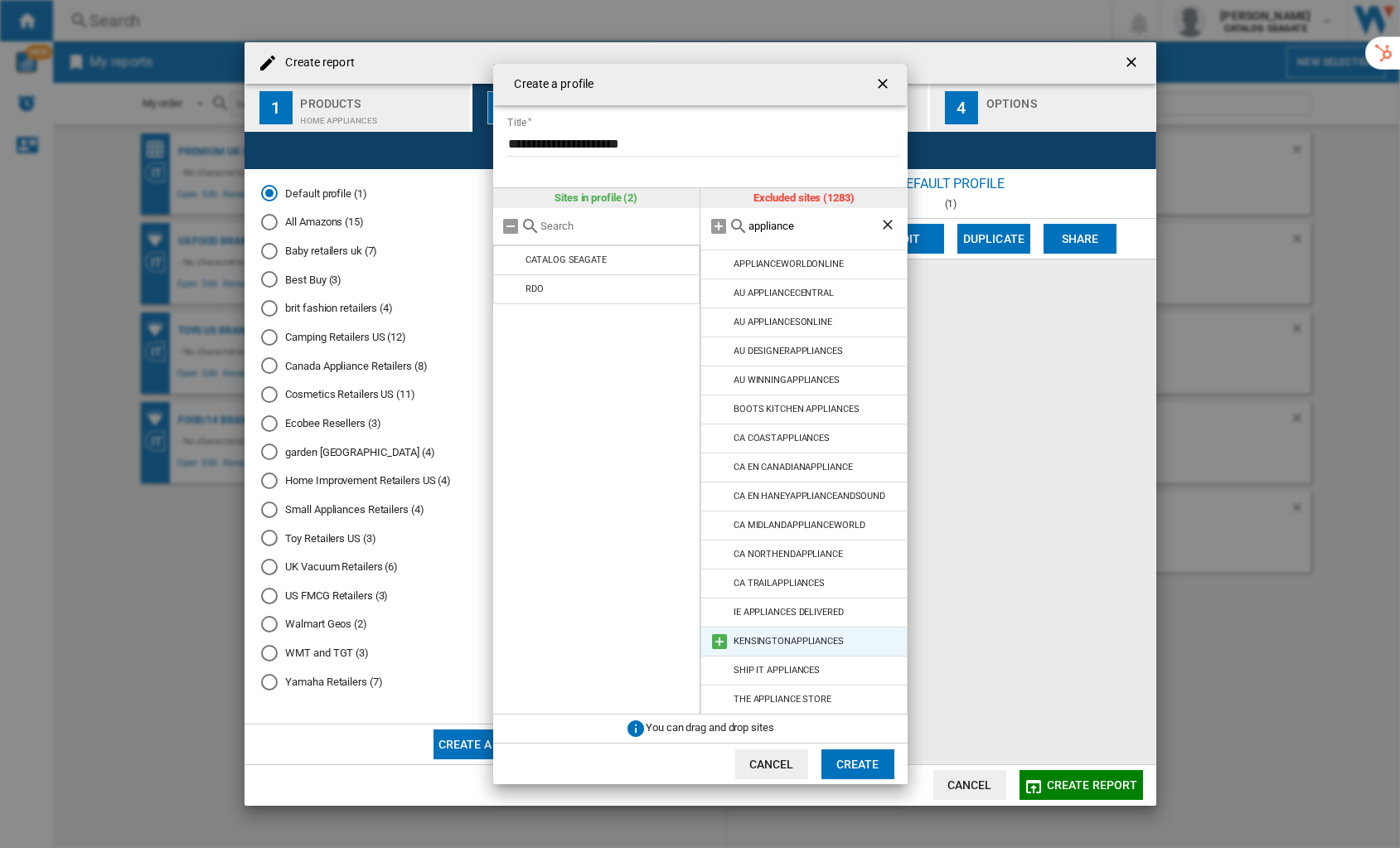
scroll to position [0, 0]
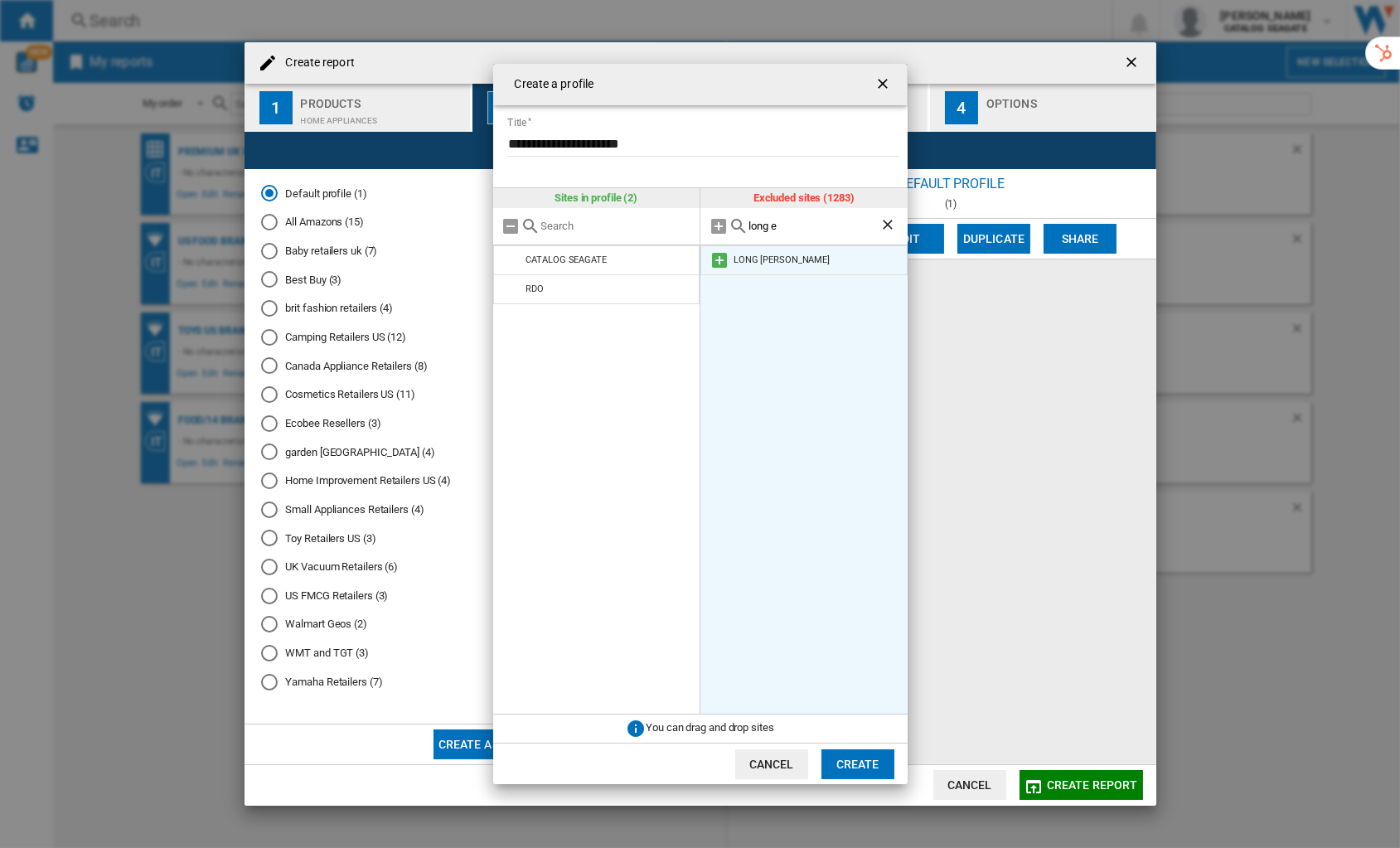
click at [718, 264] on md-icon at bounding box center [719, 261] width 20 height 20
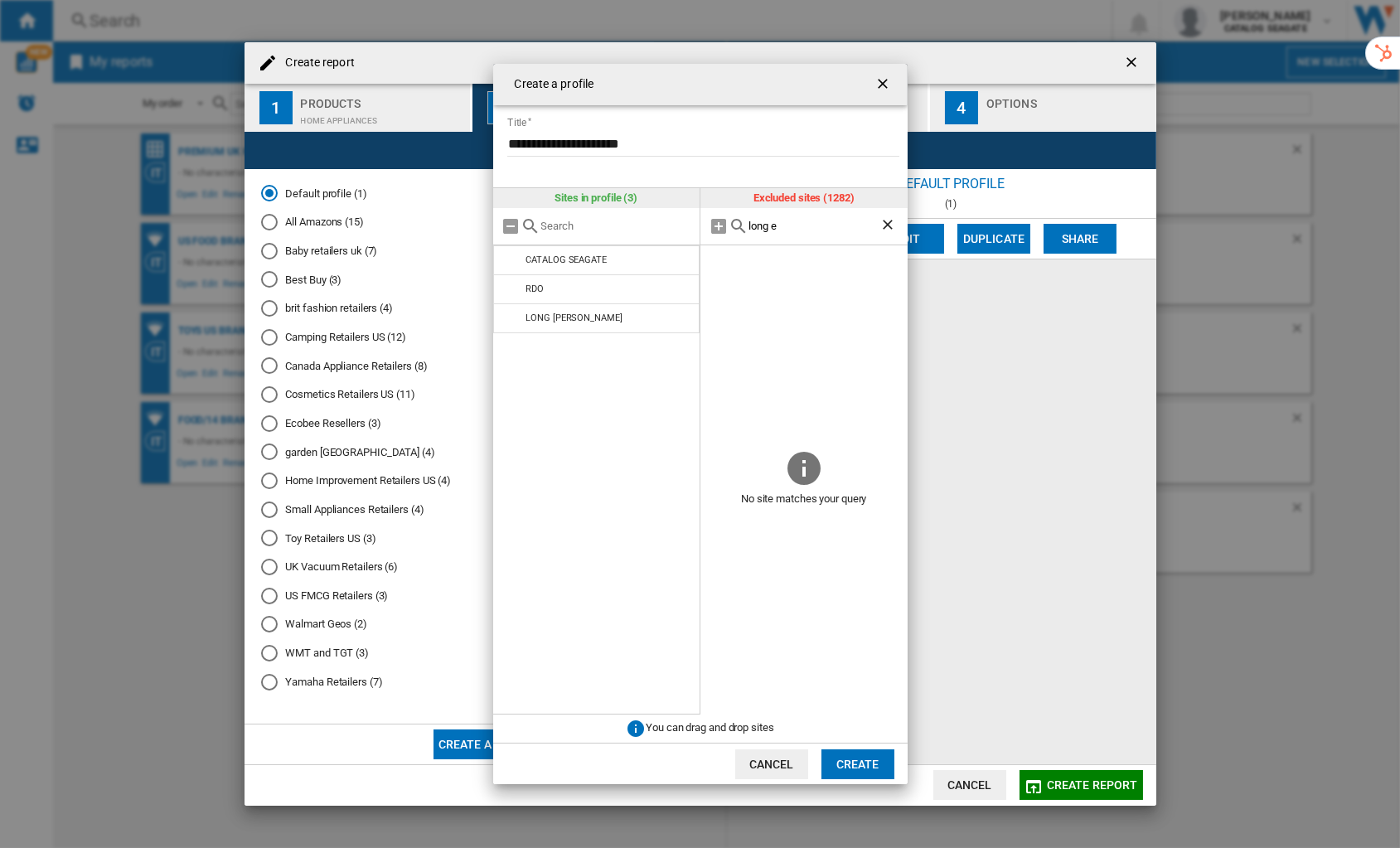
click at [768, 233] on div "long e" at bounding box center [804, 226] width 207 height 37
click at [768, 224] on input "long e" at bounding box center [814, 226] width 131 height 12
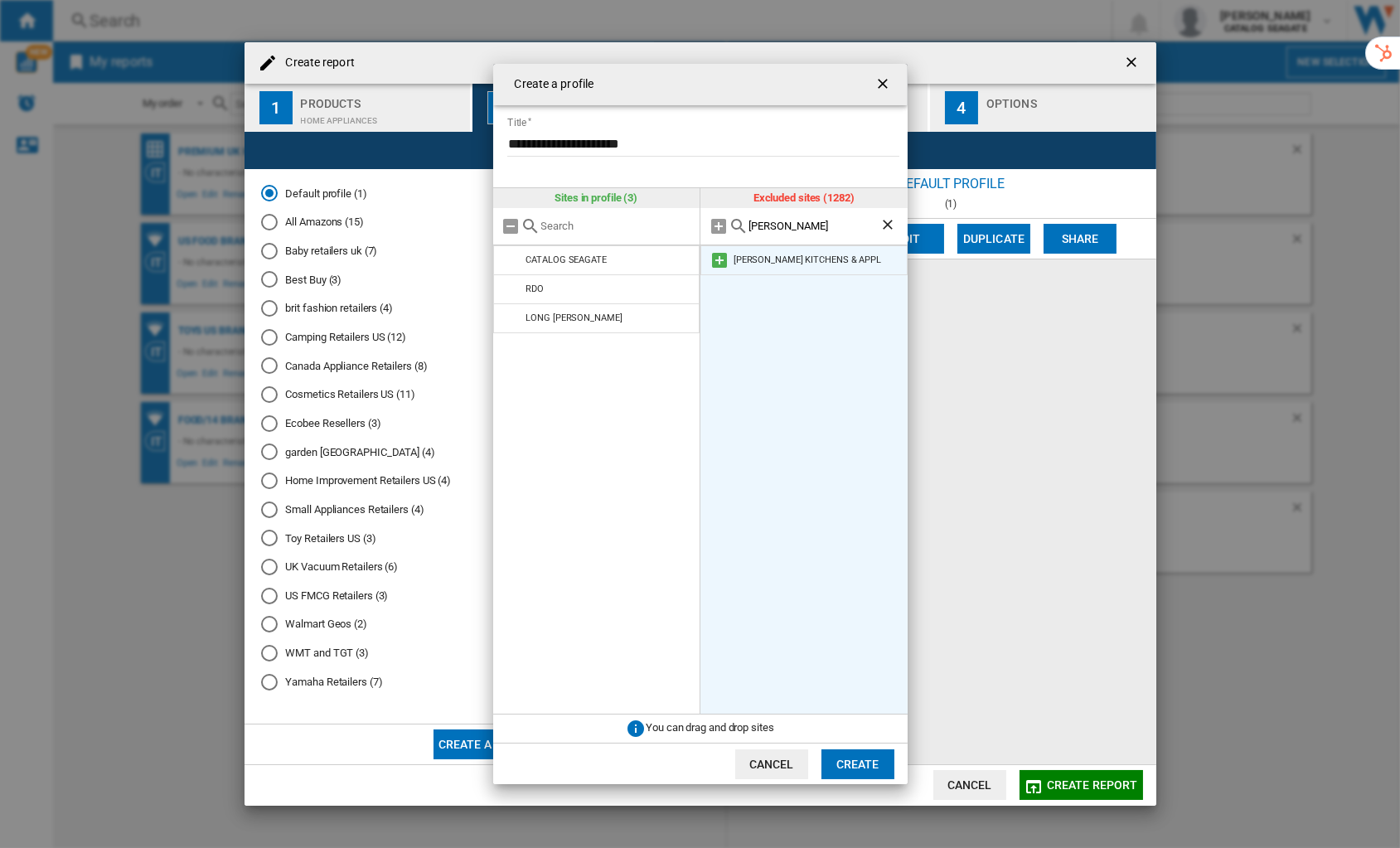
click at [721, 261] on md-icon at bounding box center [719, 261] width 20 height 20
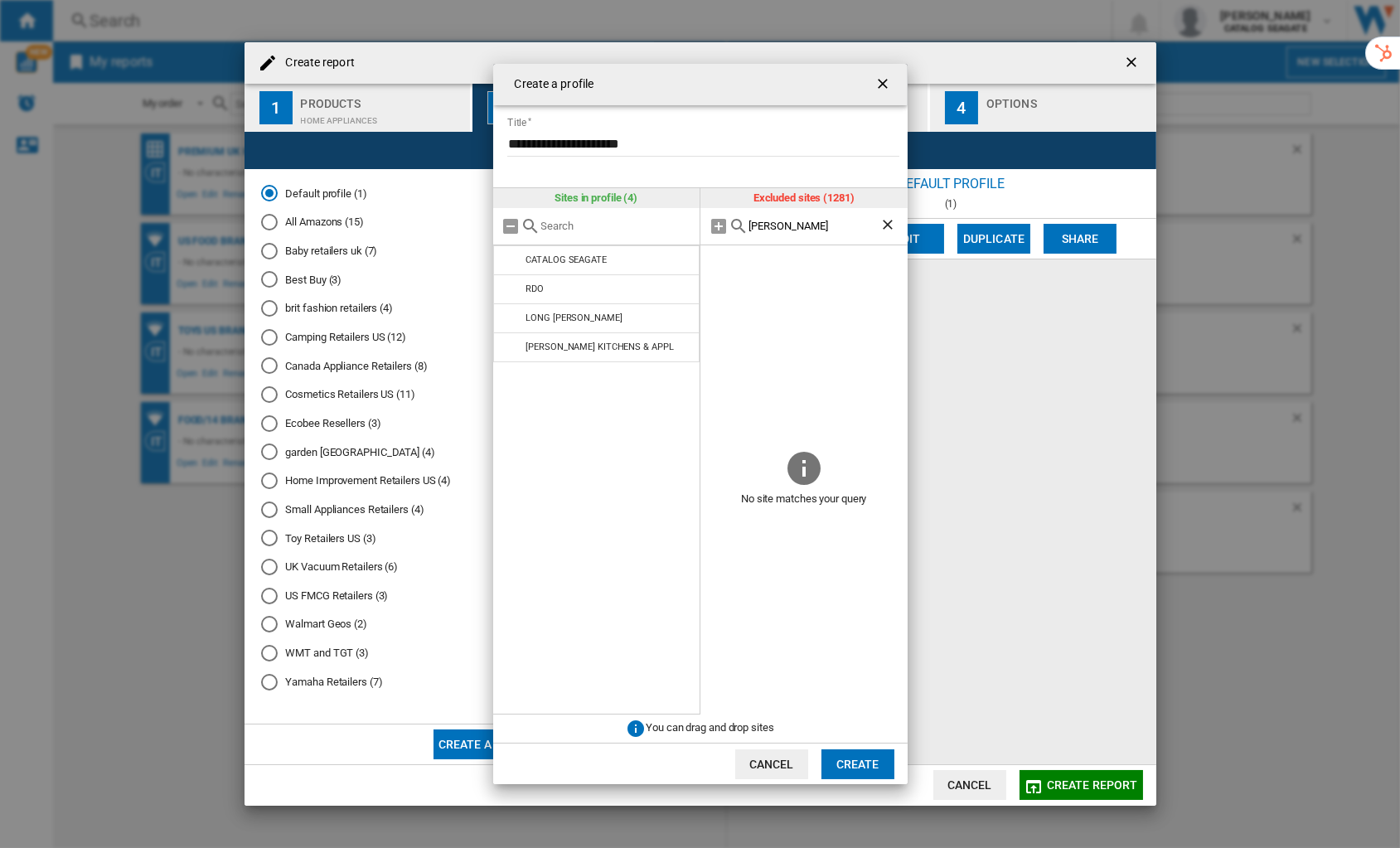
click at [763, 226] on input "[PERSON_NAME]" at bounding box center [814, 226] width 131 height 12
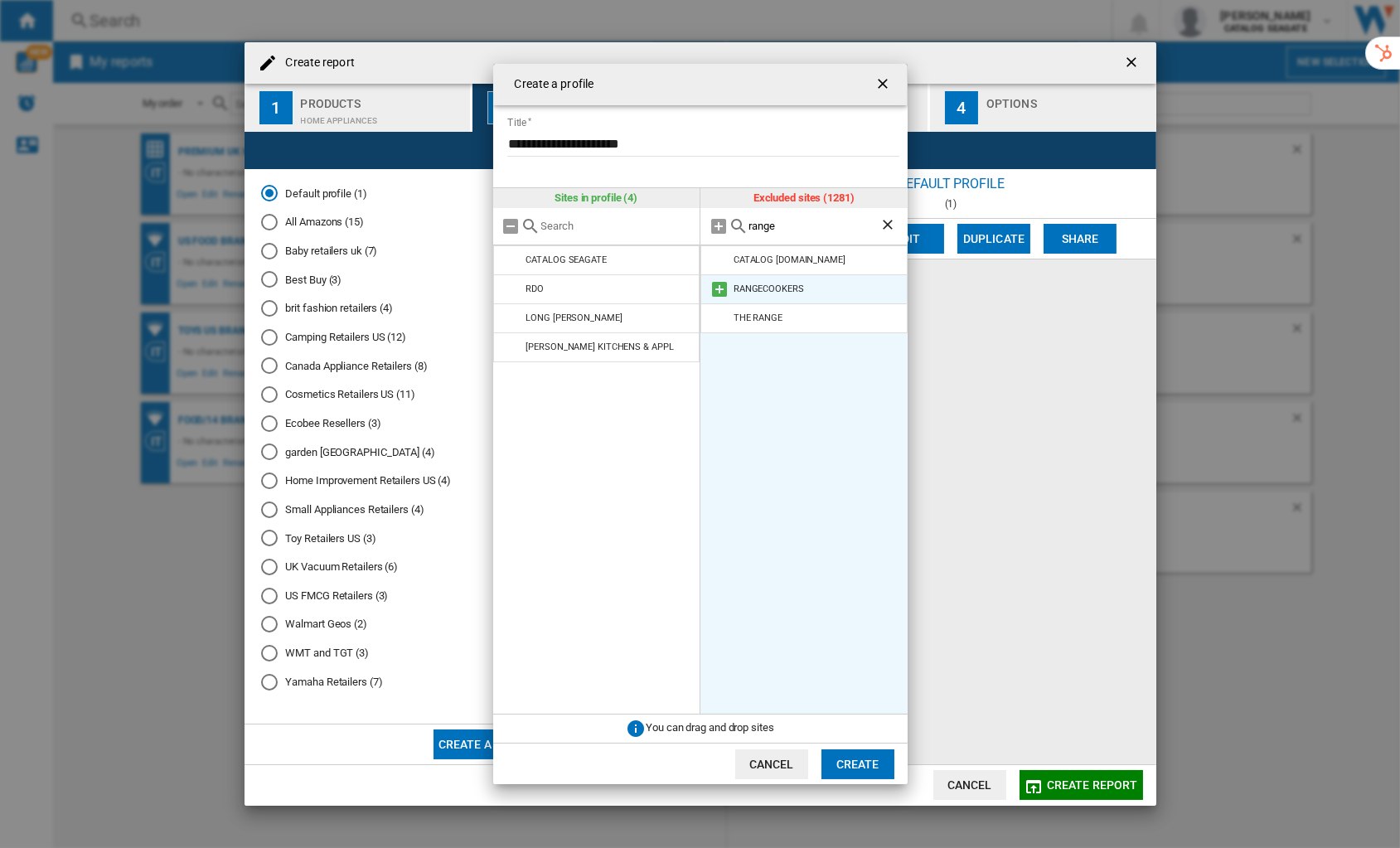
click at [718, 290] on md-icon at bounding box center [719, 290] width 20 height 20
click at [758, 222] on input "range" at bounding box center [814, 226] width 131 height 12
click at [713, 261] on md-icon at bounding box center [719, 261] width 20 height 20
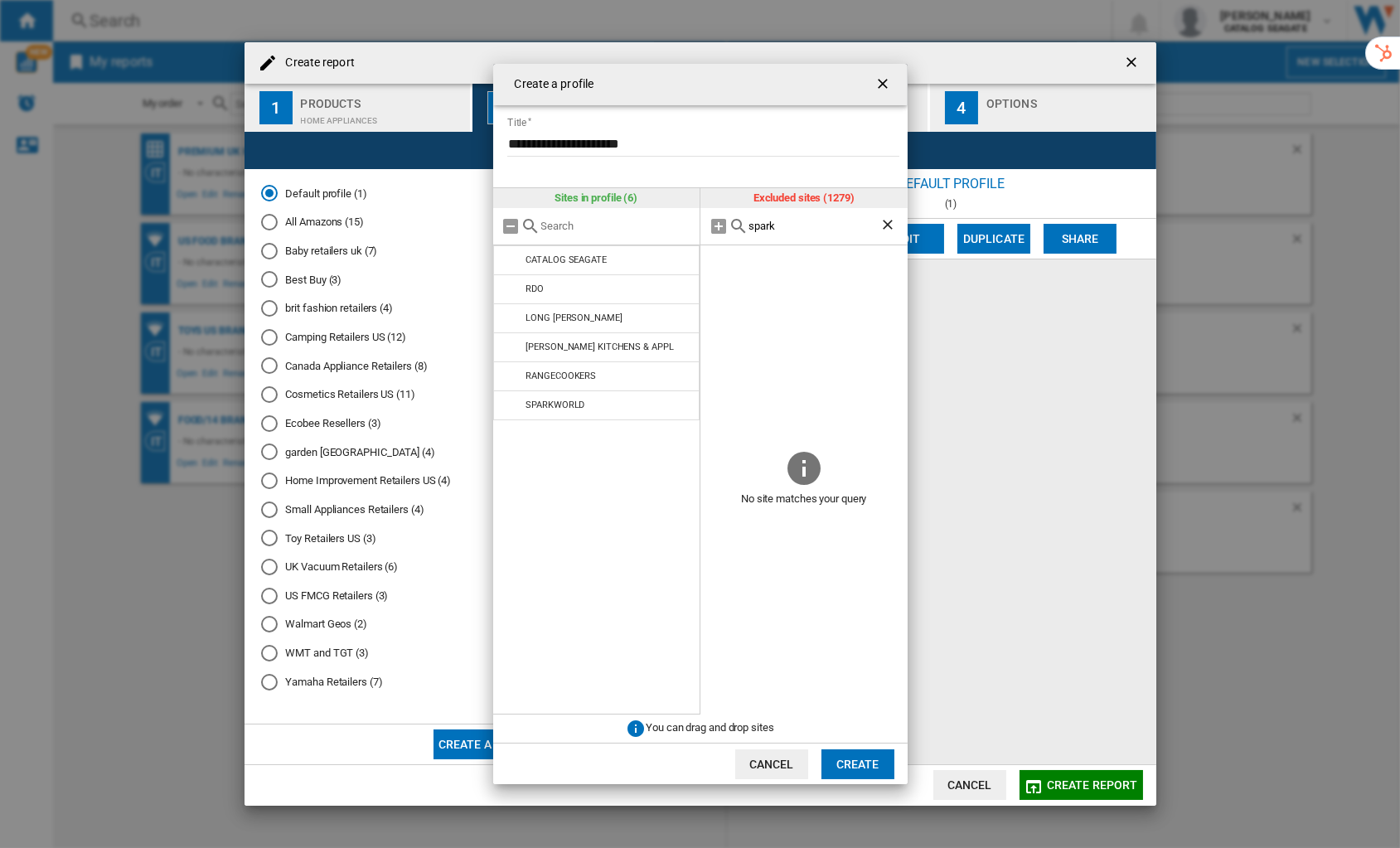
click at [759, 221] on input "spark" at bounding box center [814, 226] width 131 height 12
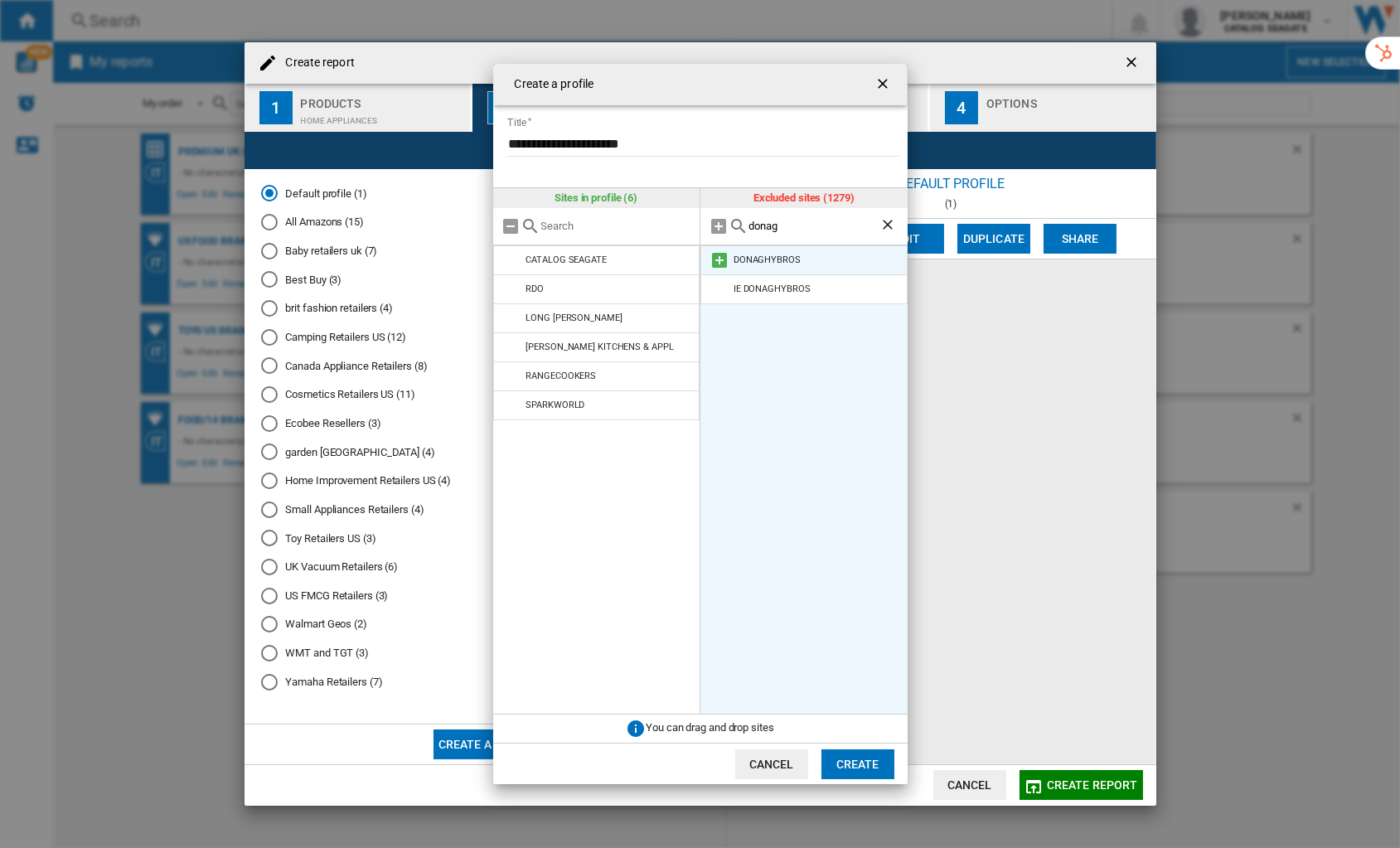
click at [720, 259] on md-icon at bounding box center [719, 261] width 20 height 20
click at [762, 230] on input "donag" at bounding box center [814, 226] width 131 height 12
click at [716, 260] on md-icon at bounding box center [719, 261] width 20 height 20
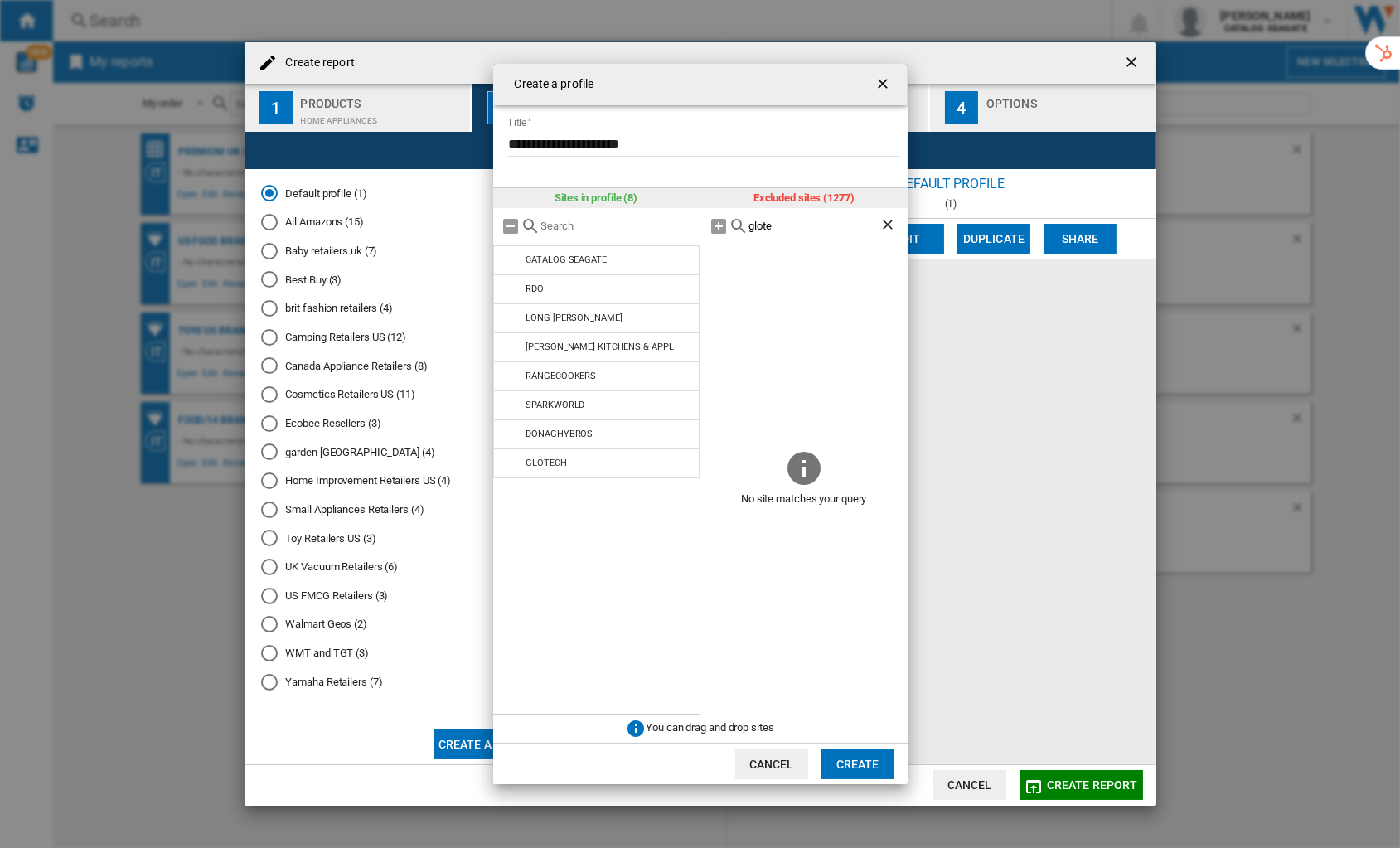
click at [788, 224] on input "glote" at bounding box center [814, 226] width 131 height 12
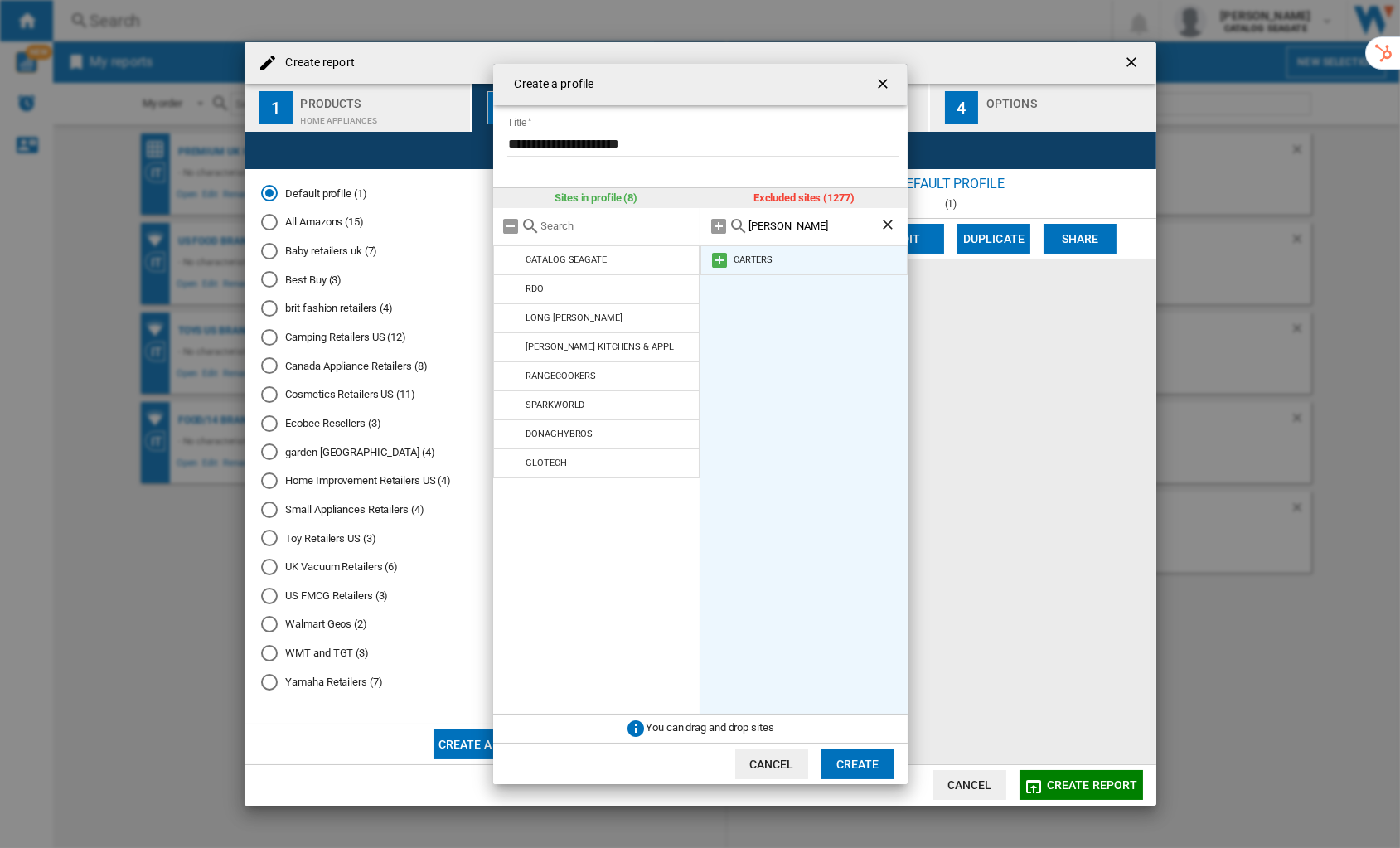
click at [720, 256] on md-icon at bounding box center [719, 261] width 20 height 20
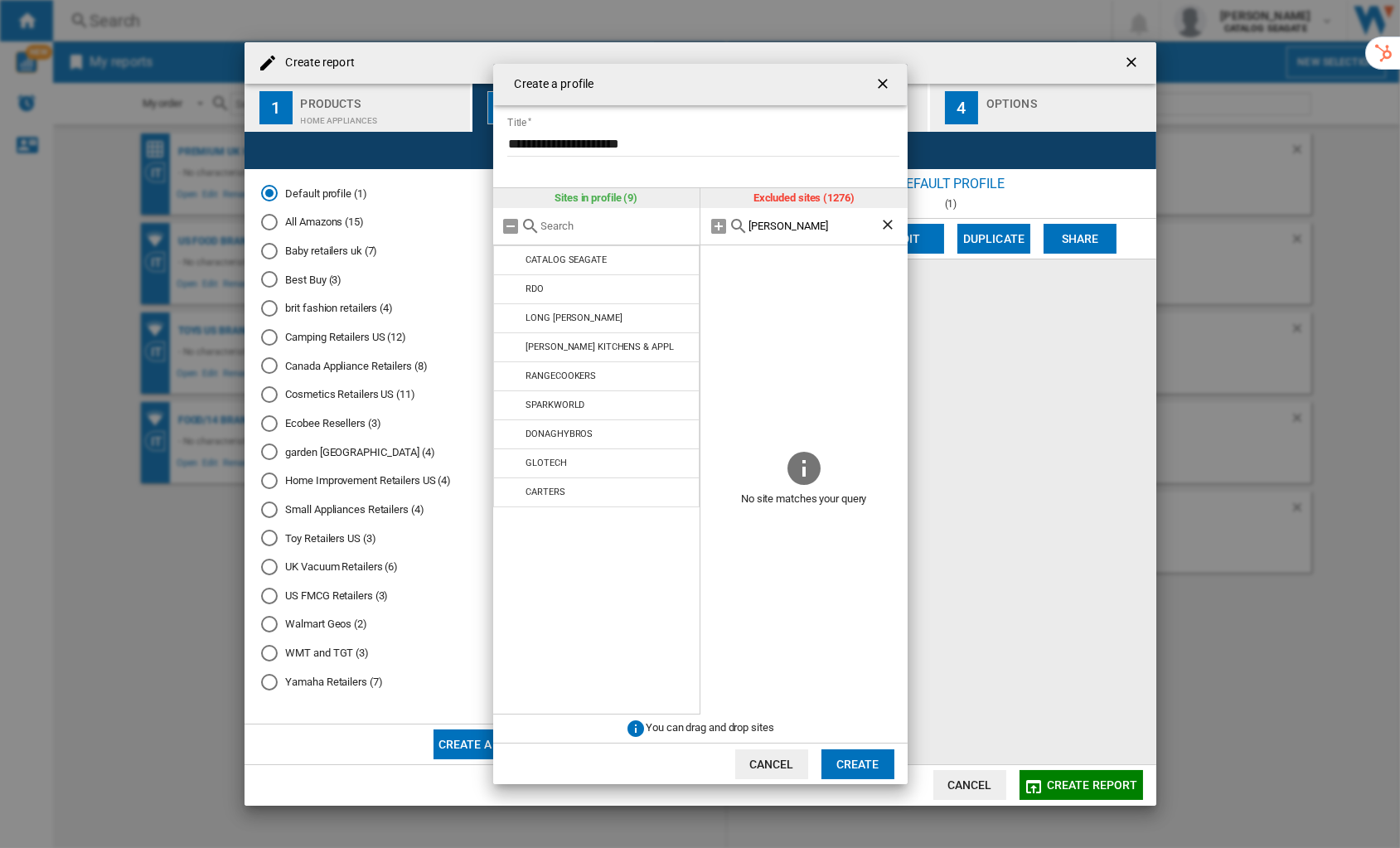
click at [781, 211] on div "[PERSON_NAME]" at bounding box center [804, 226] width 207 height 37
click at [775, 221] on input "[PERSON_NAME]" at bounding box center [814, 226] width 131 height 12
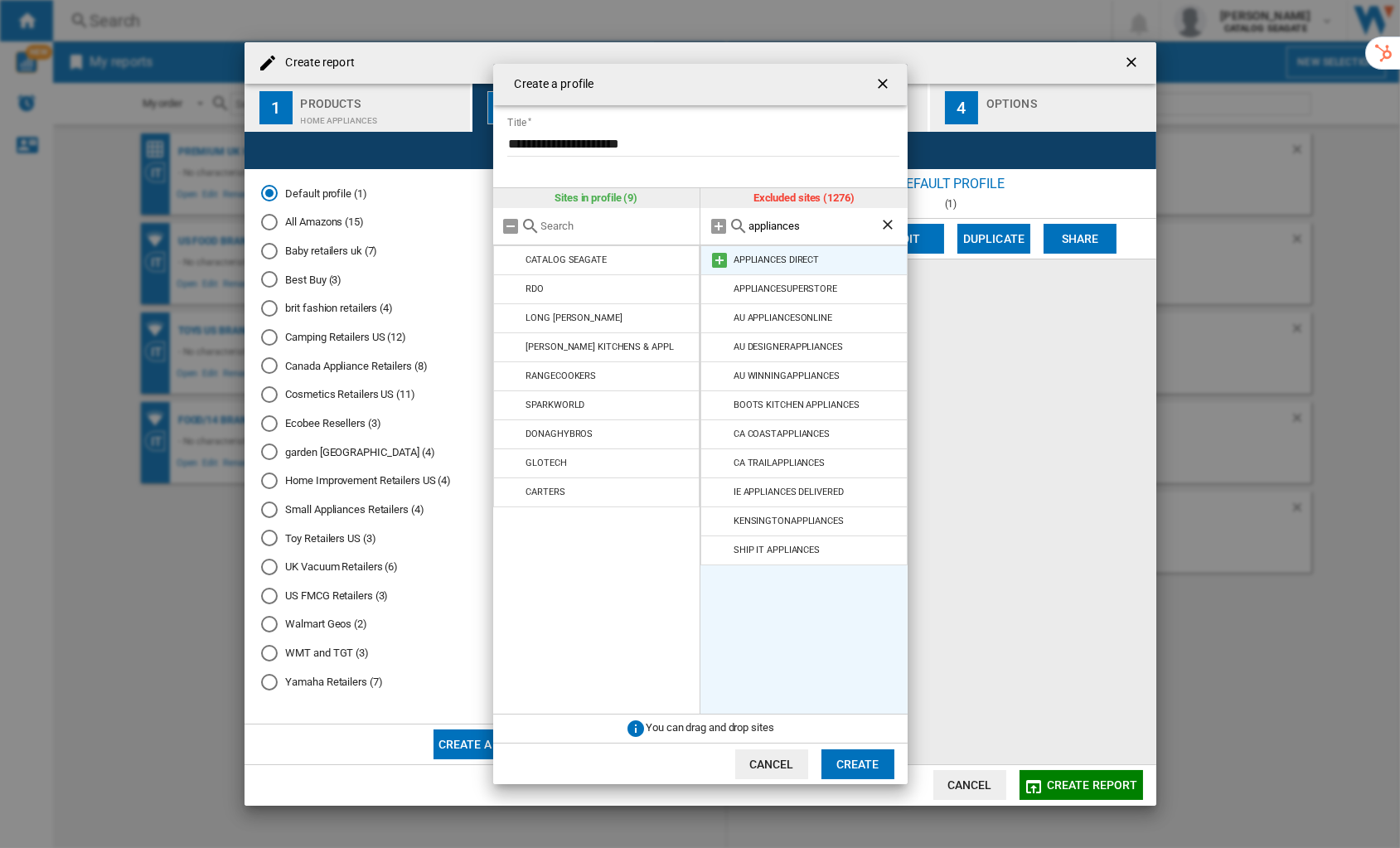
click at [720, 261] on md-icon at bounding box center [719, 261] width 20 height 20
click at [808, 231] on input "appliances" at bounding box center [814, 226] width 131 height 12
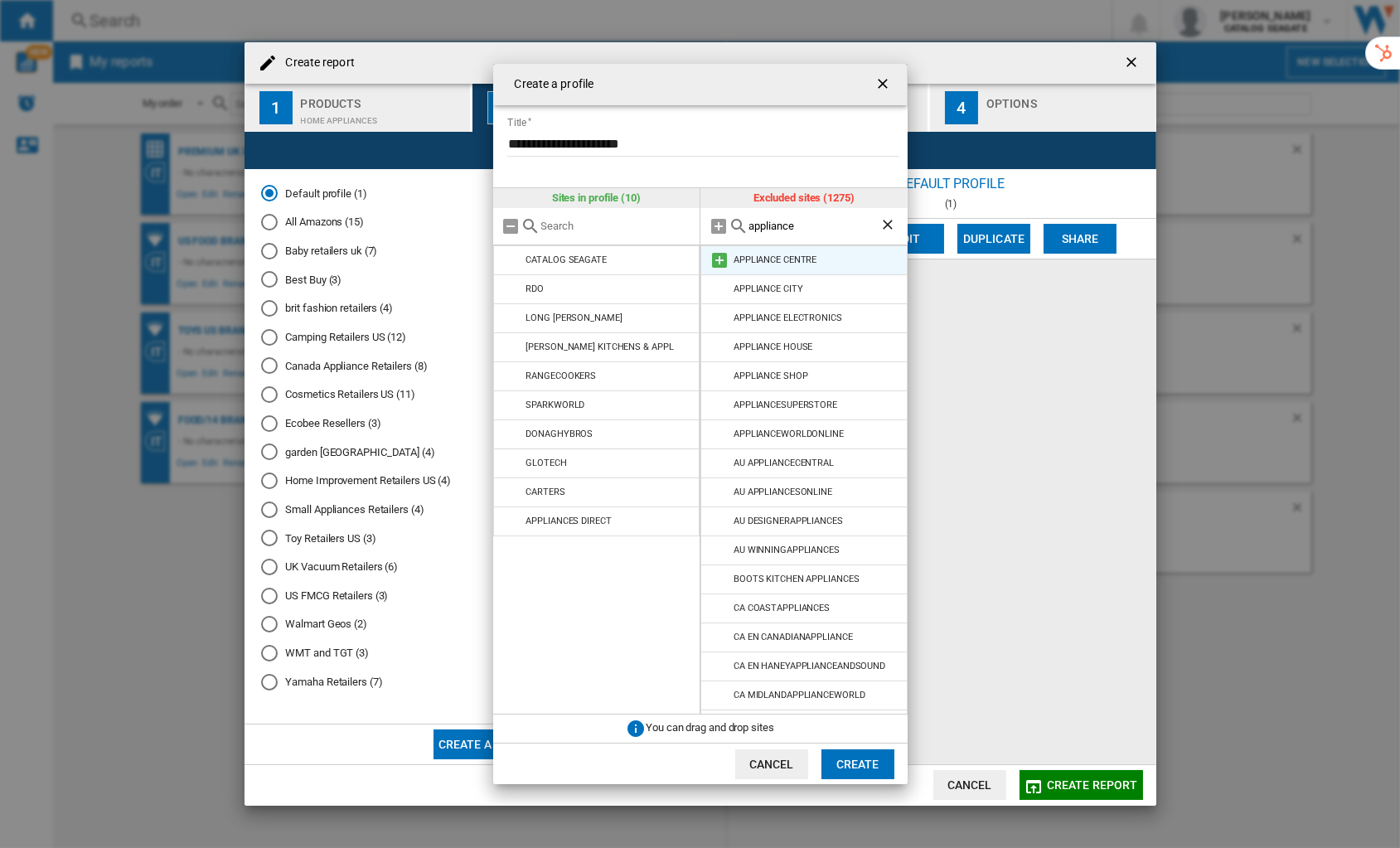
click at [719, 259] on md-icon at bounding box center [719, 261] width 20 height 20
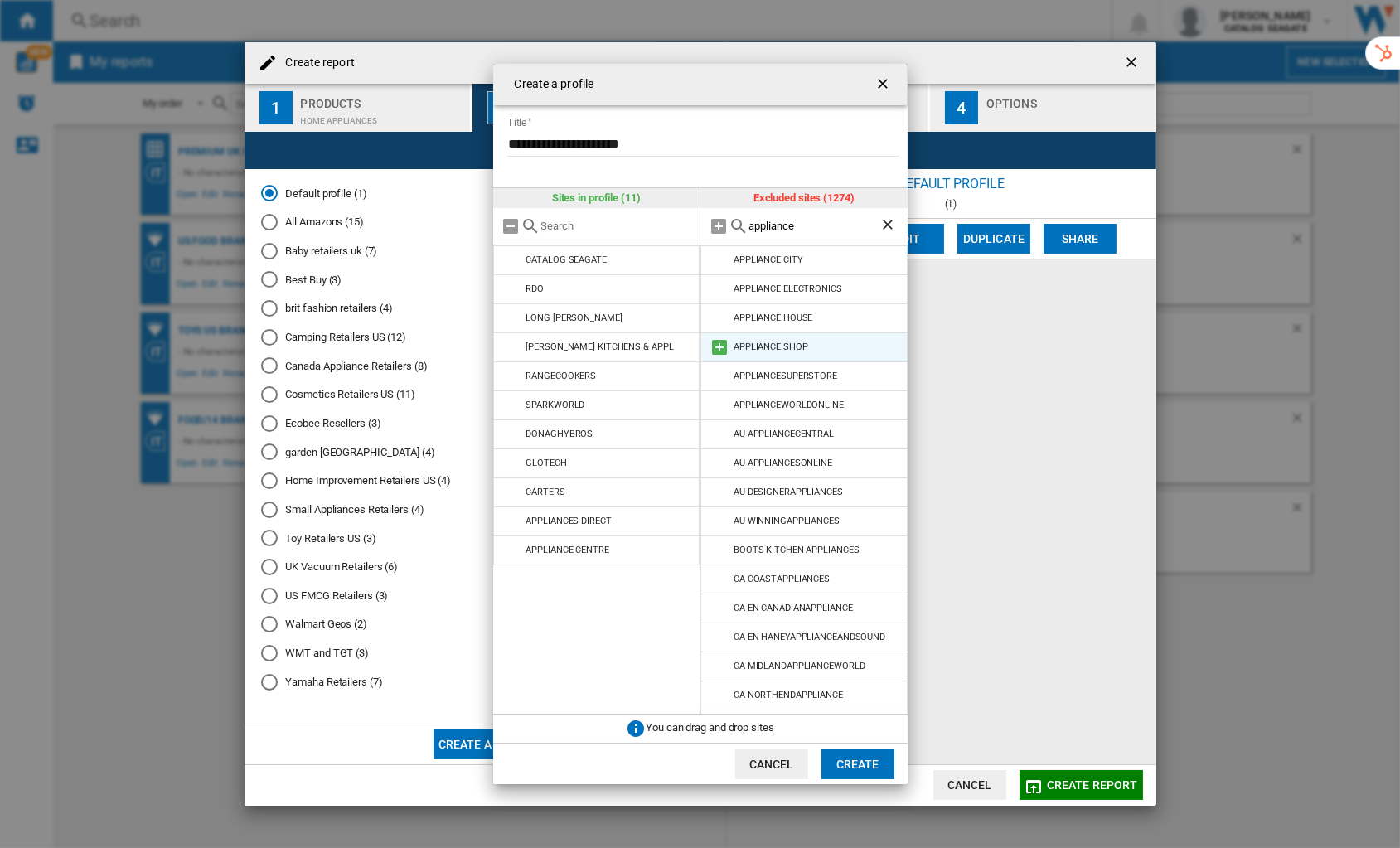
click at [722, 345] on md-icon at bounding box center [719, 347] width 20 height 20
click at [756, 223] on input "appliance" at bounding box center [814, 226] width 131 height 12
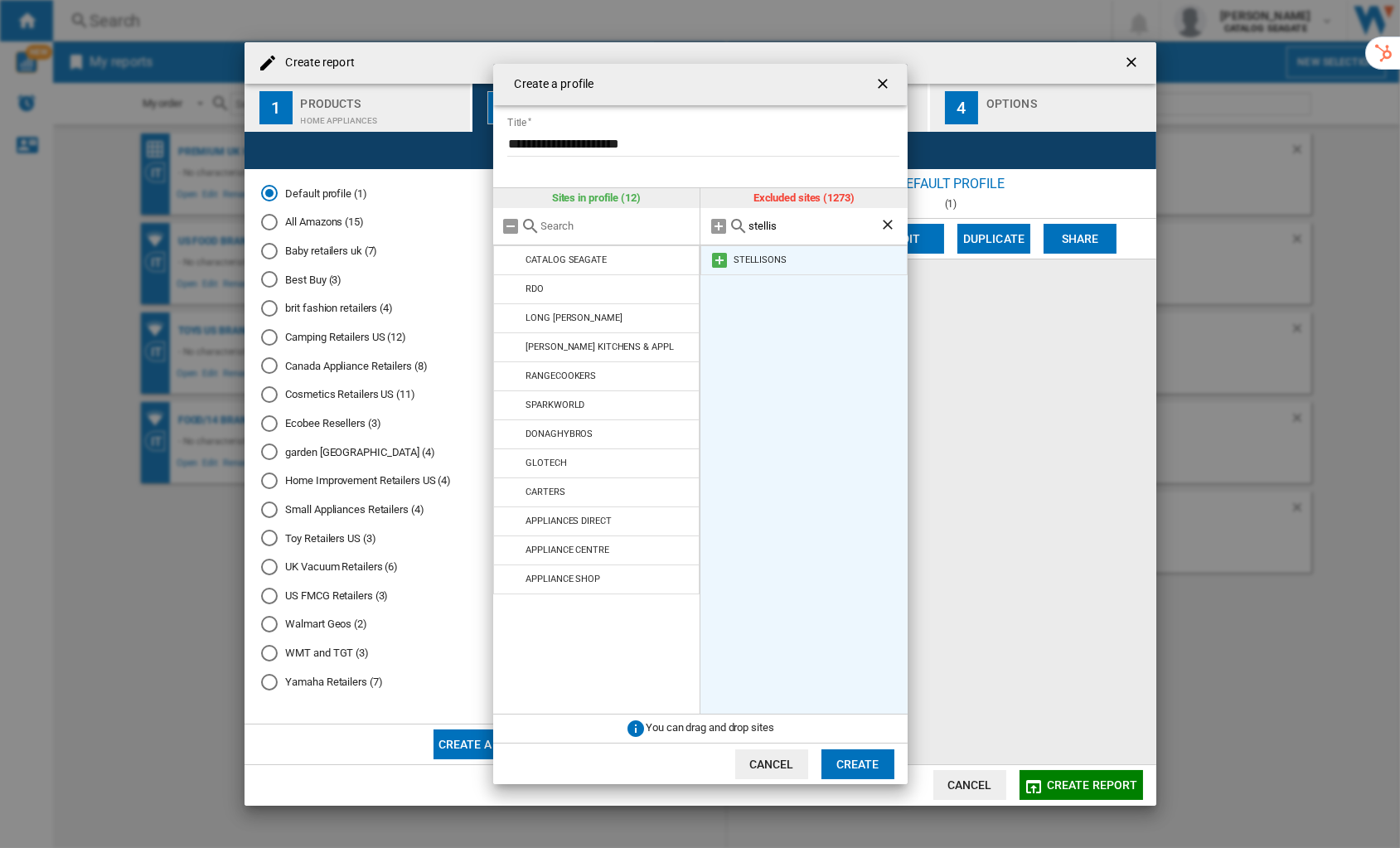
click at [718, 260] on md-icon at bounding box center [719, 261] width 20 height 20
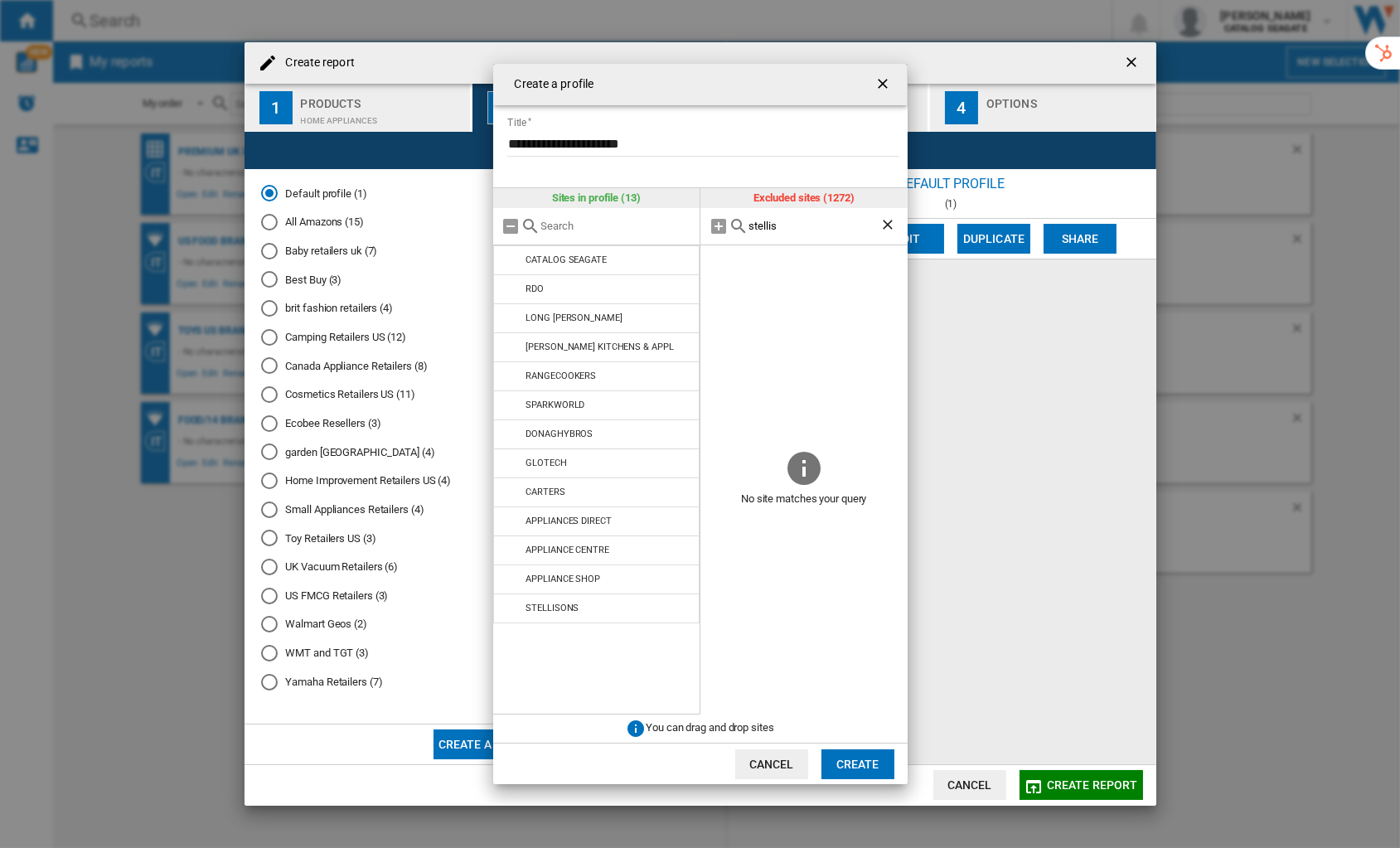
click at [773, 224] on input "stellis" at bounding box center [814, 226] width 131 height 12
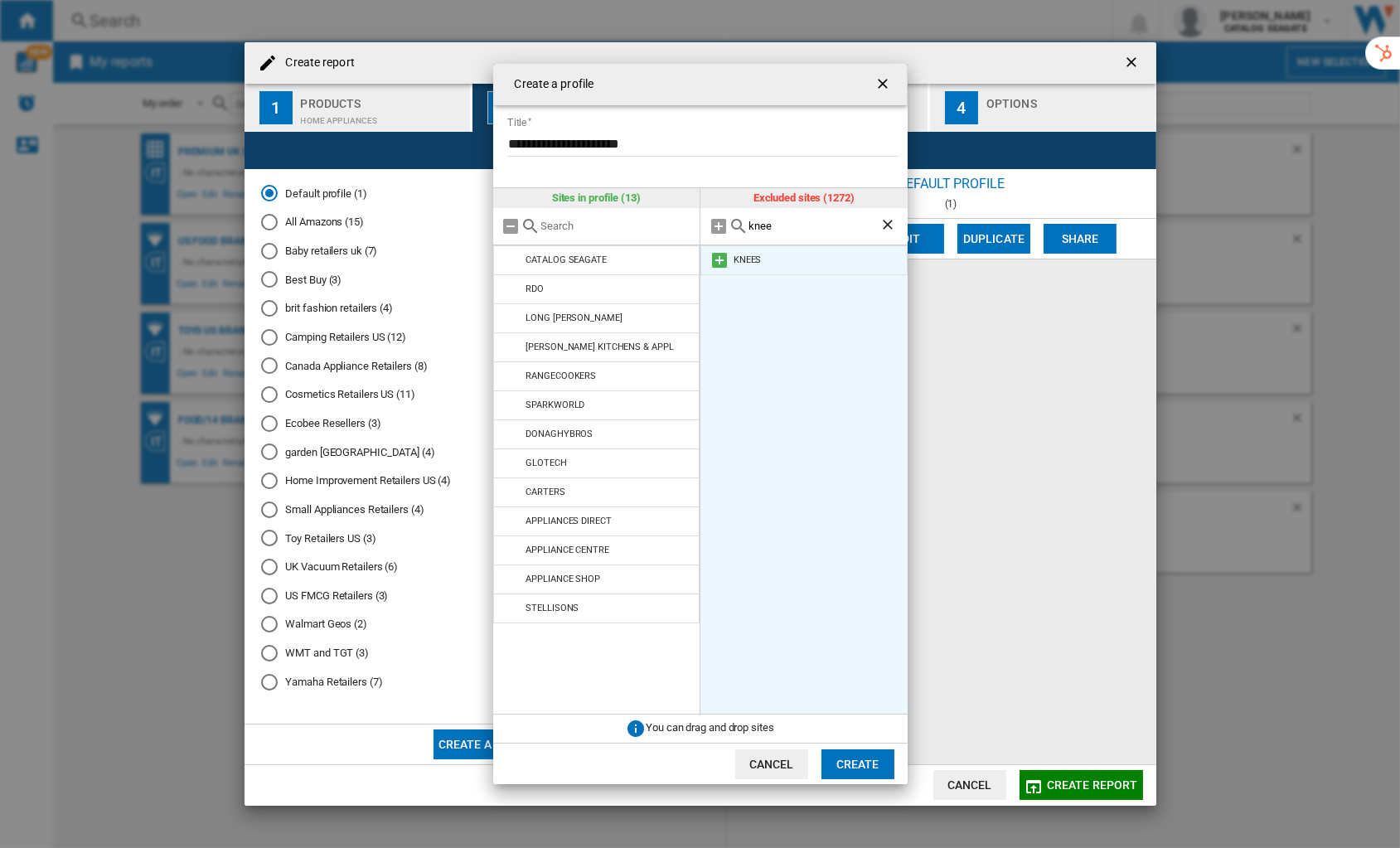
click at [722, 253] on md-icon at bounding box center [719, 261] width 20 height 20
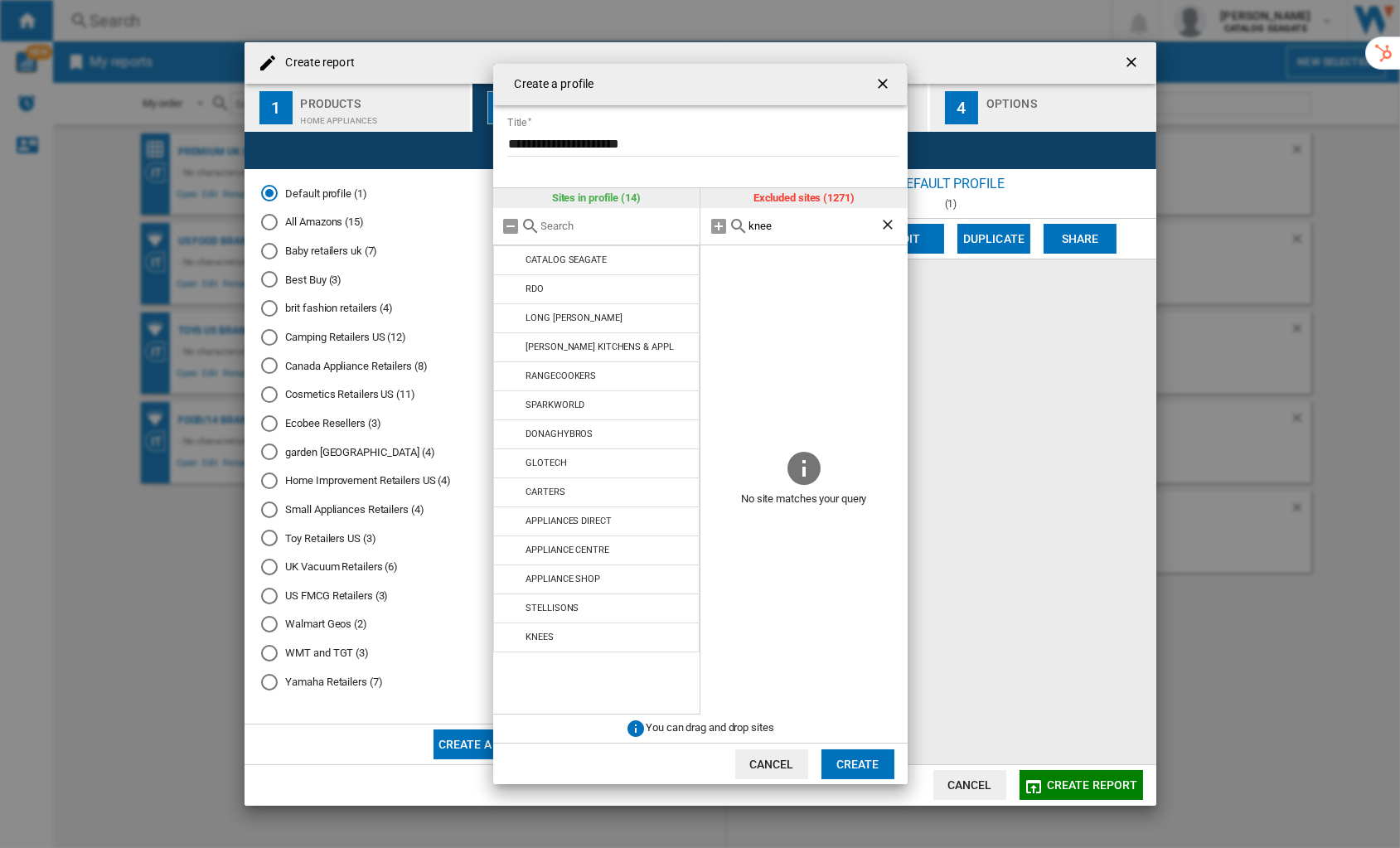
click at [758, 223] on input "knee" at bounding box center [814, 226] width 131 height 12
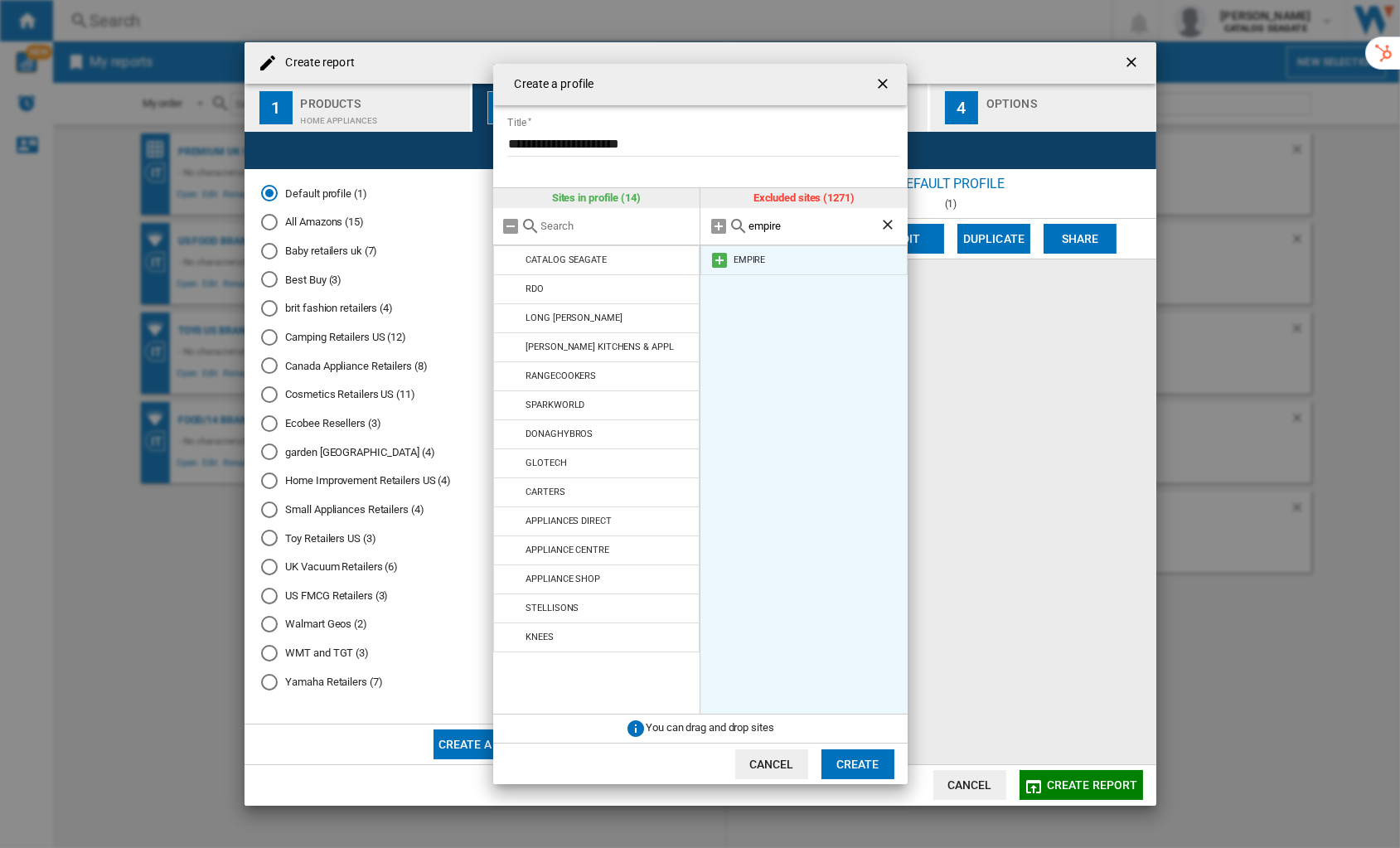
click at [716, 261] on md-icon at bounding box center [719, 261] width 20 height 20
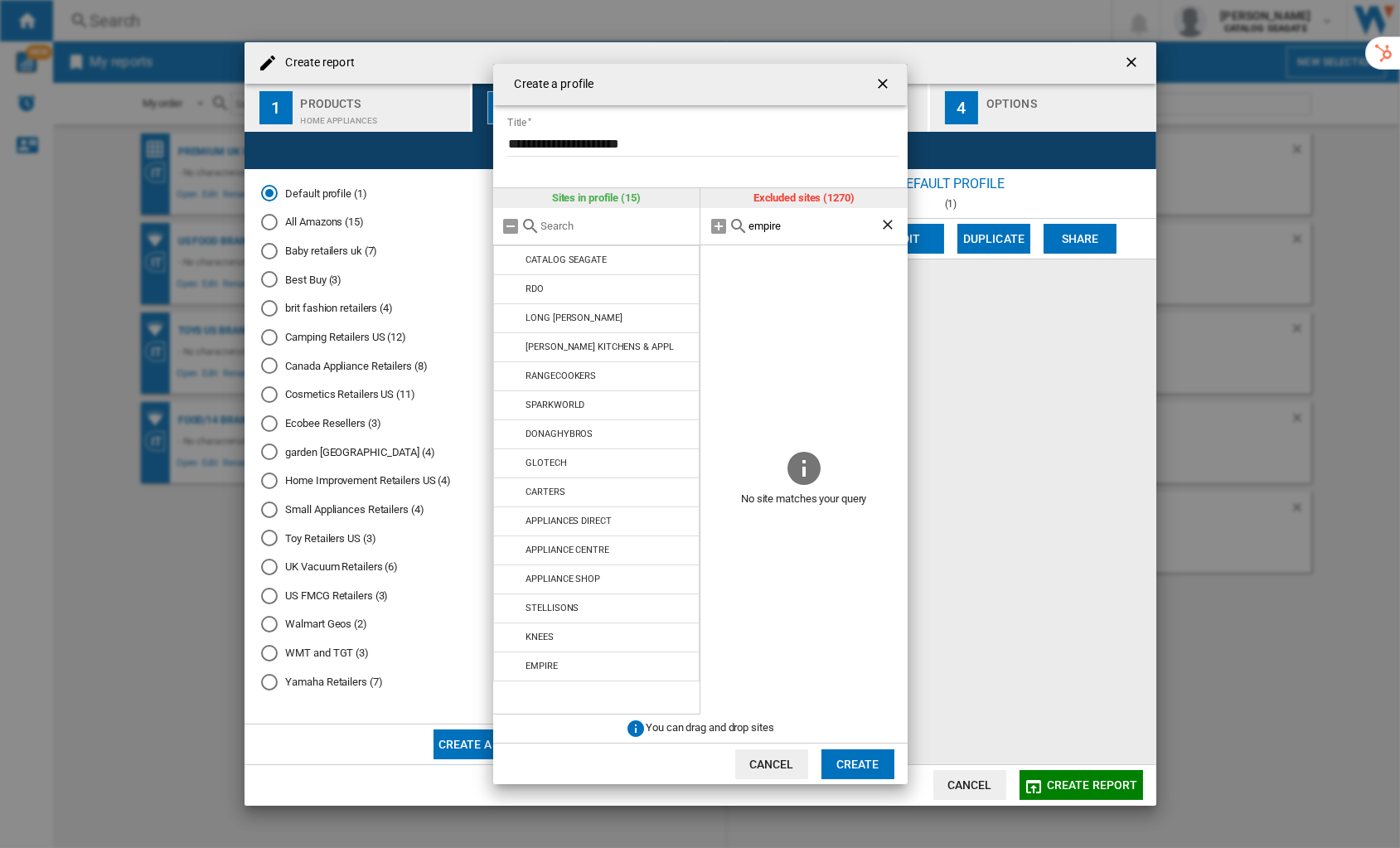
click at [759, 222] on input "empire" at bounding box center [814, 226] width 131 height 12
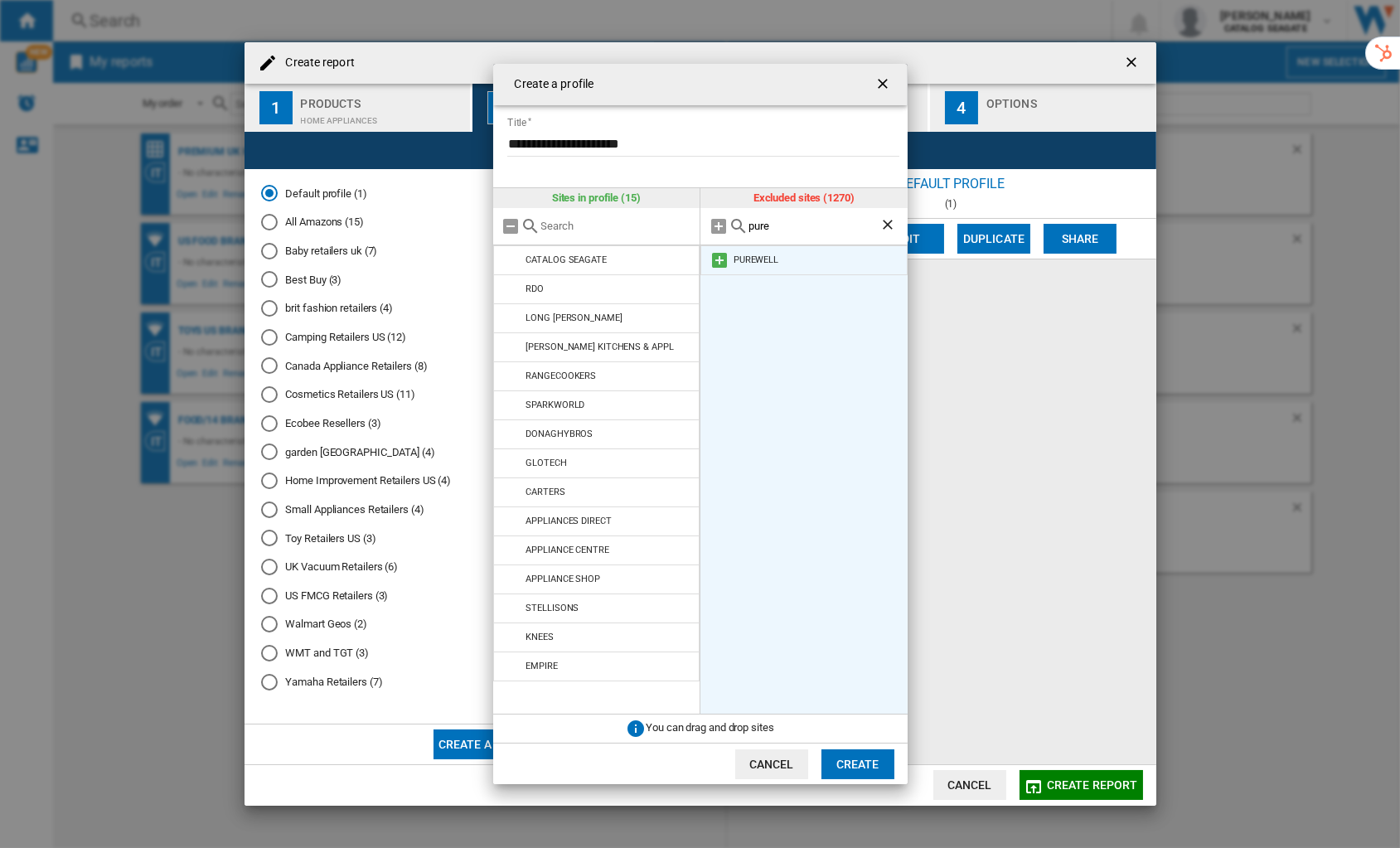
click at [718, 253] on md-icon at bounding box center [719, 261] width 20 height 20
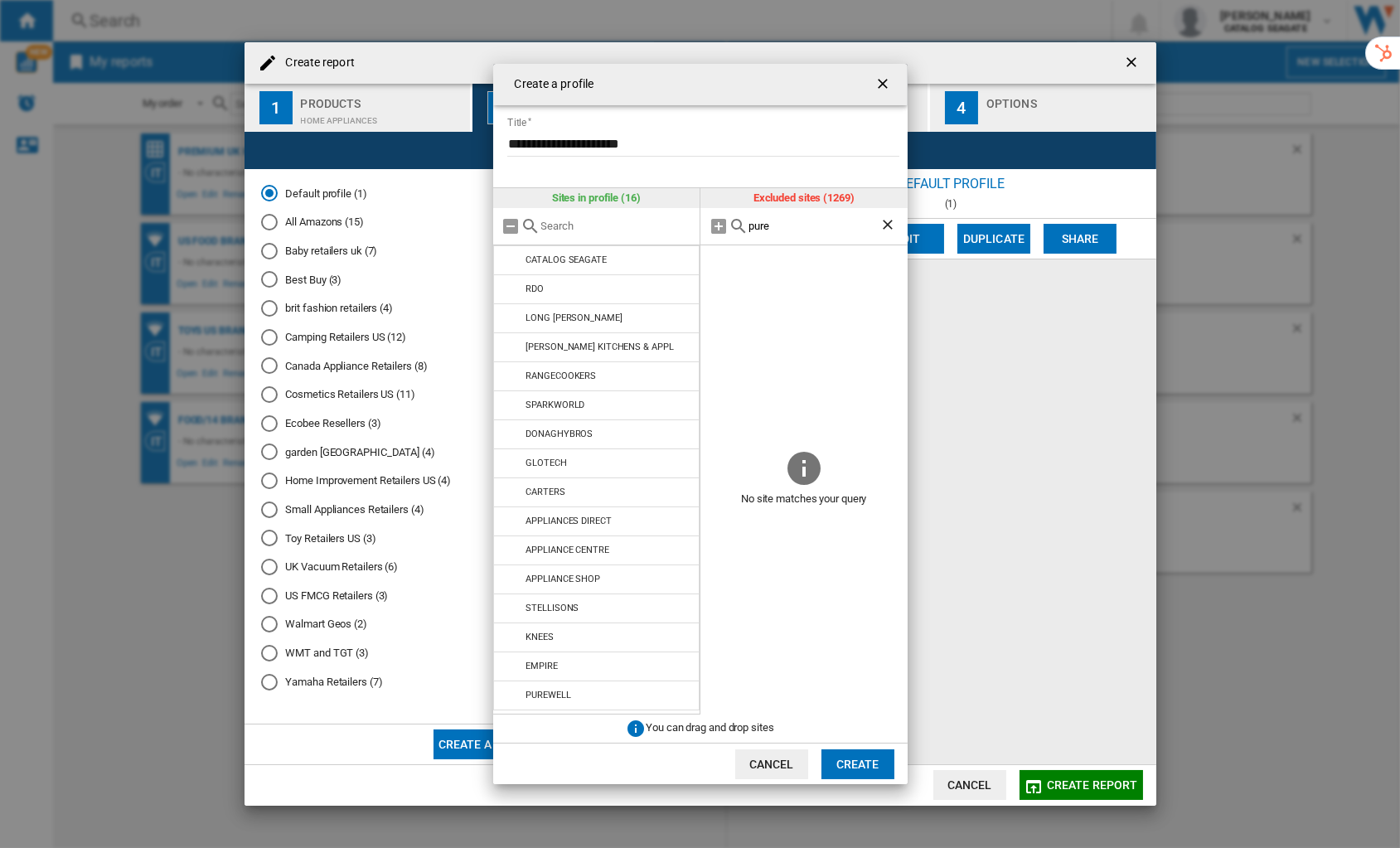
click at [763, 226] on input "pure" at bounding box center [814, 226] width 131 height 12
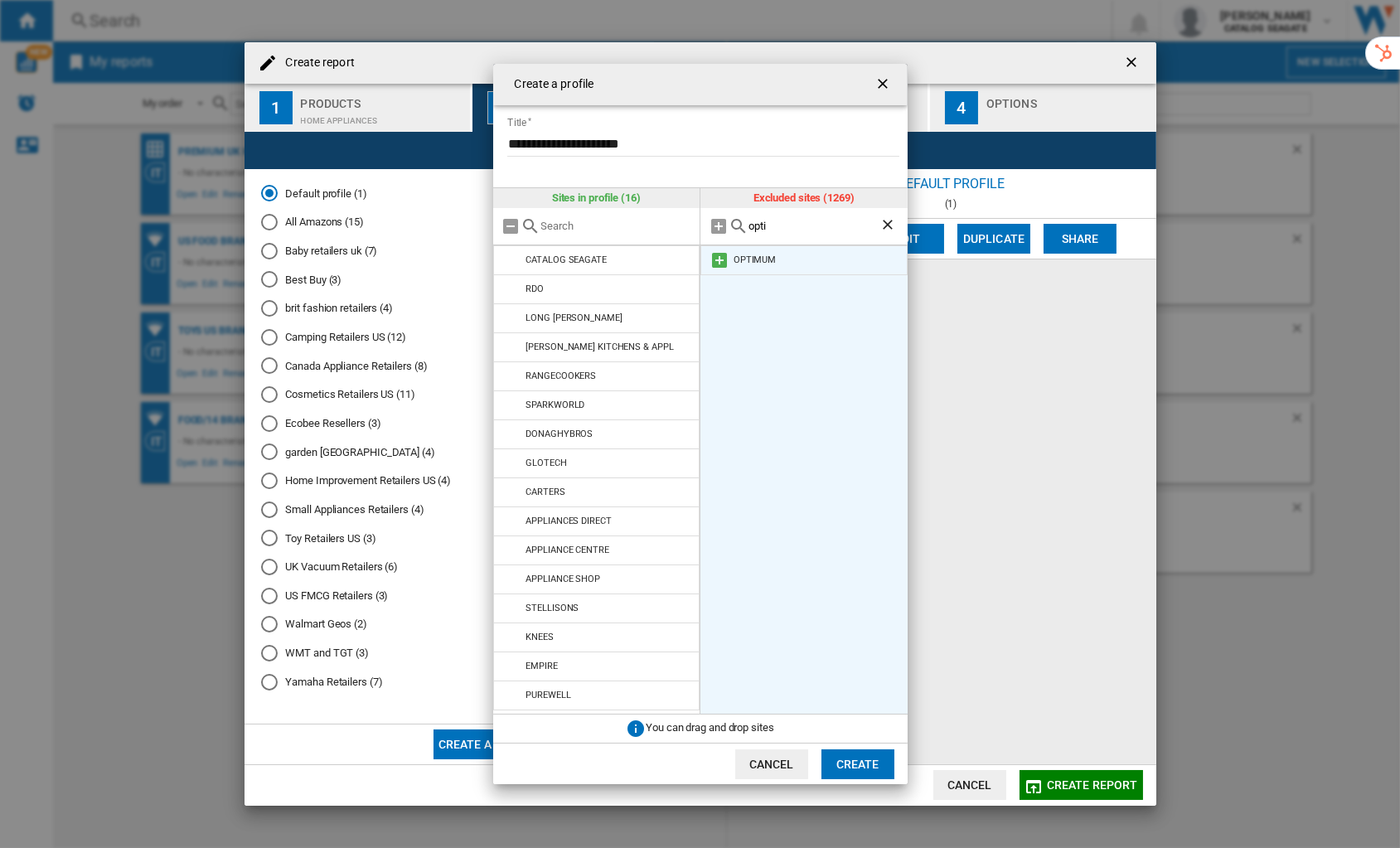
click at [718, 261] on md-icon at bounding box center [719, 261] width 20 height 20
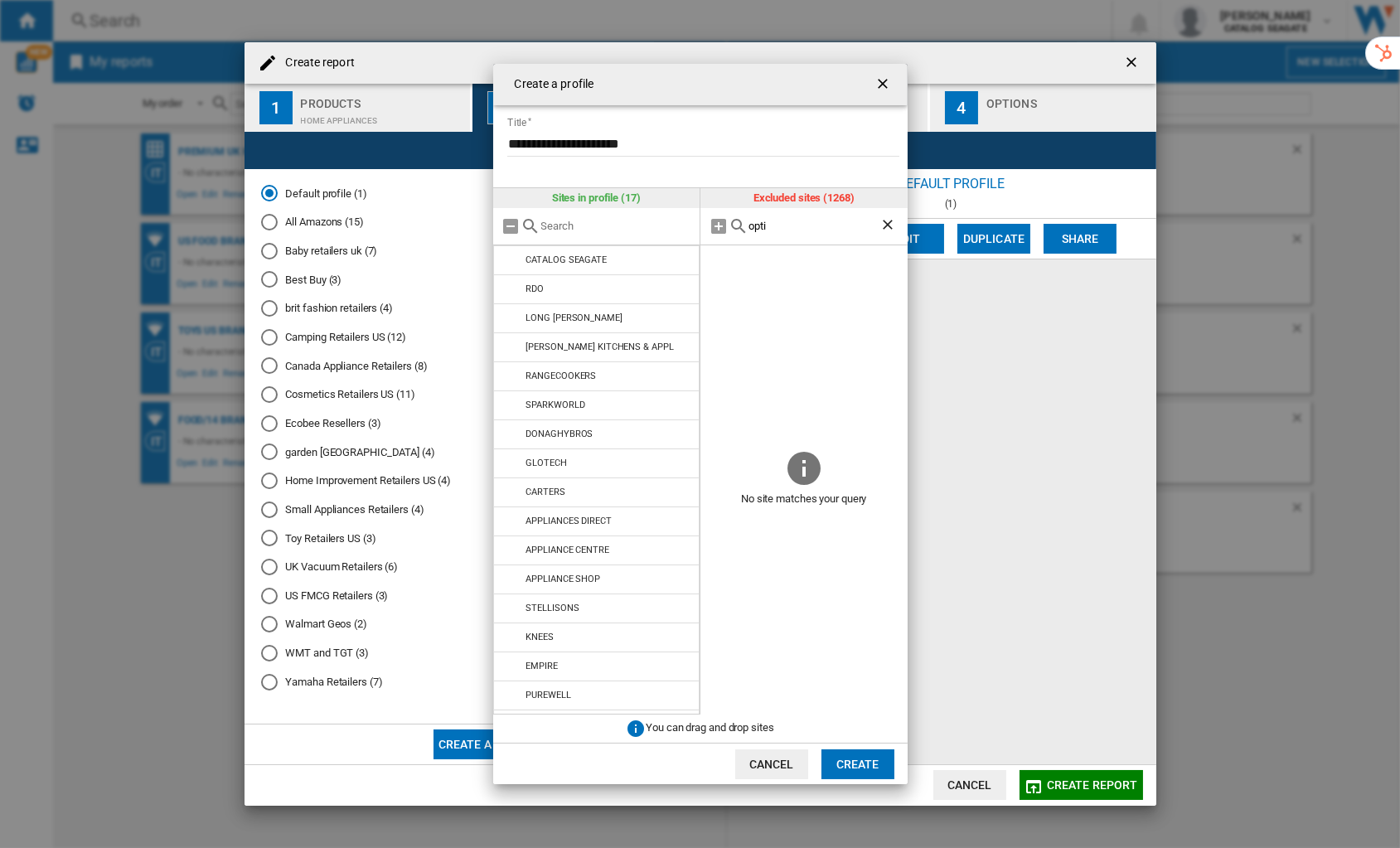
click at [786, 226] on input "opti" at bounding box center [814, 226] width 131 height 12
type input "[PERSON_NAME]"
click at [885, 221] on ng-md-icon "Clear search" at bounding box center [890, 226] width 20 height 20
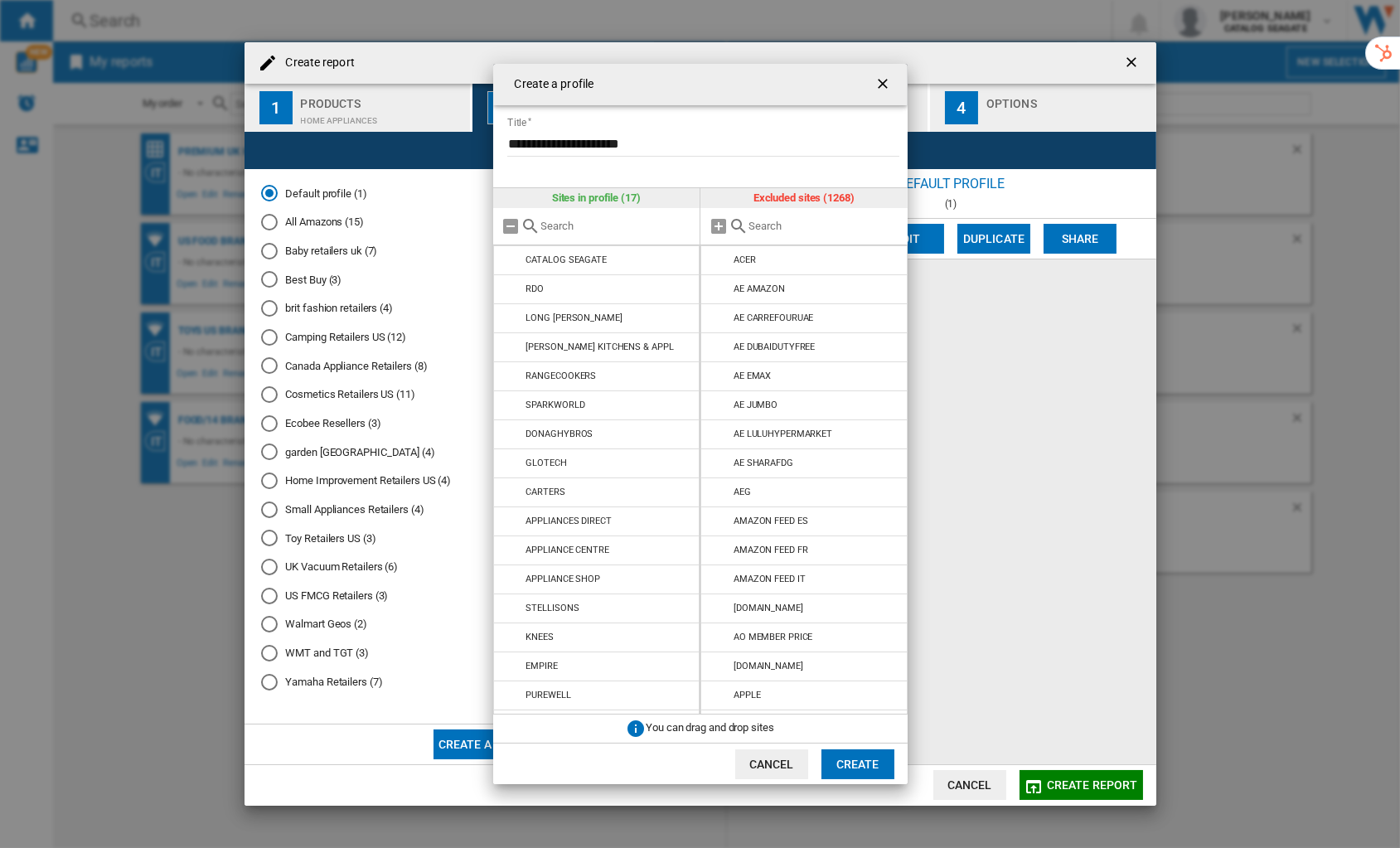
click at [848, 758] on button "Create" at bounding box center [858, 764] width 73 height 30
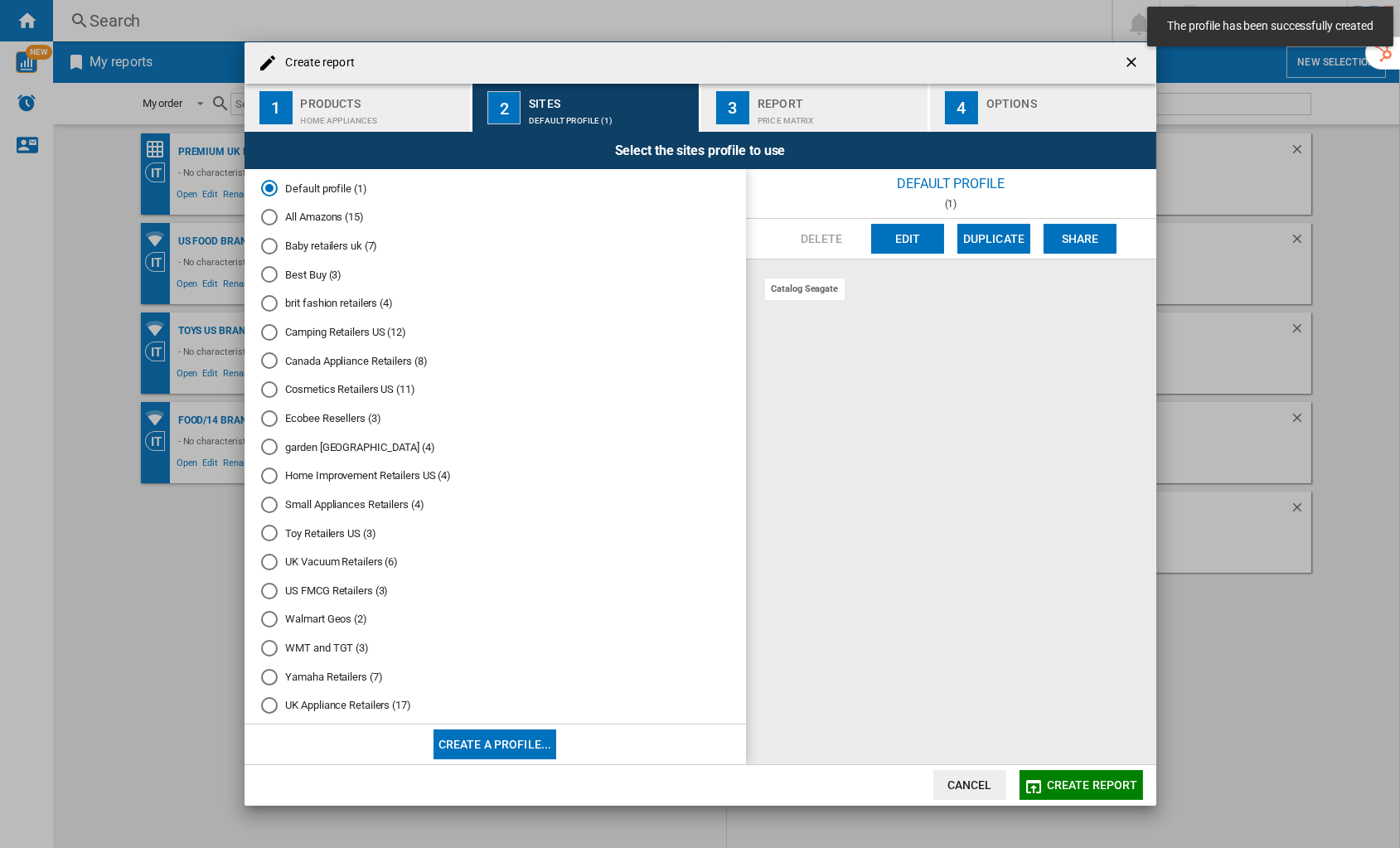
scroll to position [34, 0]
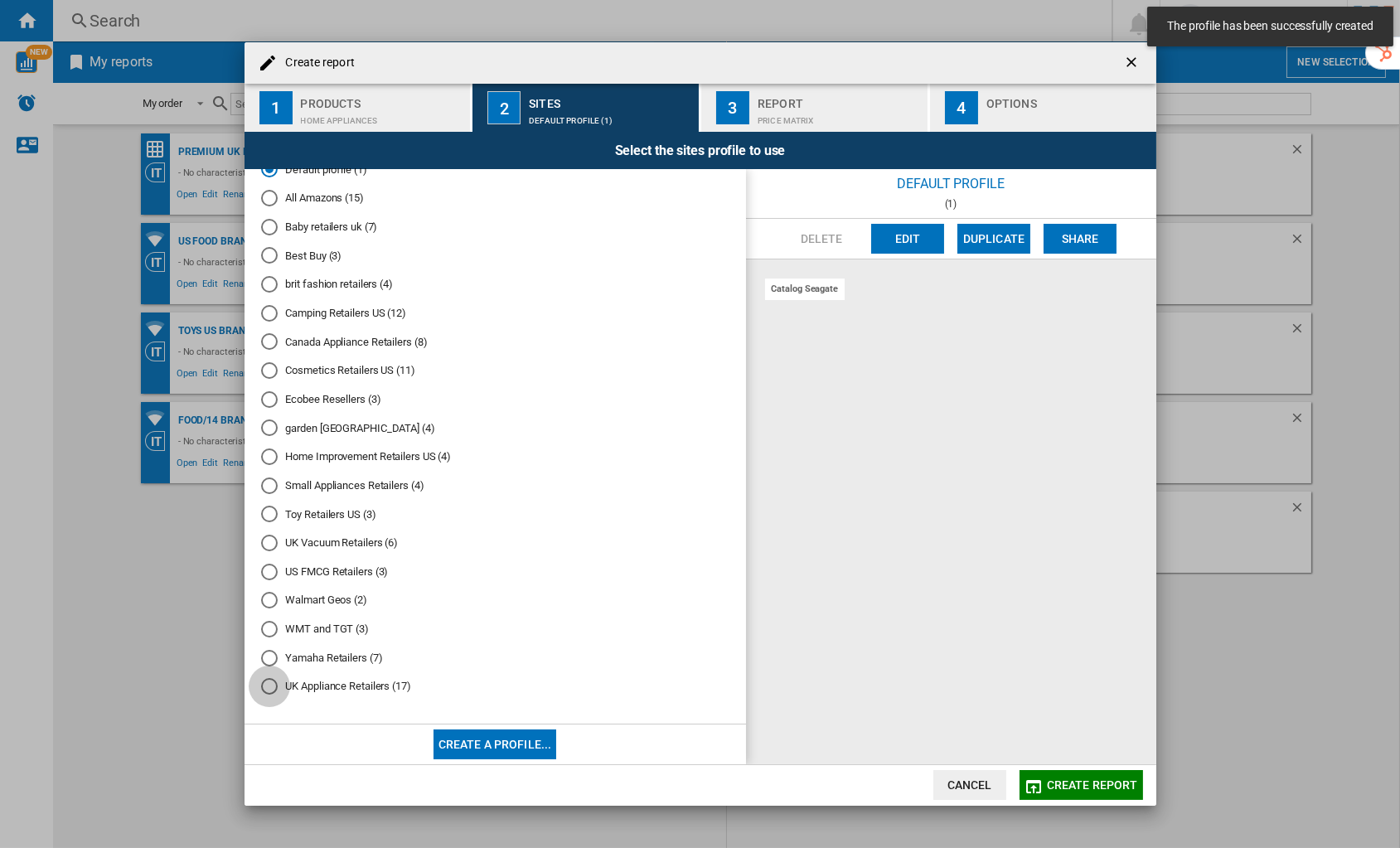
click at [274, 689] on div "UK Appliance Retailers (17)" at bounding box center [269, 687] width 17 height 17
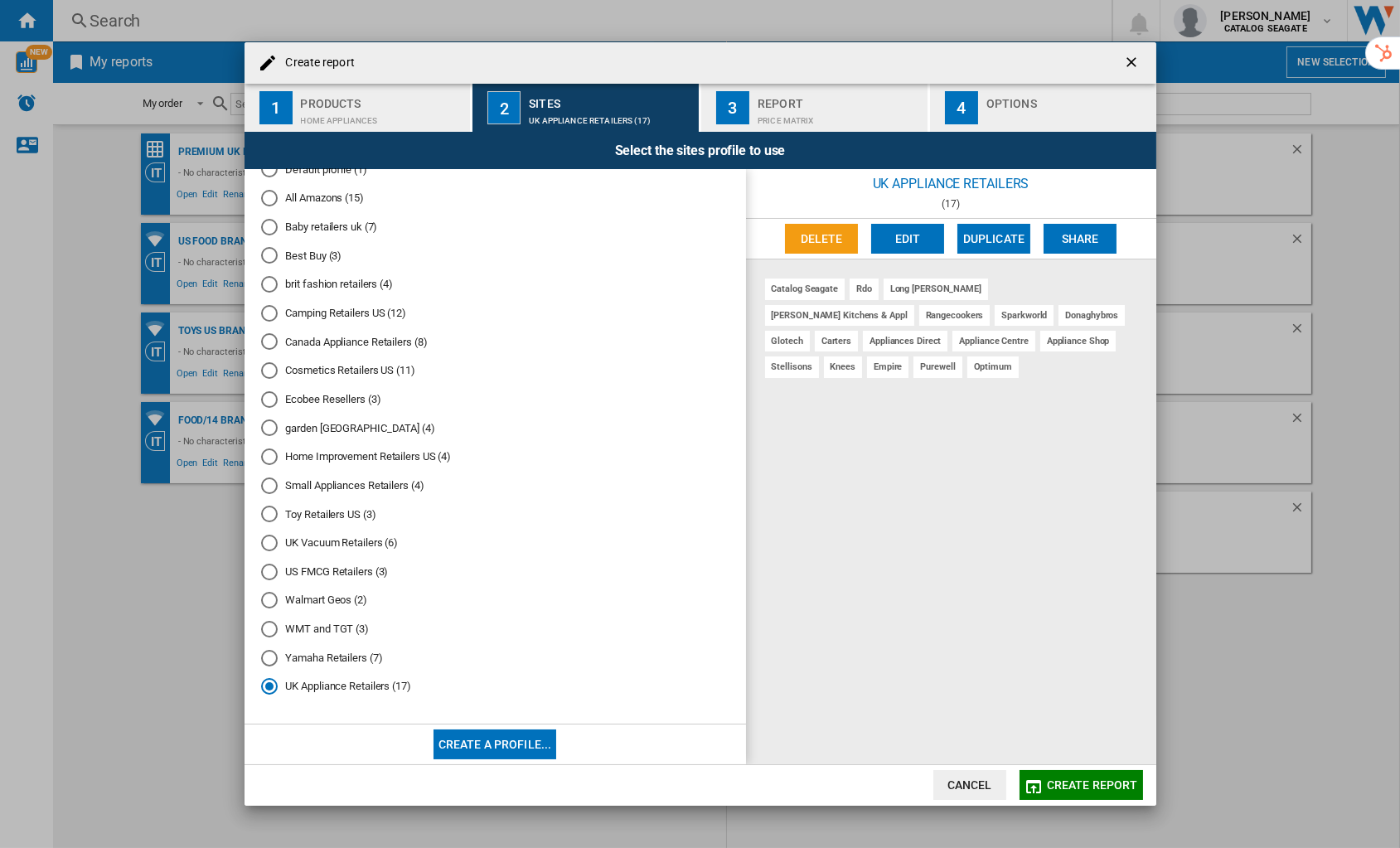
click at [824, 109] on div "Price Matrix" at bounding box center [840, 115] width 163 height 17
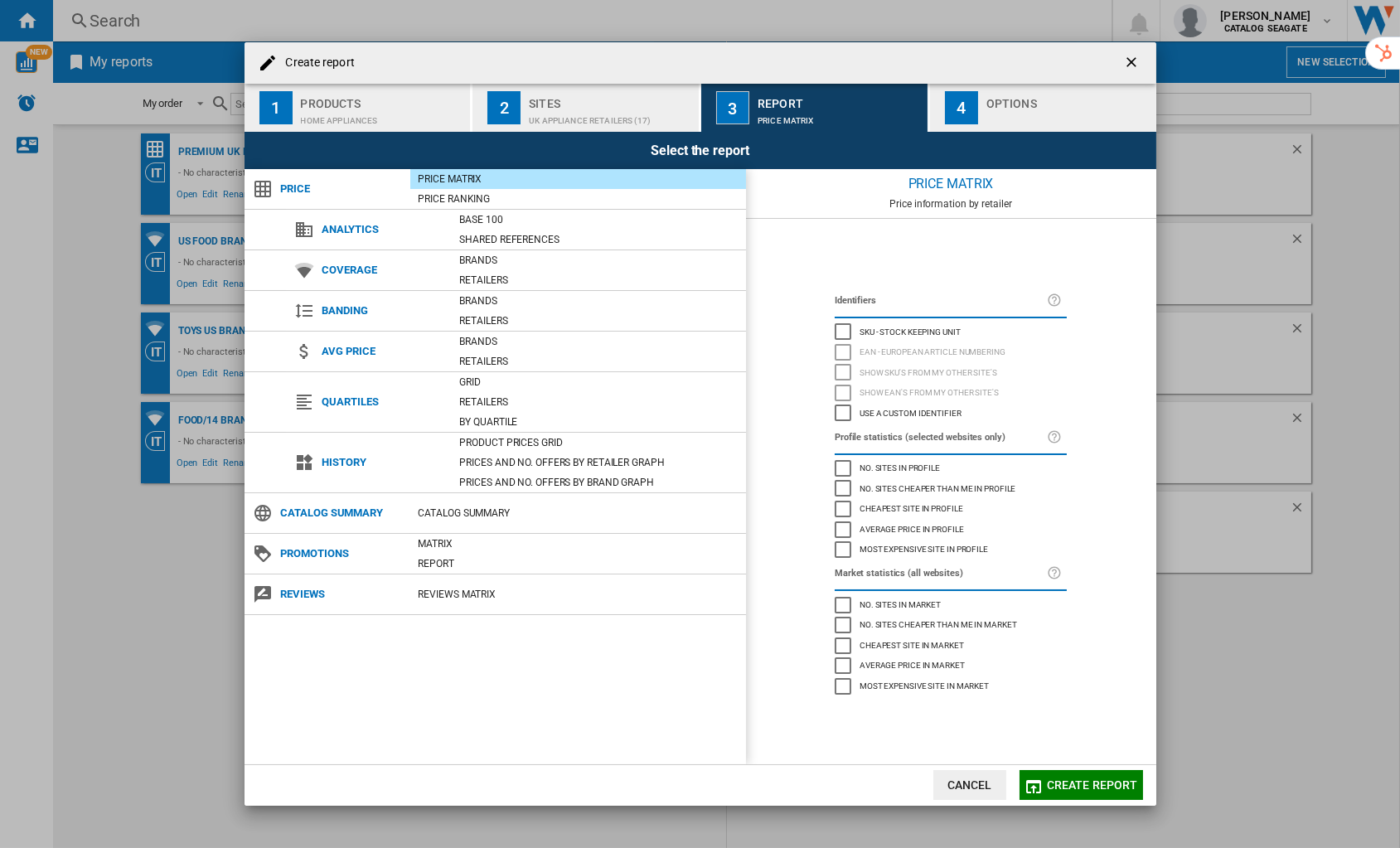
click at [967, 123] on div "4" at bounding box center [961, 107] width 33 height 33
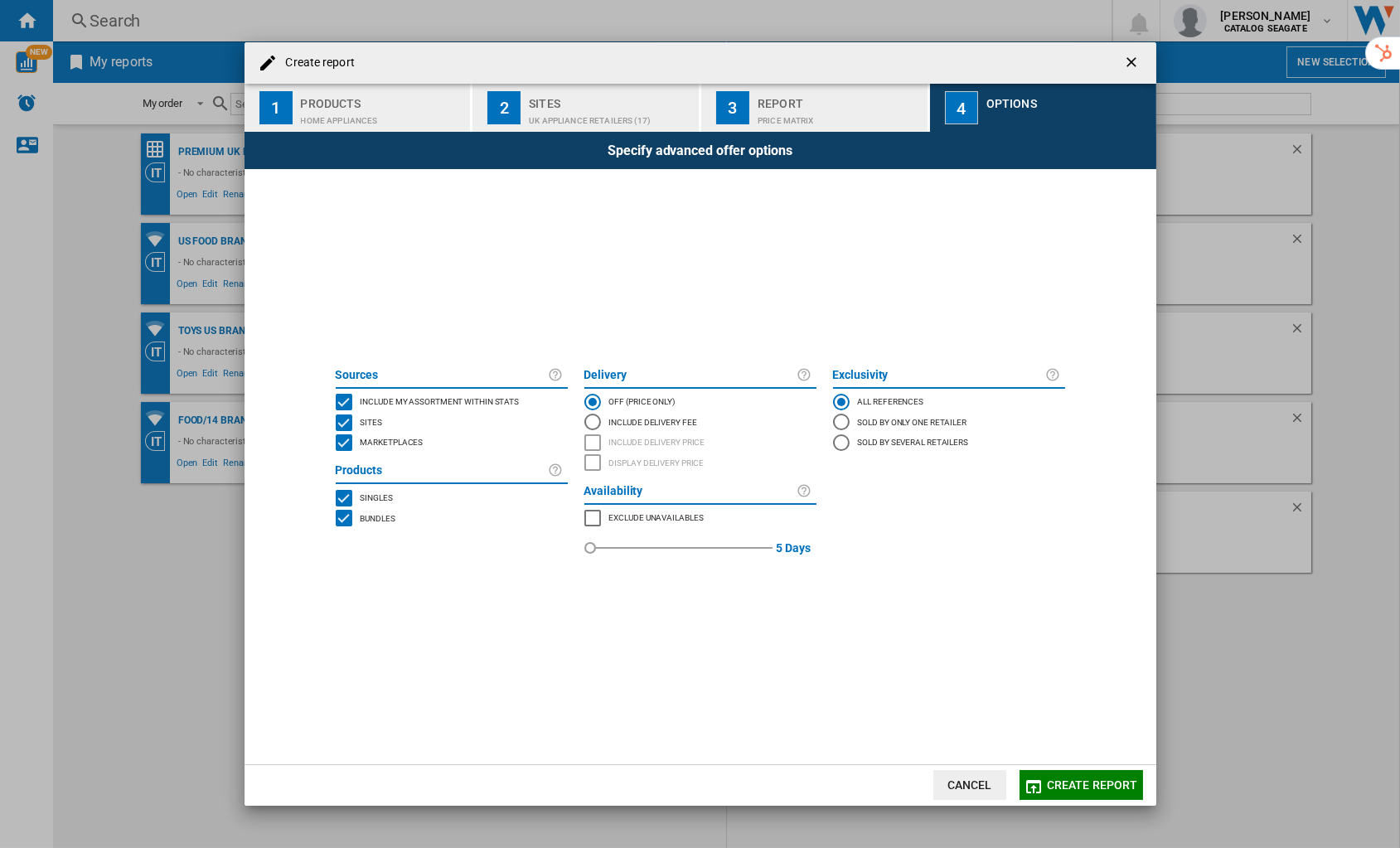
click at [344, 404] on div "INCLUDE MY SITE" at bounding box center [343, 402] width 17 height 17
click at [343, 445] on div "MARKETPLACES" at bounding box center [343, 443] width 17 height 17
click at [1074, 776] on button "Create report" at bounding box center [1082, 785] width 123 height 30
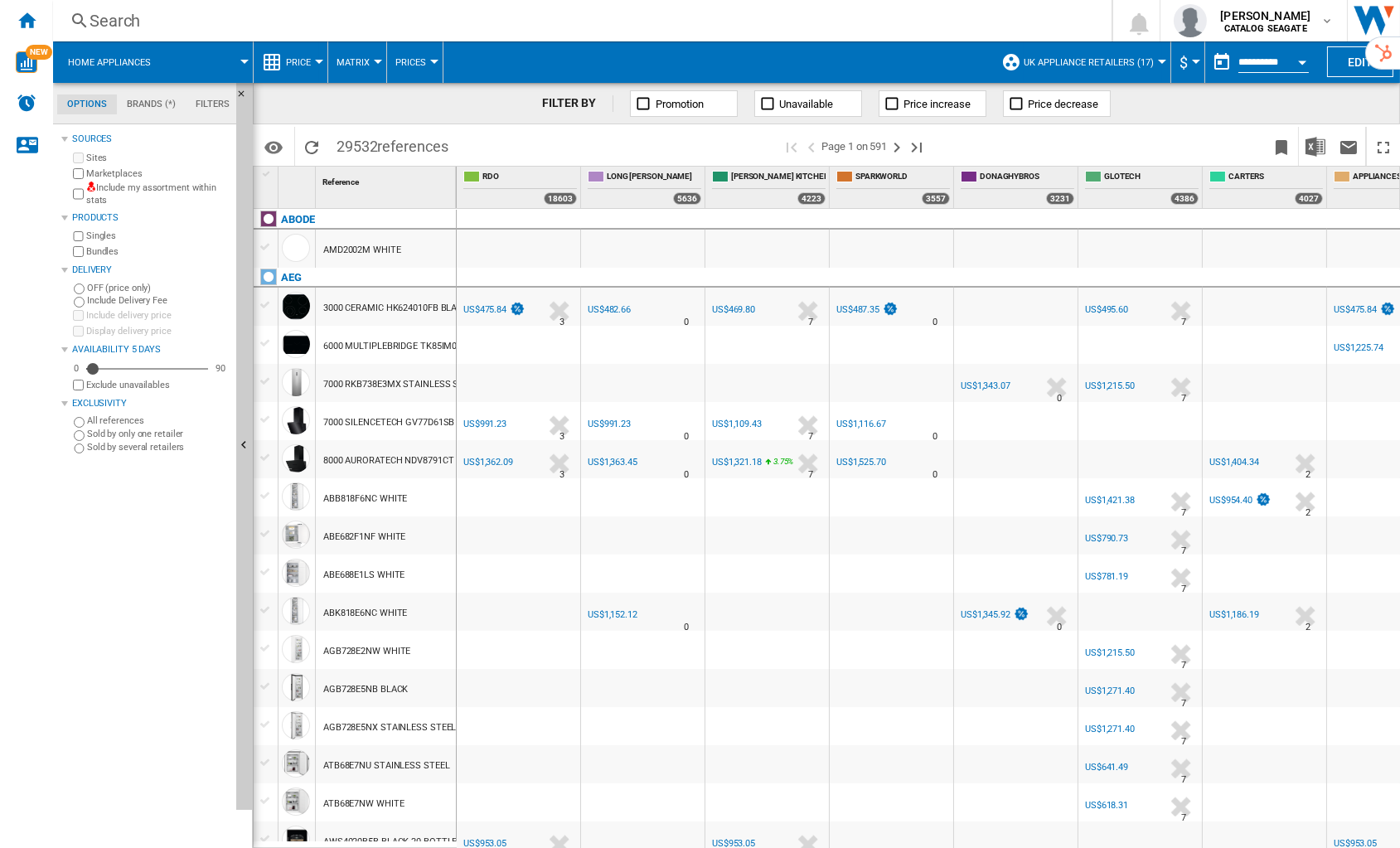
click at [297, 60] on span "Price" at bounding box center [298, 62] width 25 height 11
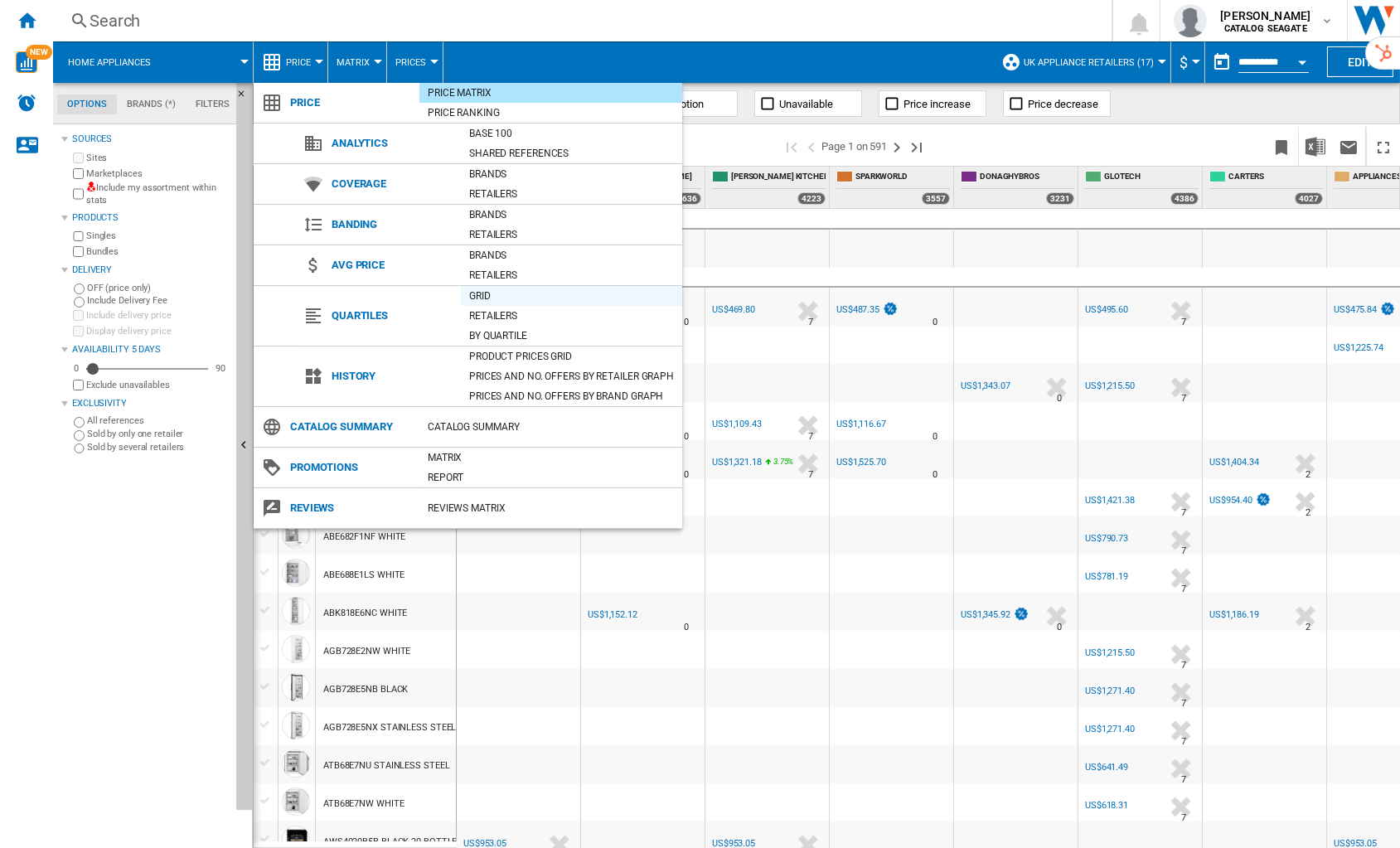
click at [491, 296] on div "Grid" at bounding box center [571, 296] width 221 height 17
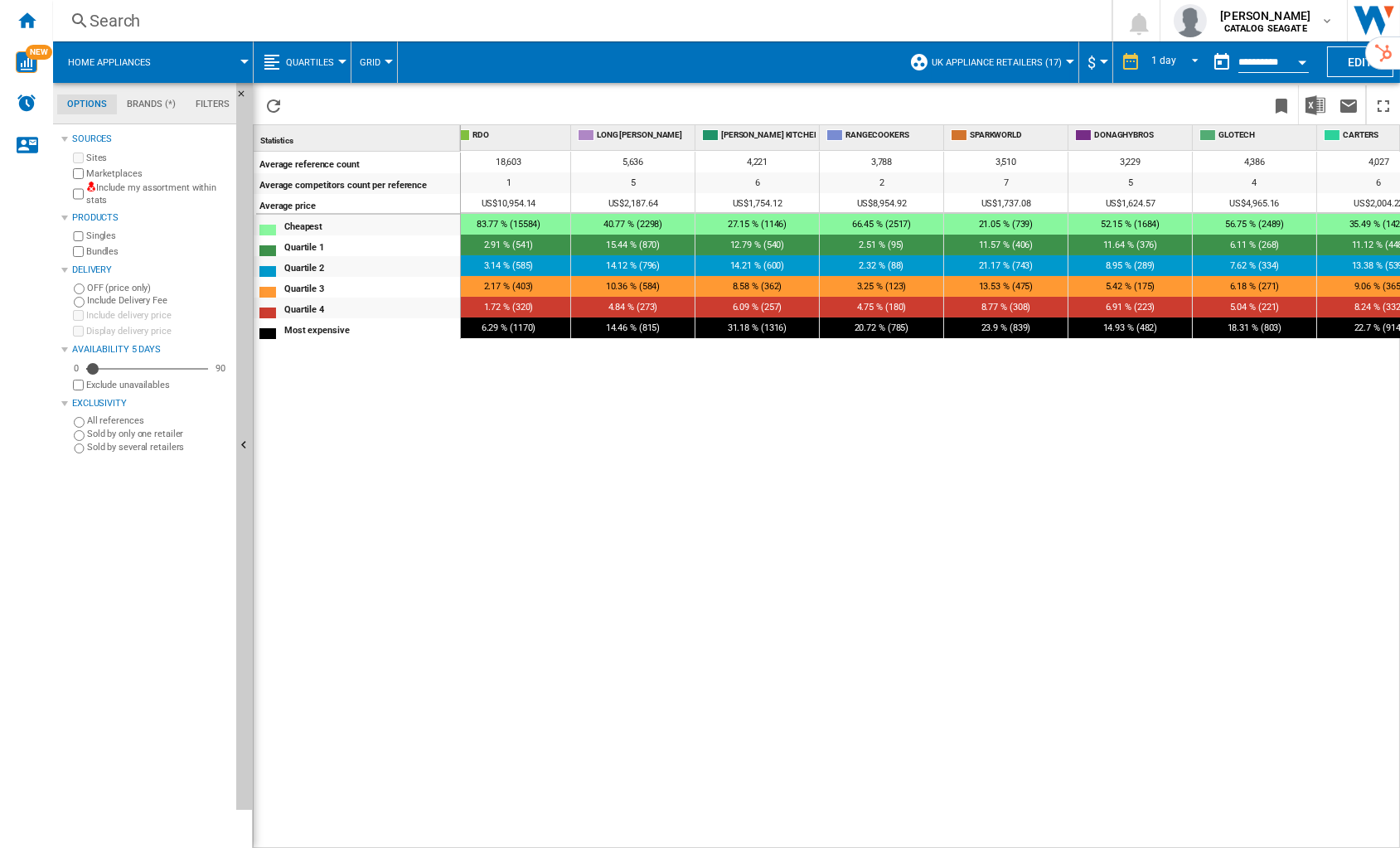
scroll to position [0, 5]
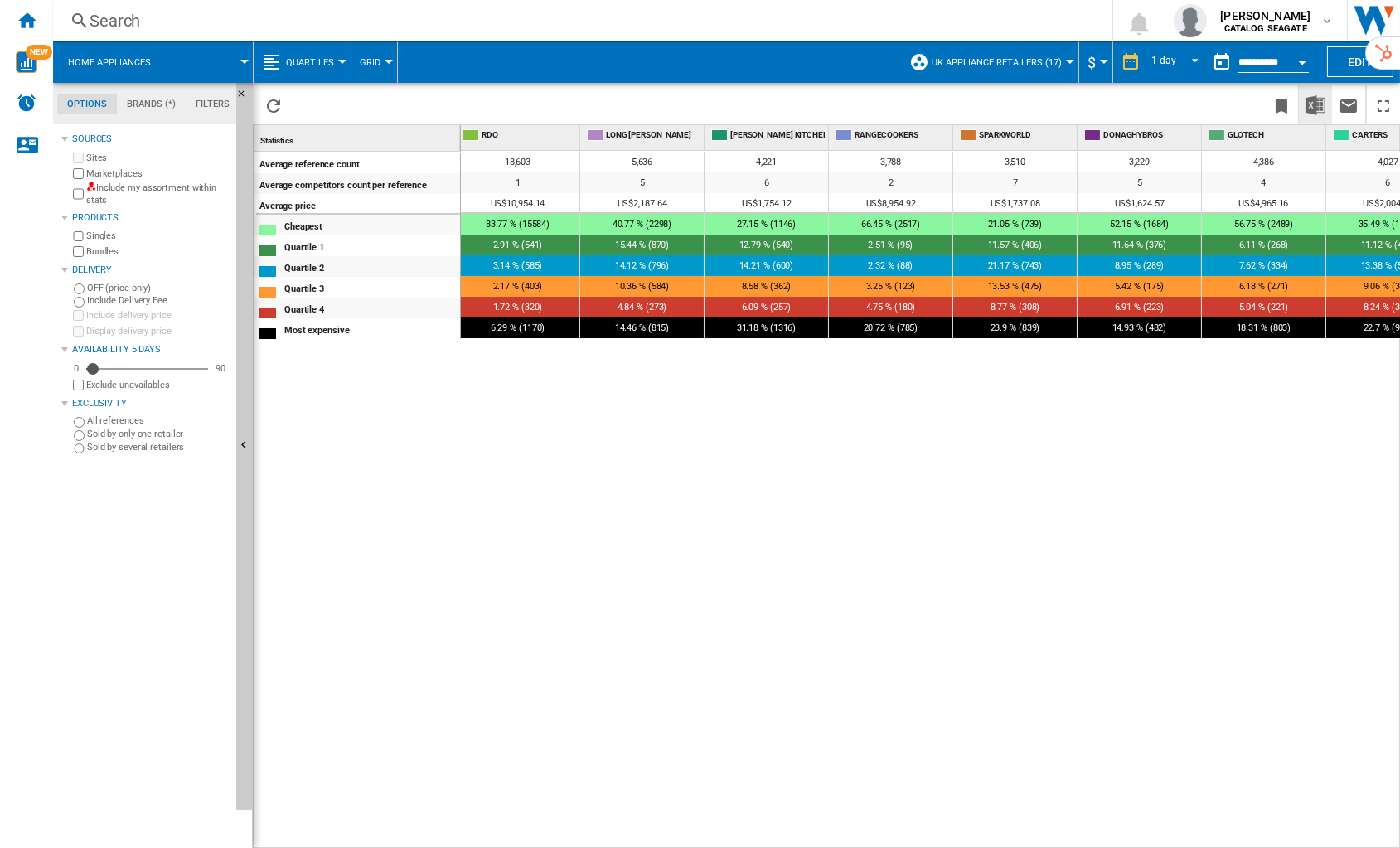
click at [1321, 102] on img "Download in Excel" at bounding box center [1315, 106] width 20 height 20
click at [485, 575] on div "18,603 5,636 4,221 3,788 3,510 3,229 4,386 4,027 2,968 2,305 2,265 2,956 2,457 …" at bounding box center [930, 501] width 940 height 700
click at [1039, 30] on div "Search Search" at bounding box center [545, 20] width 986 height 23
click at [634, 223] on span "40.77 % (2298)" at bounding box center [643, 224] width 60 height 11
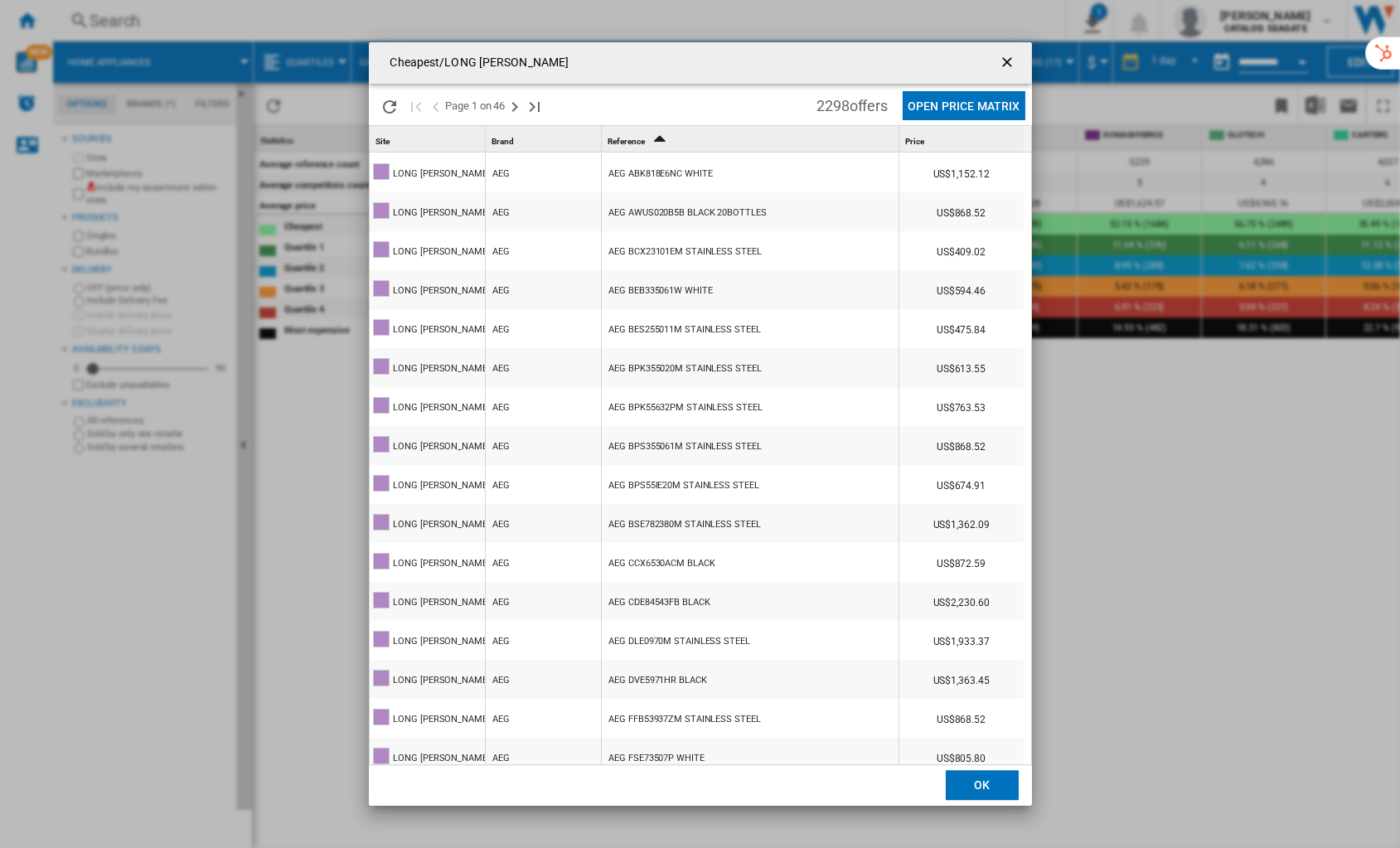
click at [659, 173] on div "AEG ABK818E6NC WHITE" at bounding box center [661, 174] width 103 height 38
click at [1006, 57] on ng-md-icon "getI18NText('BUTTONS.CLOSE_DIALOG')" at bounding box center [1009, 64] width 20 height 20
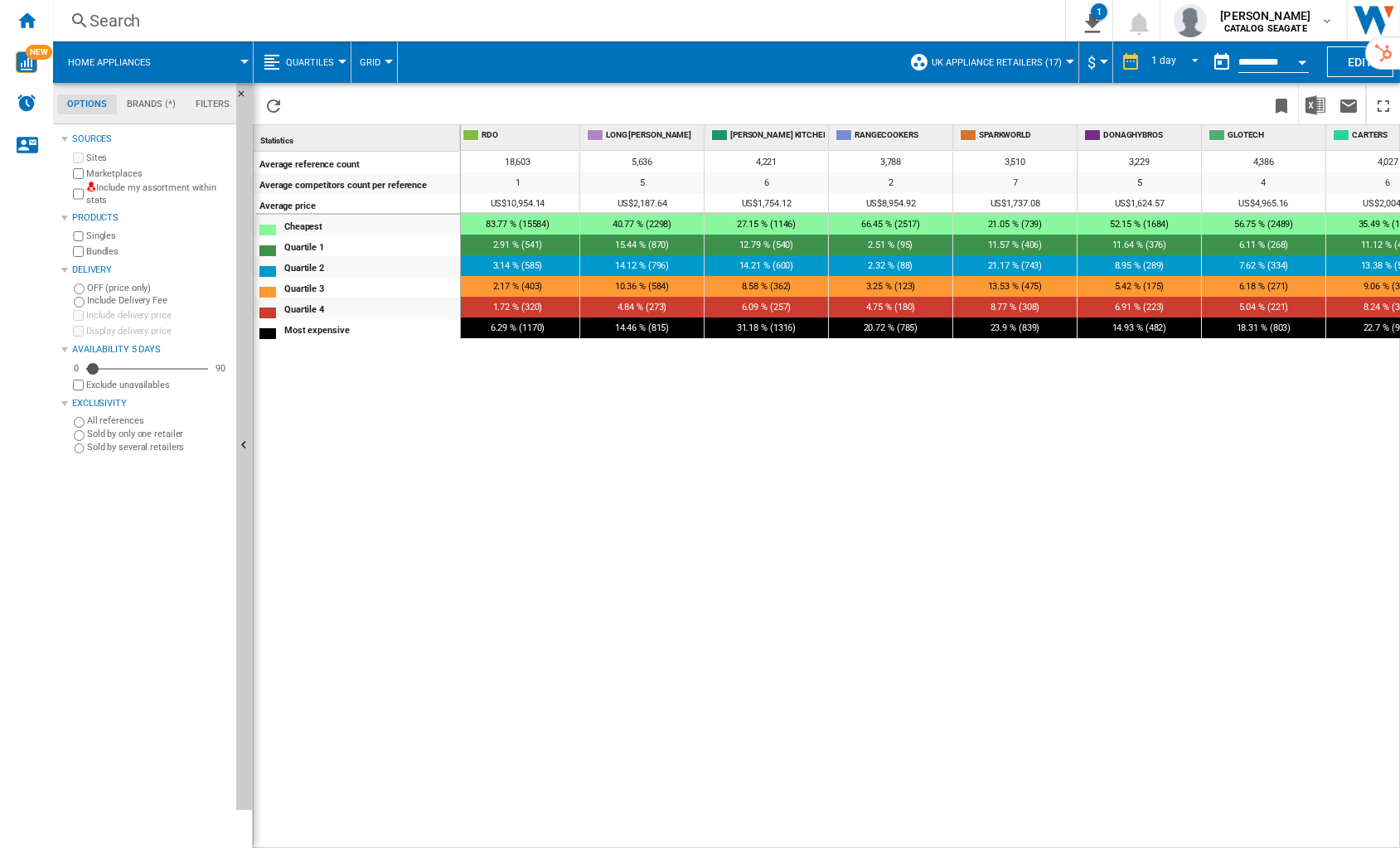
click at [374, 62] on span "Grid" at bounding box center [370, 62] width 21 height 11
click at [385, 135] on span "Retailers" at bounding box center [388, 142] width 50 height 15
click at [642, 326] on span "14.46 % (815)" at bounding box center [647, 327] width 55 height 11
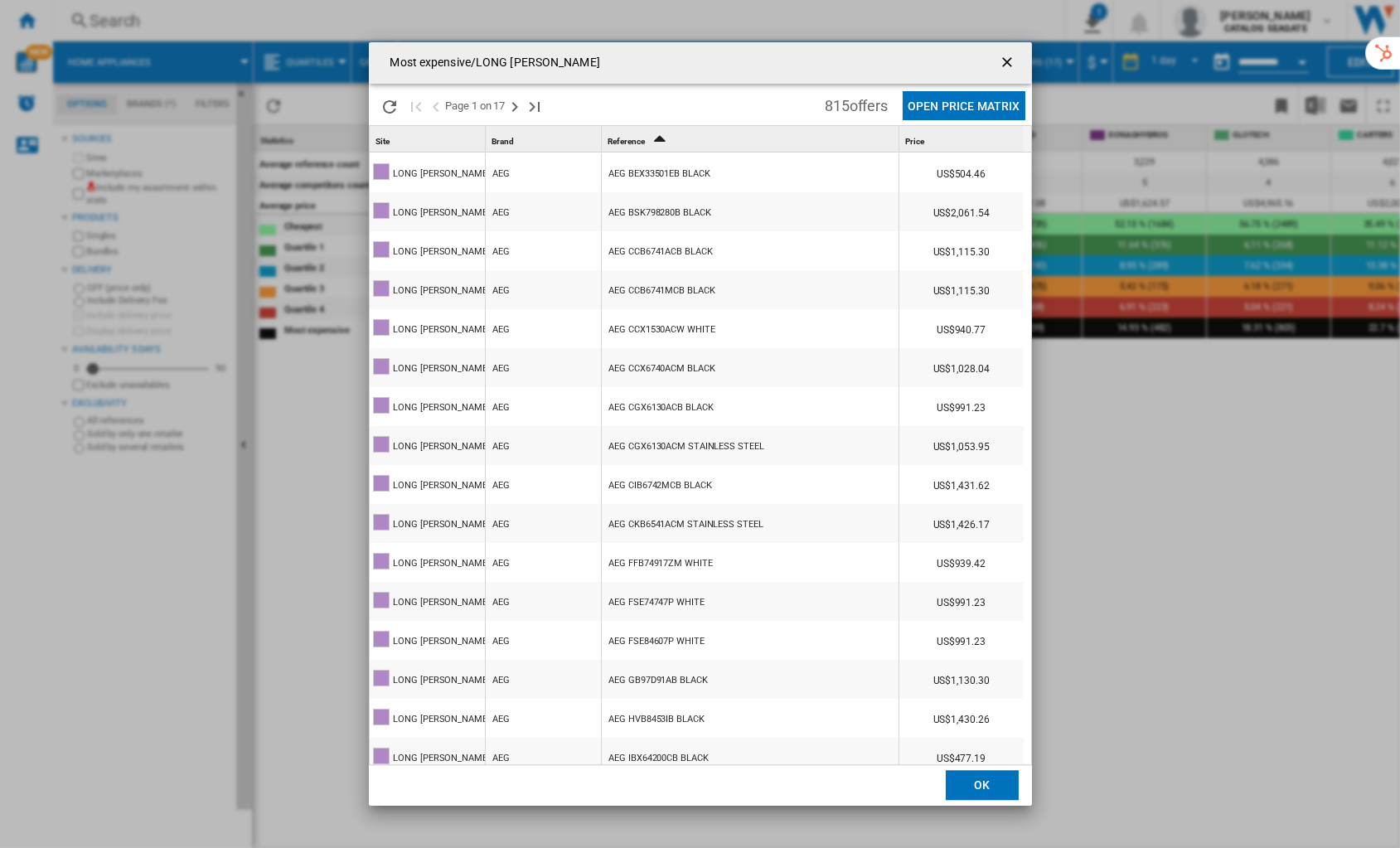
click at [945, 102] on button "Open Price Matrix" at bounding box center [963, 106] width 121 height 29
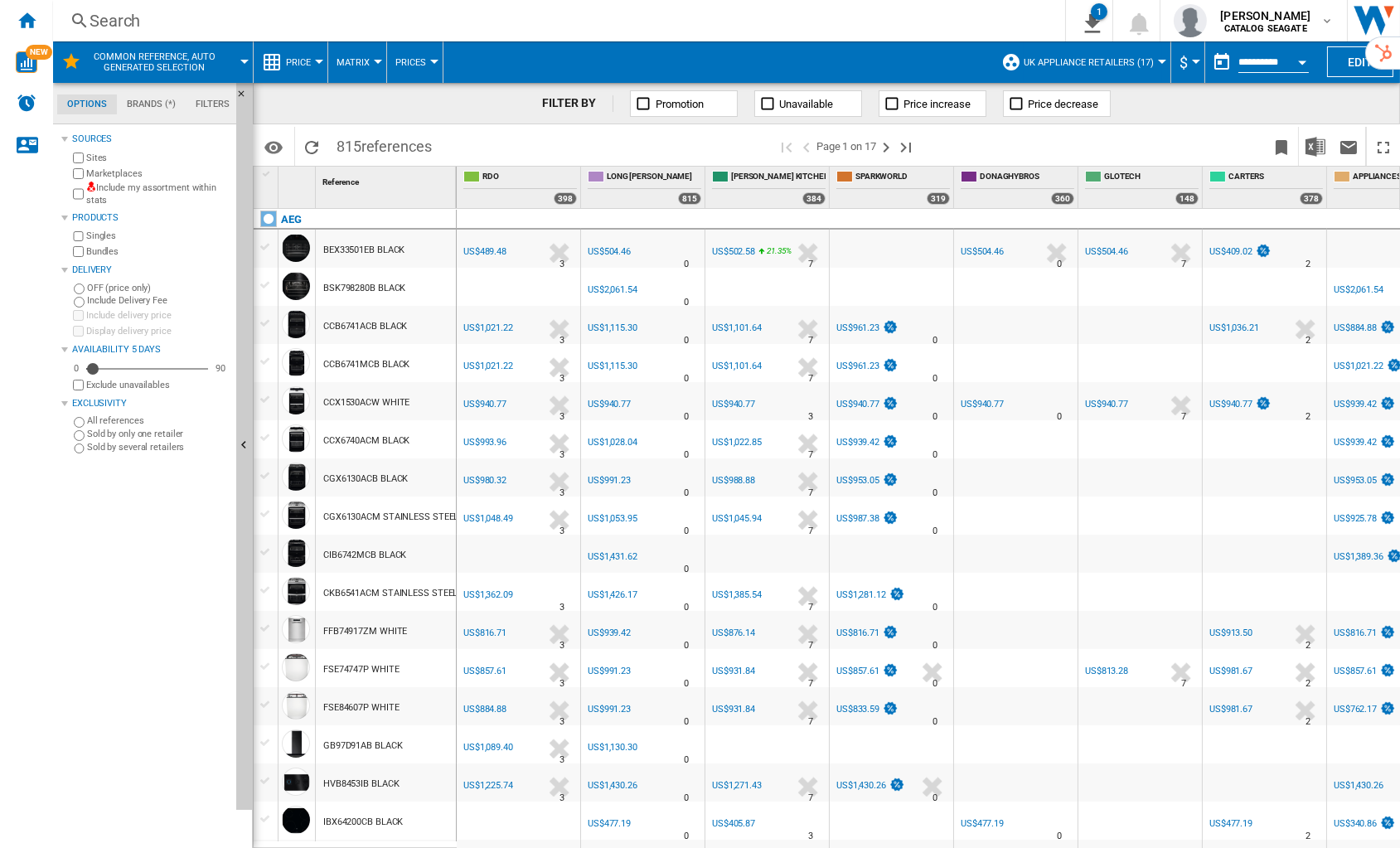
click at [194, 106] on md-tab-item "Filters" at bounding box center [213, 105] width 54 height 20
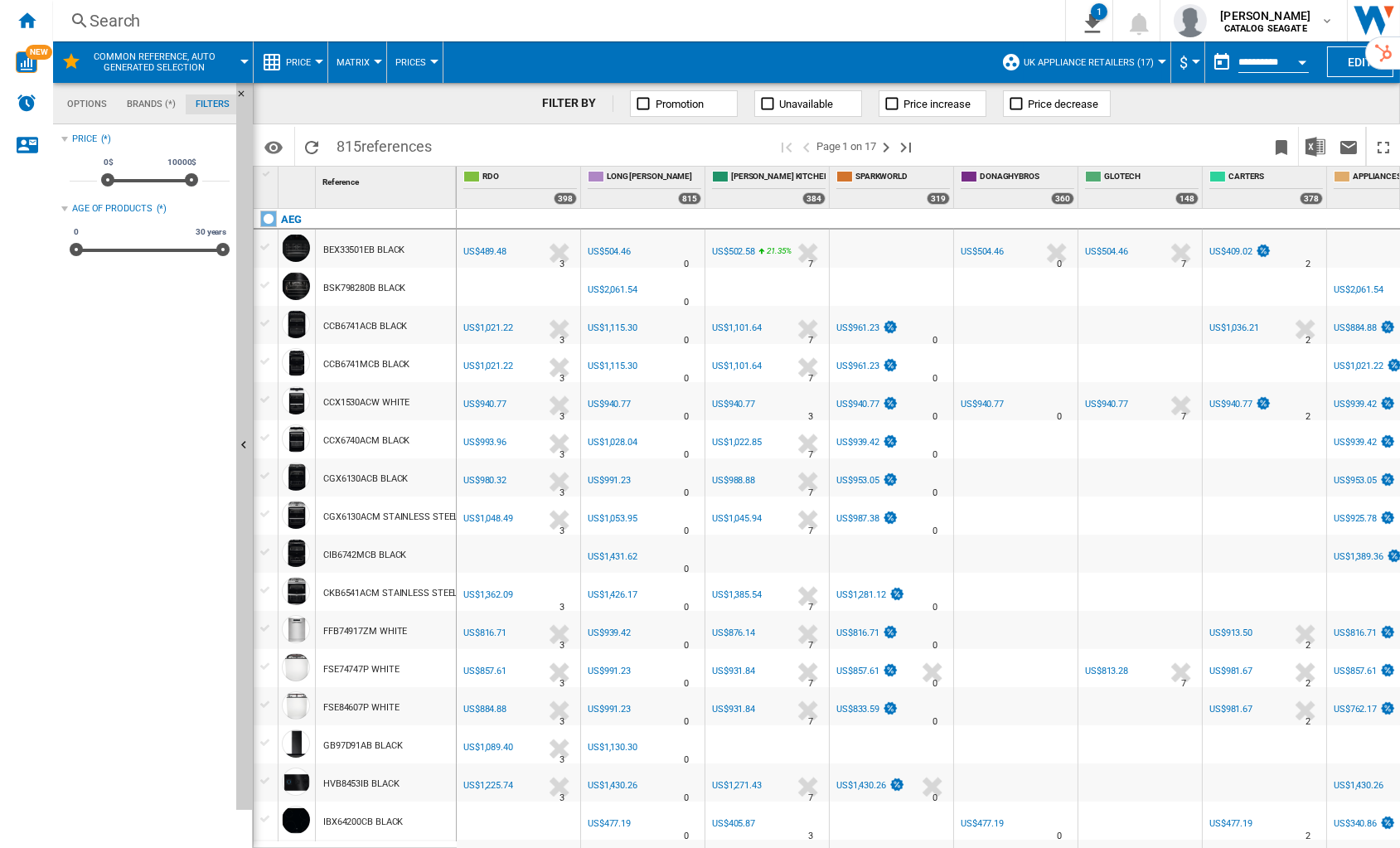
scroll to position [106, 0]
click at [73, 107] on md-tab-item "Options" at bounding box center [87, 105] width 60 height 20
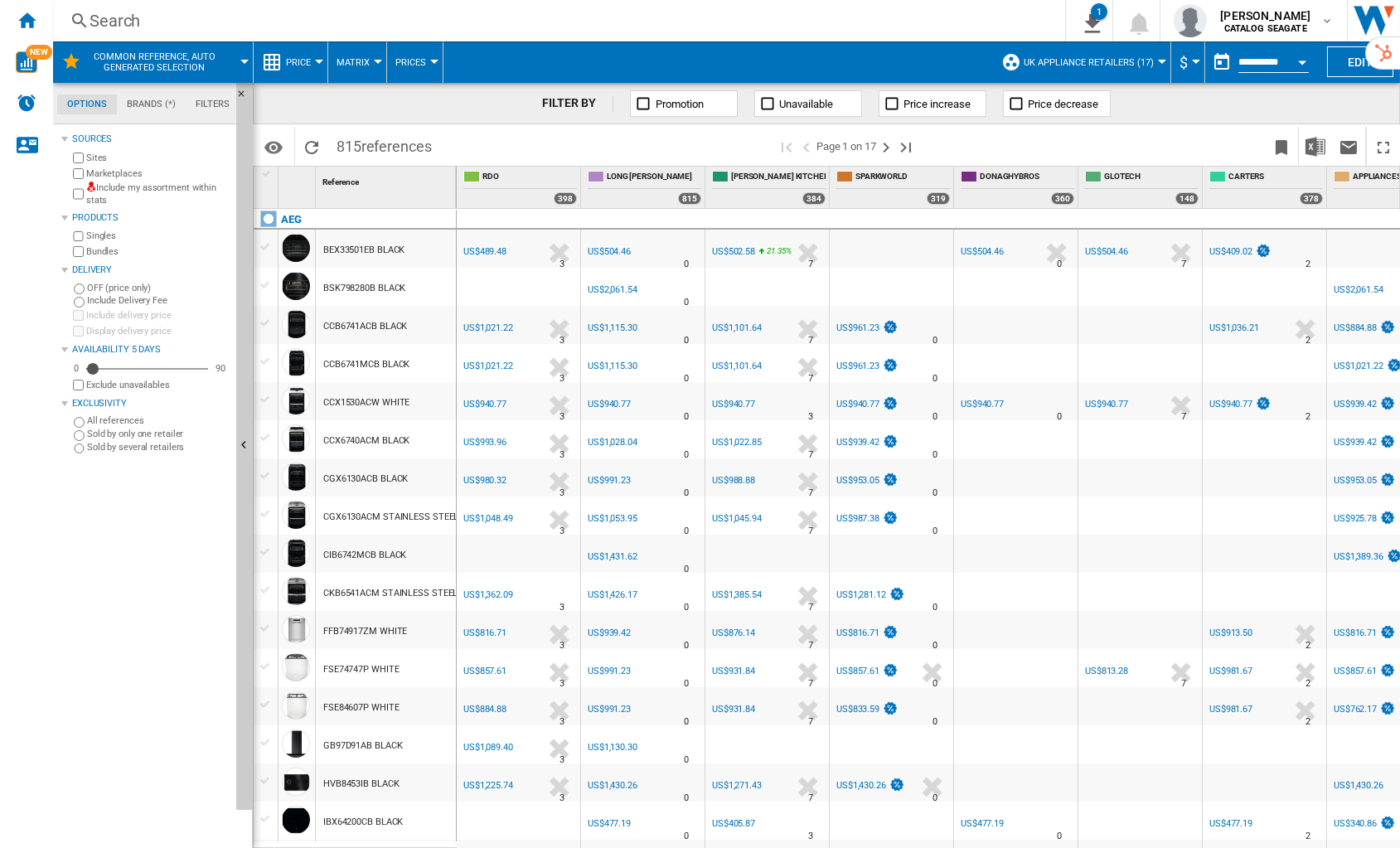
scroll to position [0, 1]
click at [430, 60] on div at bounding box center [434, 62] width 8 height 4
click at [524, 140] on md-backdrop at bounding box center [700, 424] width 1400 height 848
click at [365, 67] on span "Matrix" at bounding box center [352, 62] width 33 height 11
click at [365, 67] on md-backdrop at bounding box center [700, 424] width 1400 height 848
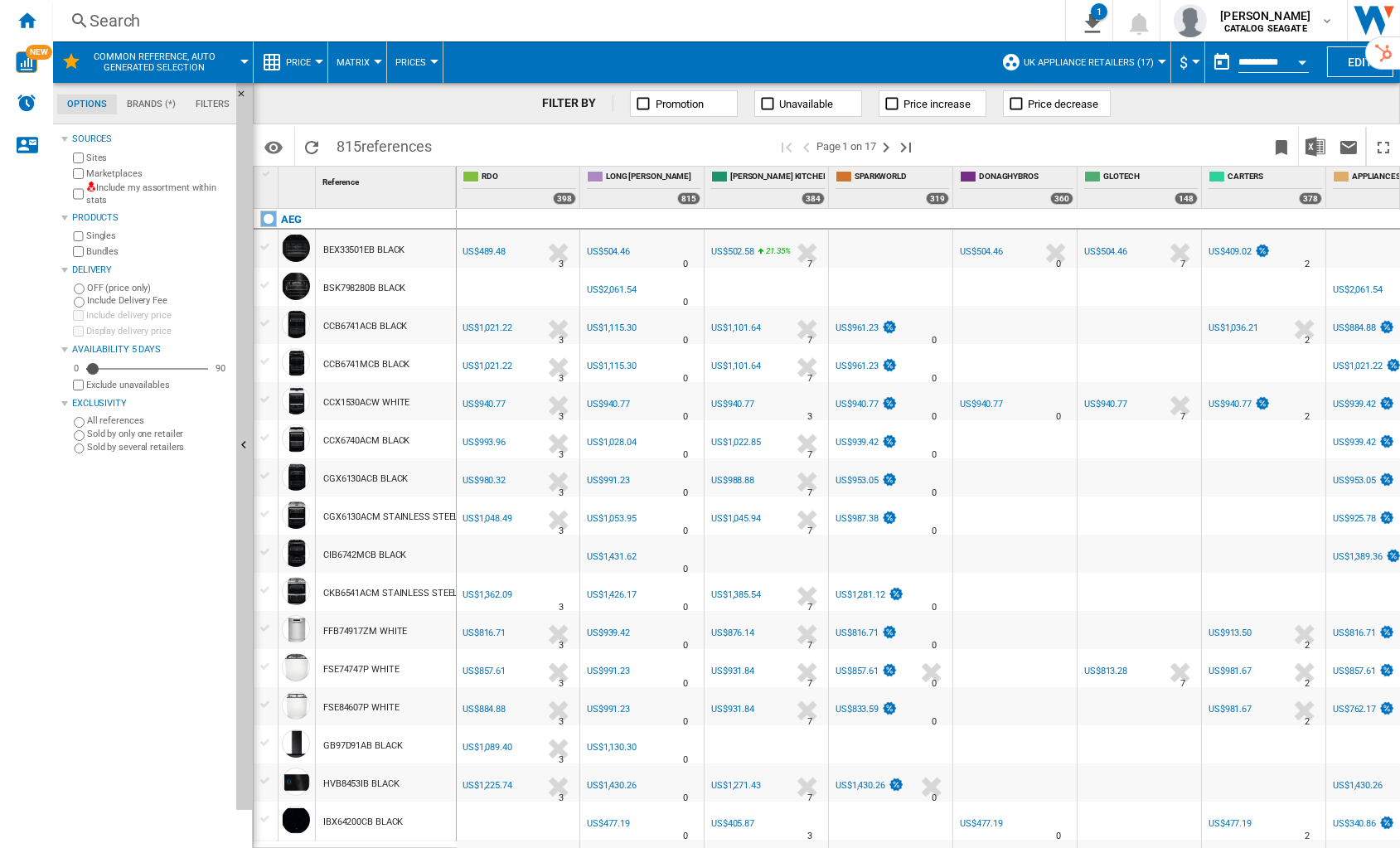
click at [279, 60] on ng-md-icon at bounding box center [272, 62] width 20 height 20
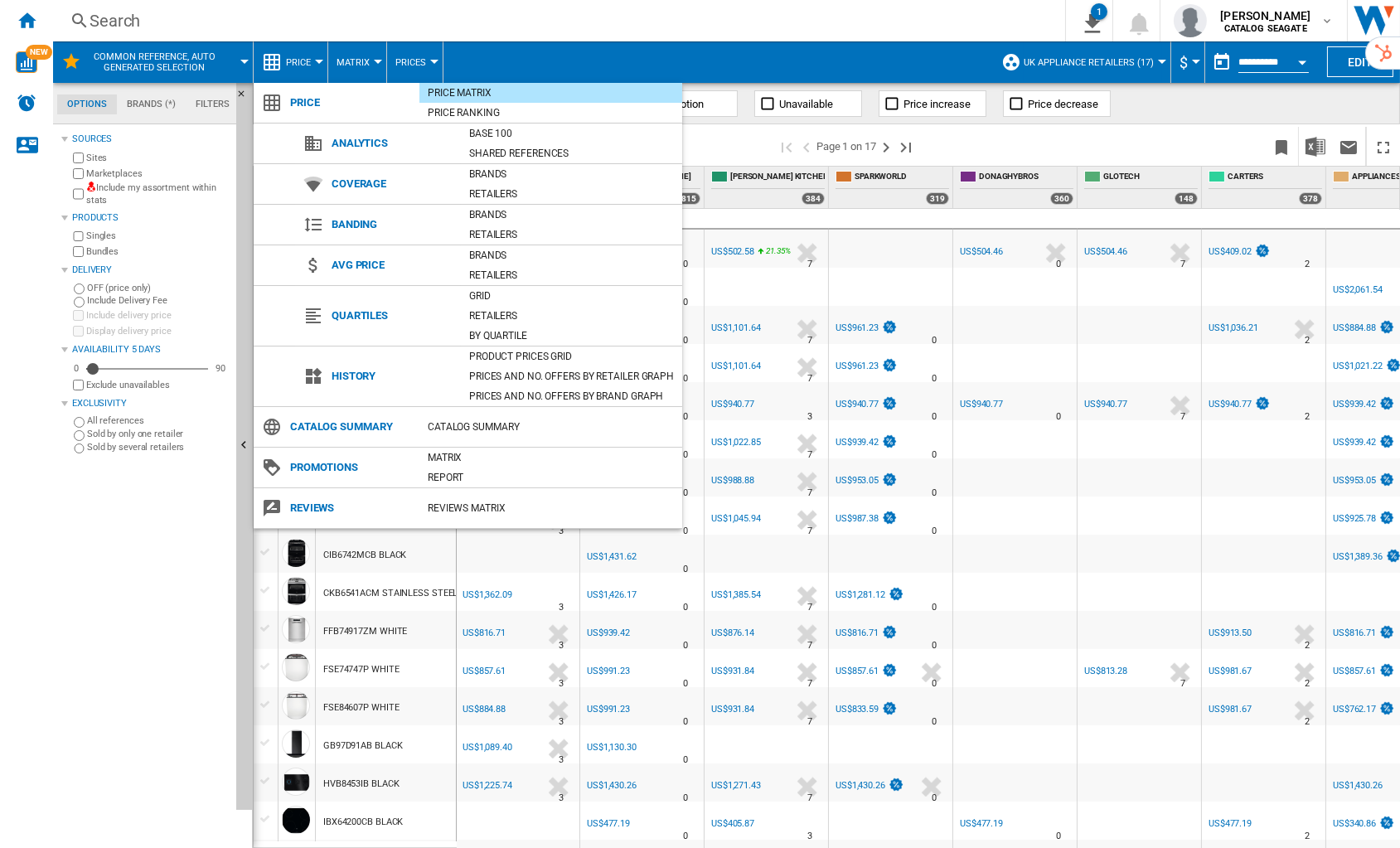
click at [279, 60] on md-backdrop at bounding box center [700, 424] width 1400 height 848
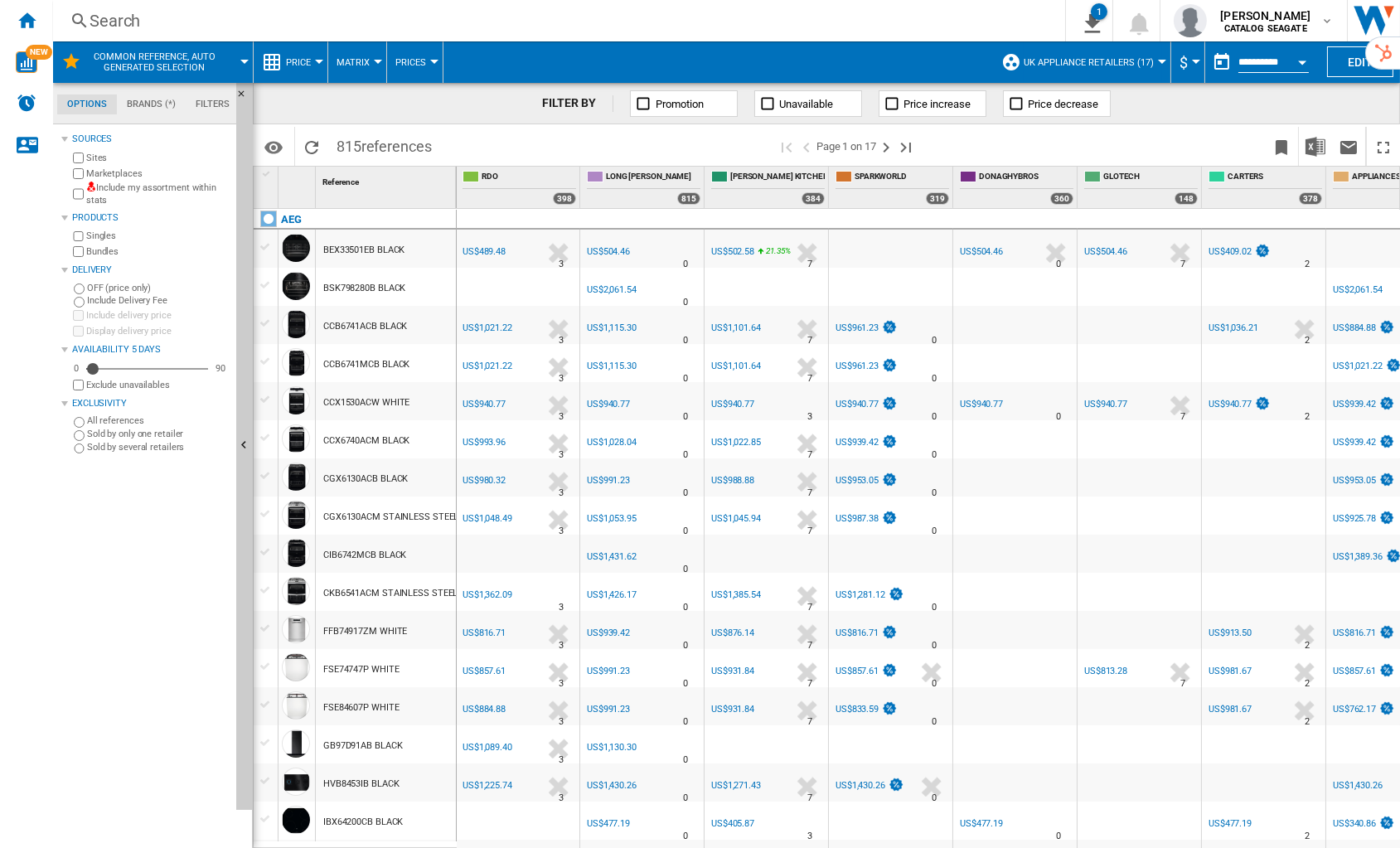
scroll to position [0, 17]
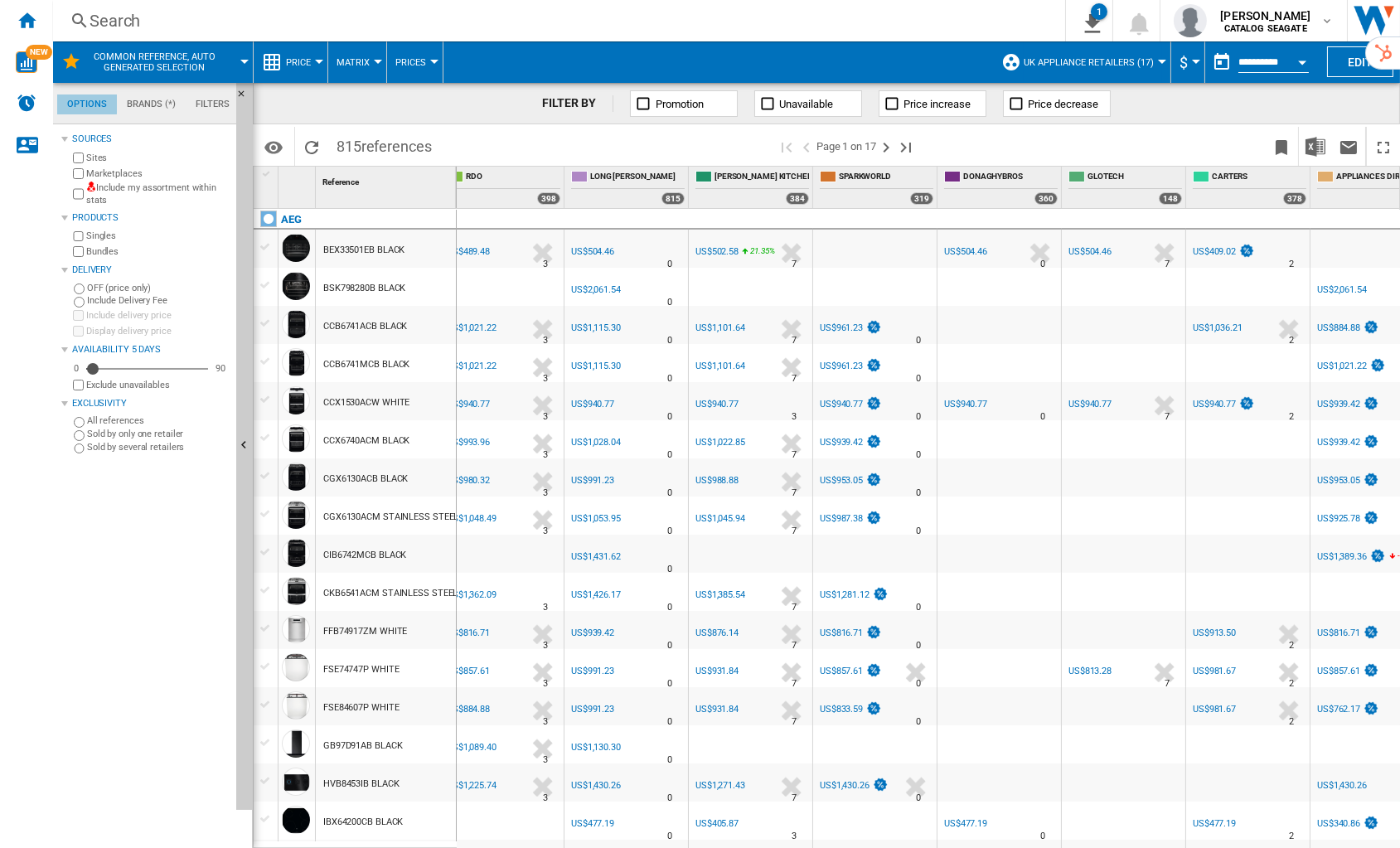
click at [85, 104] on md-tab-item "Options" at bounding box center [87, 105] width 60 height 20
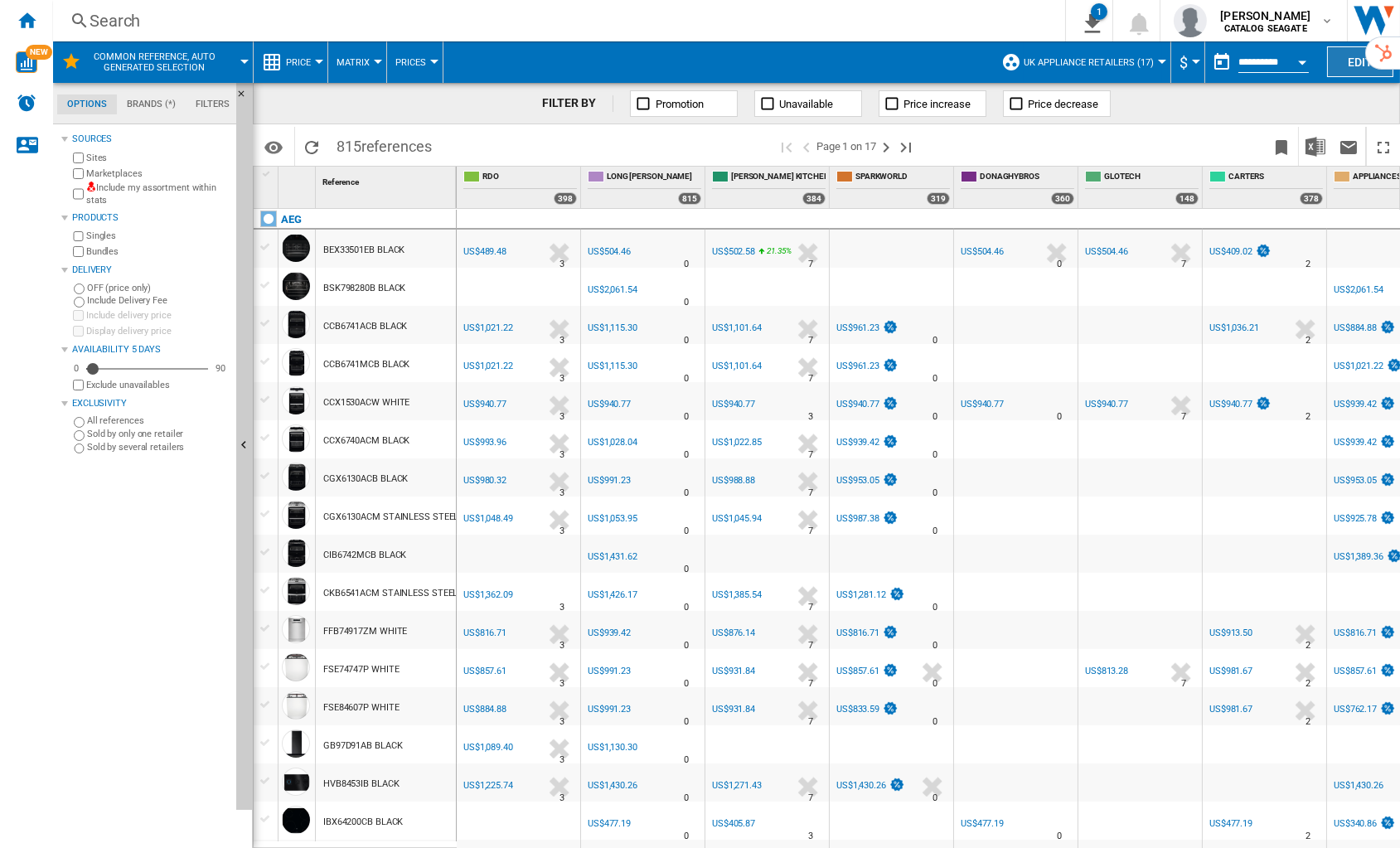
click at [1349, 67] on button "Edit" at bounding box center [1360, 62] width 67 height 31
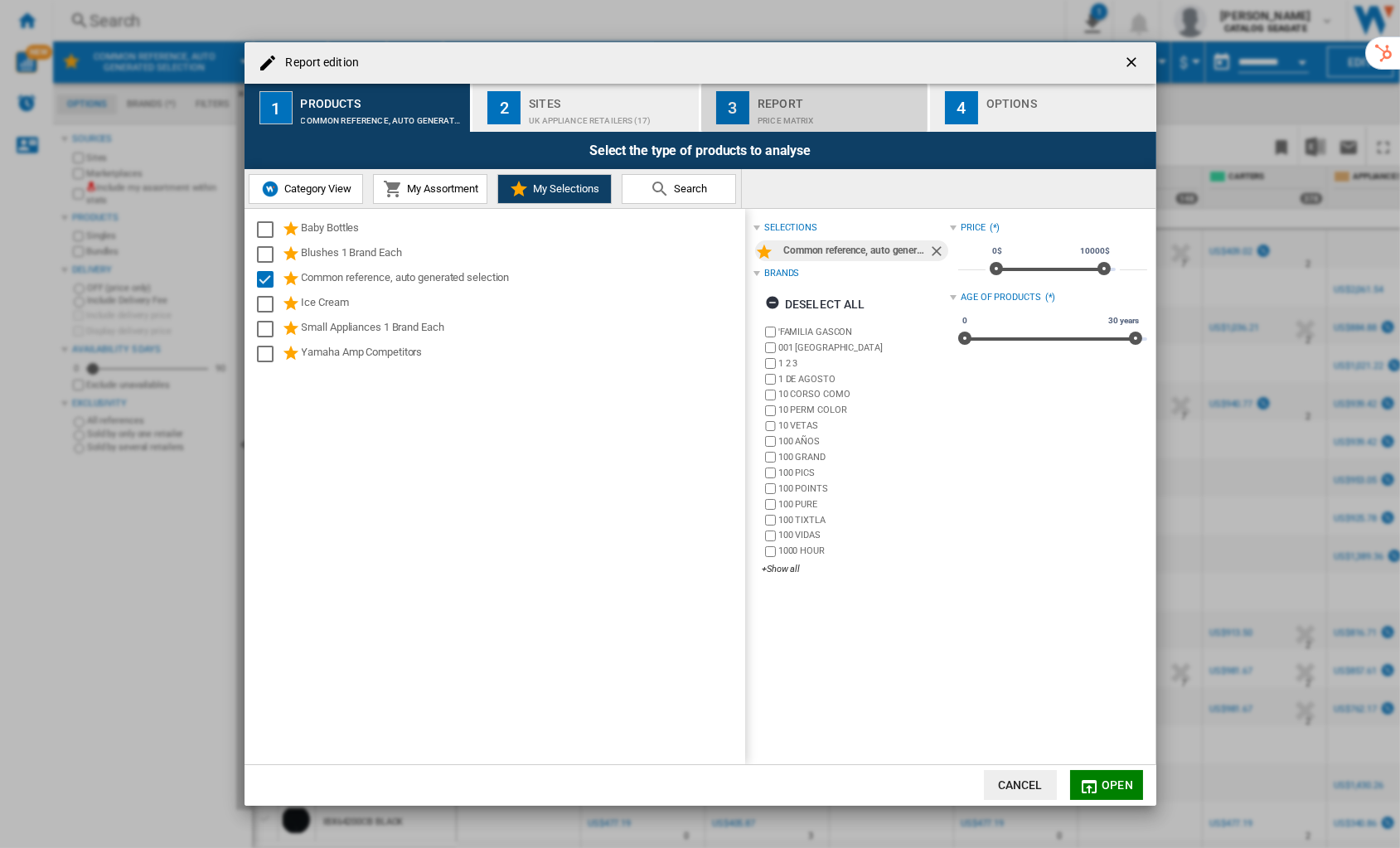
click at [812, 106] on div "Report" at bounding box center [840, 99] width 163 height 17
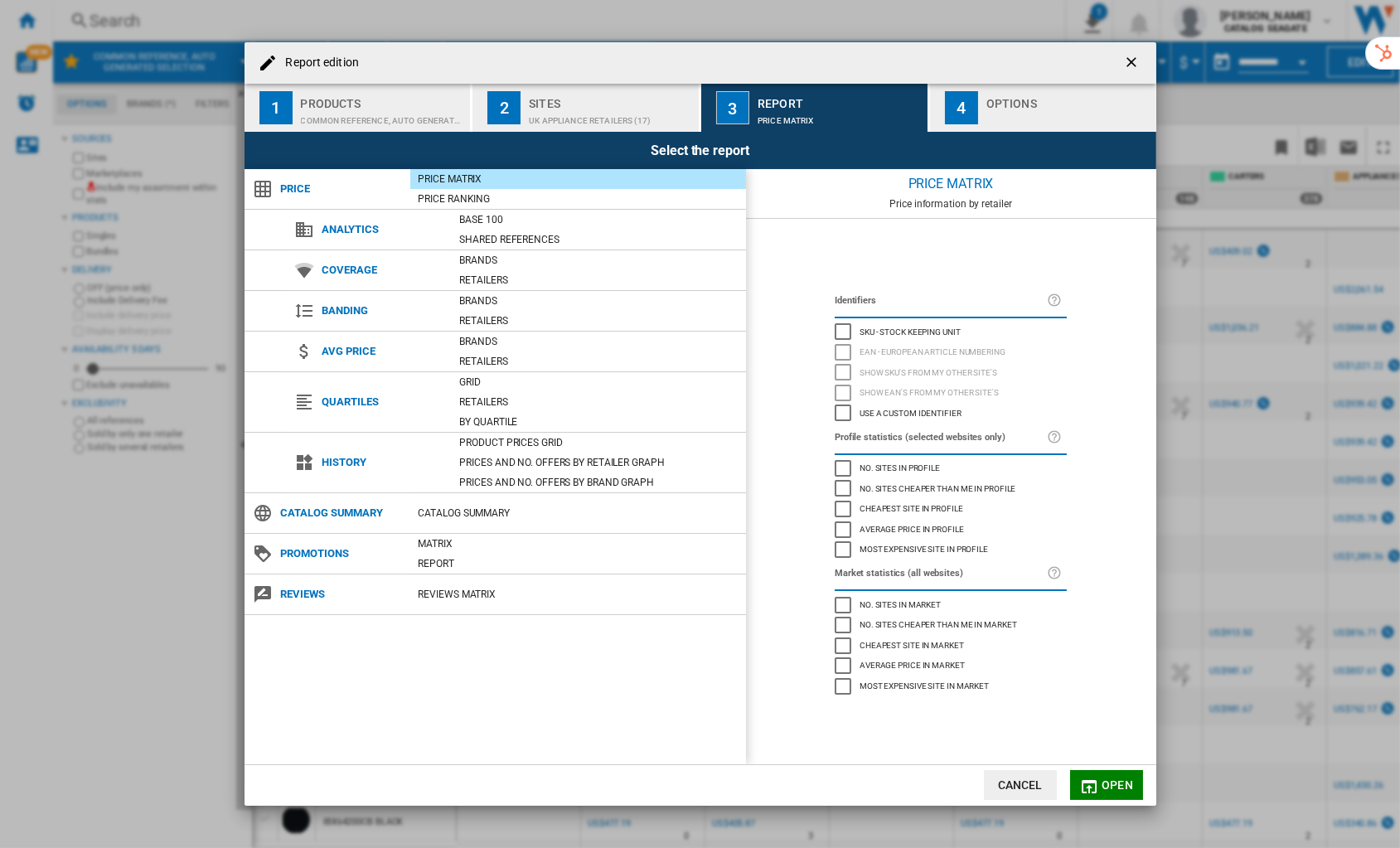
click at [1016, 781] on button "Cancel" at bounding box center [1020, 785] width 73 height 30
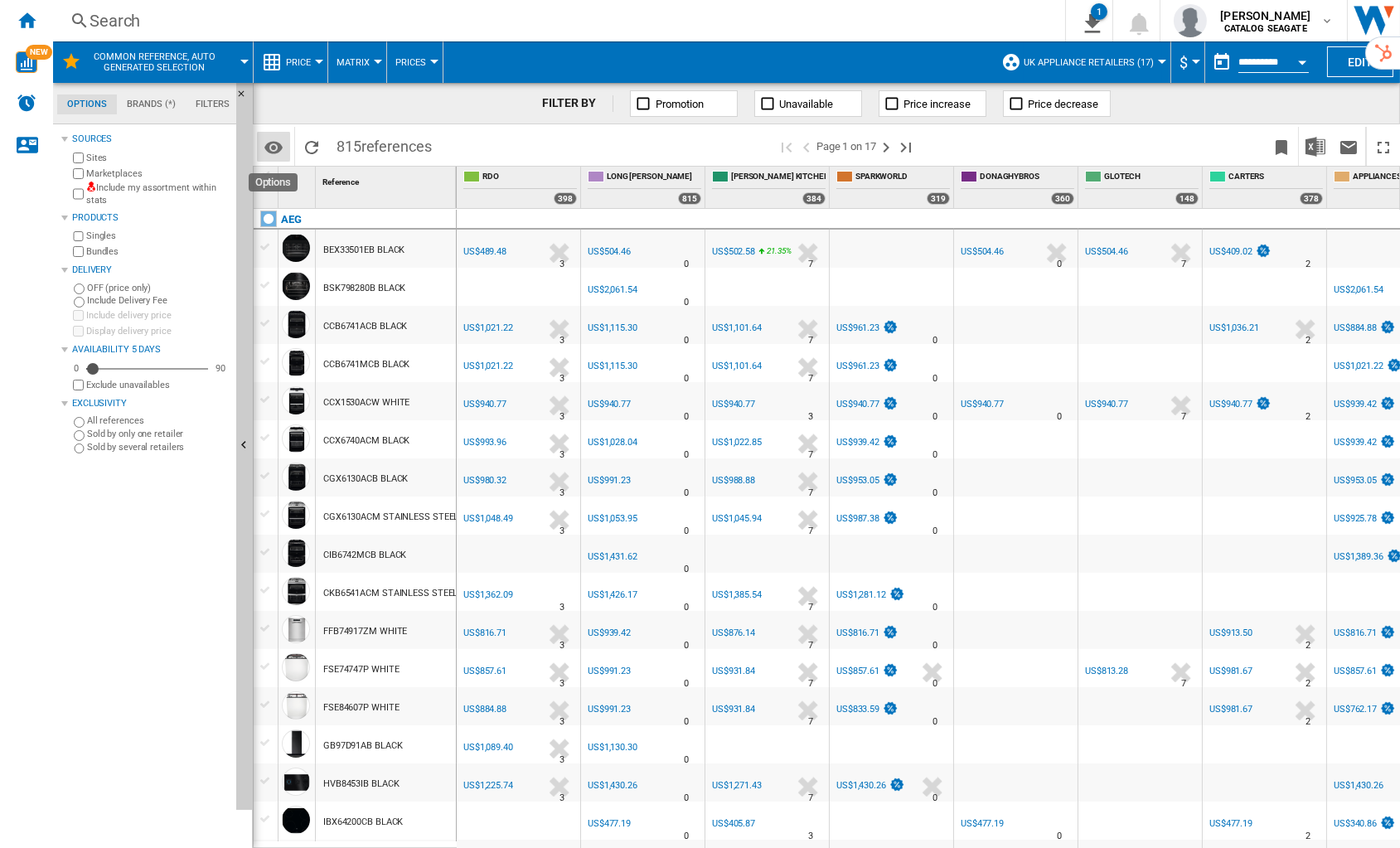
click at [280, 145] on md-icon "Options" at bounding box center [274, 147] width 20 height 20
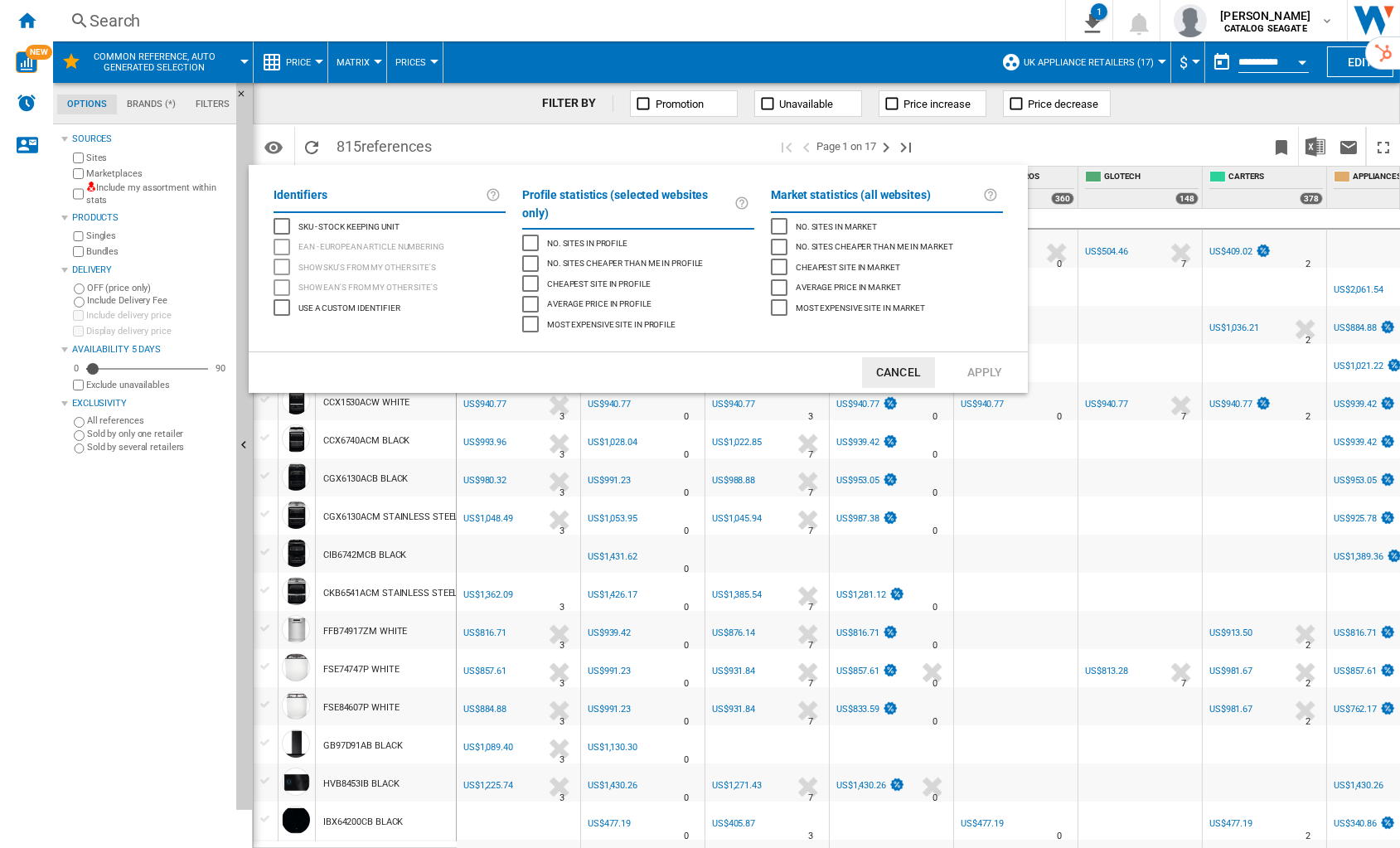
click at [783, 267] on div "Cheapest site in market" at bounding box center [779, 267] width 17 height 17
click at [783, 307] on div "Most expensive site in market" at bounding box center [779, 308] width 17 height 17
click at [779, 264] on div "Cheapest site in market" at bounding box center [779, 267] width 17 height 17
click at [783, 308] on div "Most expensive site in market" at bounding box center [779, 308] width 17 height 17
click at [536, 276] on div "Cheapest site in profile" at bounding box center [530, 284] width 17 height 17
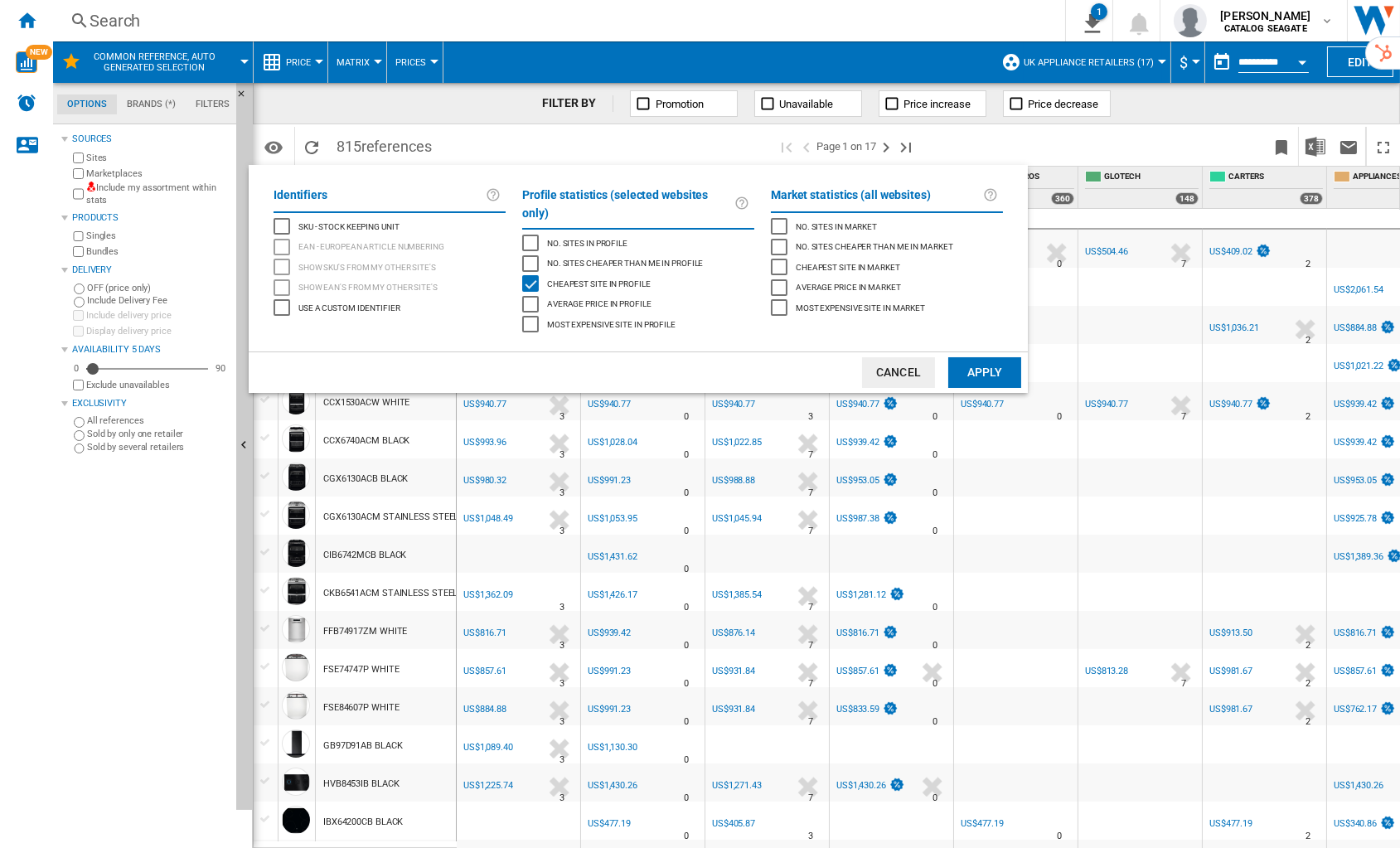
click at [532, 316] on div "Most expensive site in profile" at bounding box center [530, 323] width 17 height 17
click at [533, 296] on div "Average price in profile" at bounding box center [530, 304] width 17 height 17
click at [982, 360] on button "Apply" at bounding box center [984, 372] width 73 height 31
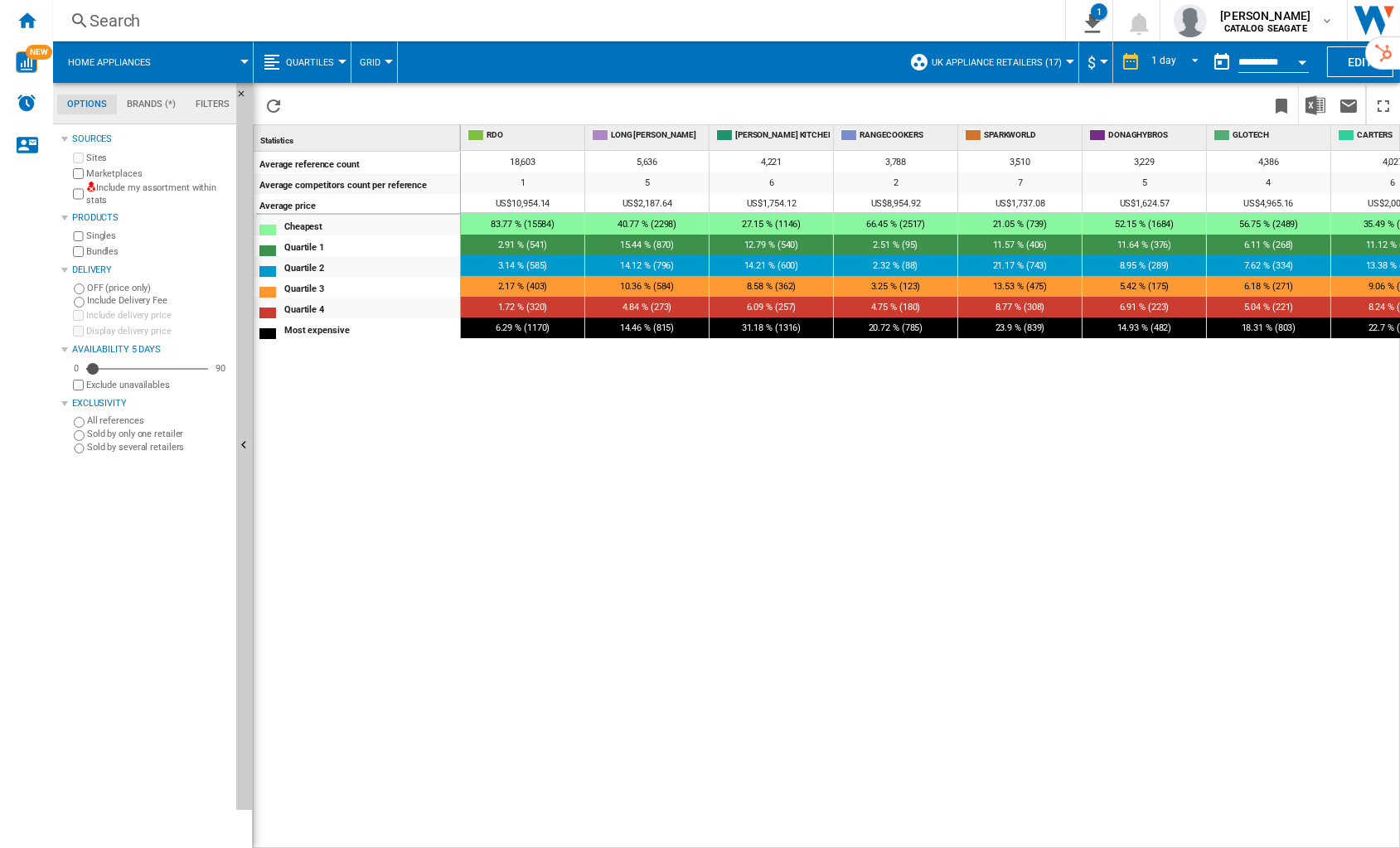
click at [1091, 65] on span "$" at bounding box center [1092, 62] width 8 height 17
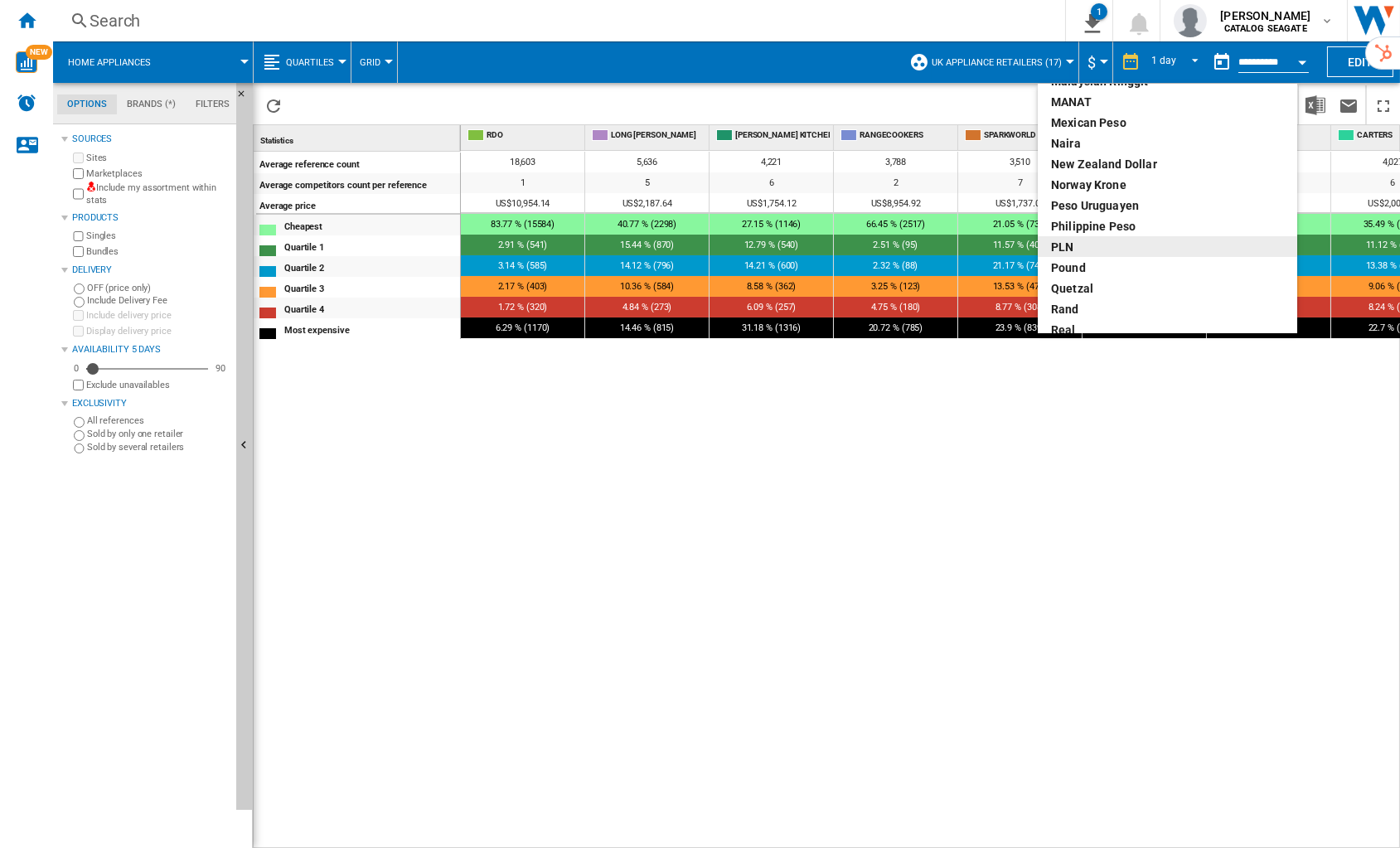
scroll to position [515, 0]
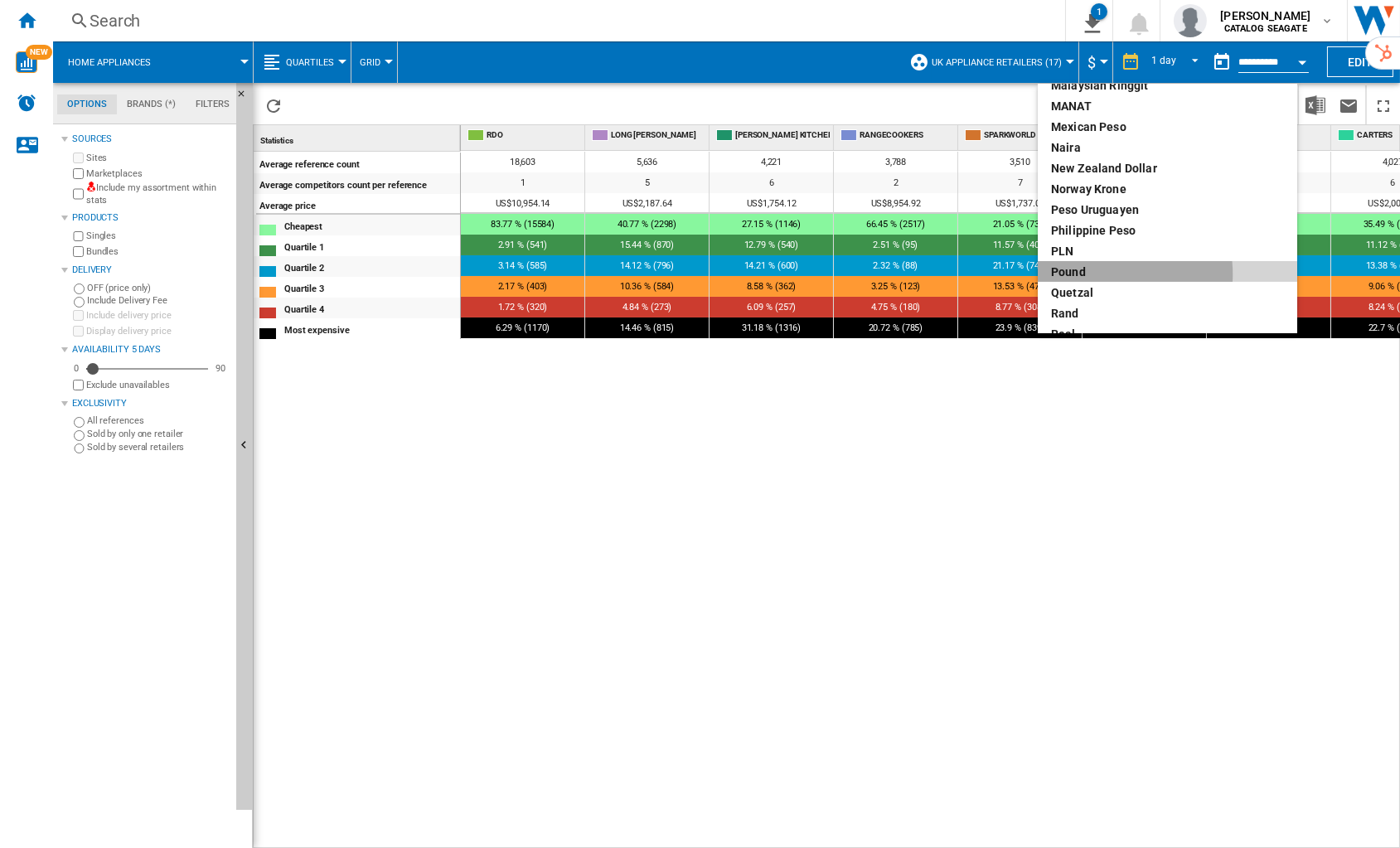
click at [1090, 274] on div "pound" at bounding box center [1167, 272] width 233 height 17
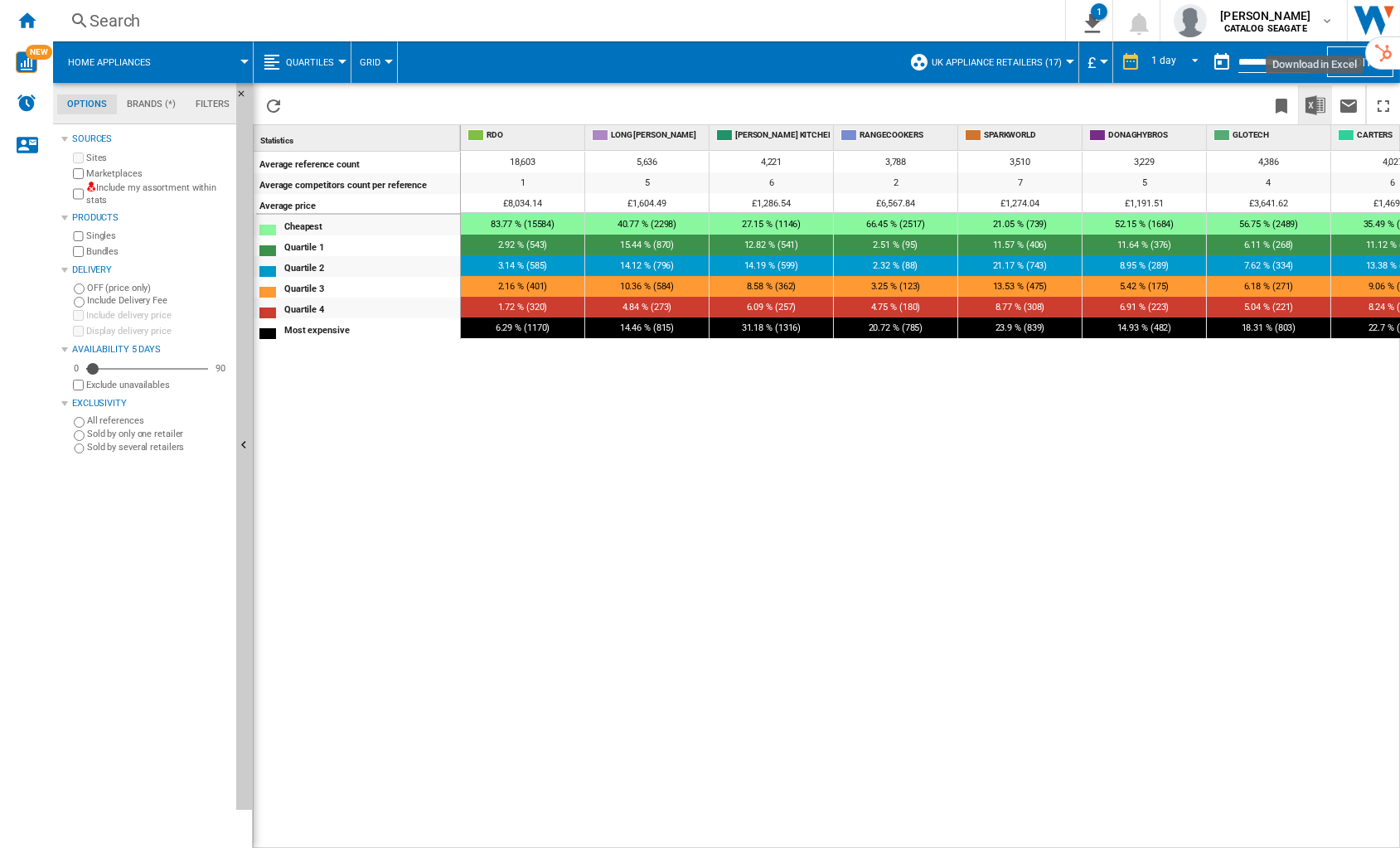
click at [1318, 106] on img "Download in Excel" at bounding box center [1315, 106] width 20 height 20
